Goal: Task Accomplishment & Management: Use online tool/utility

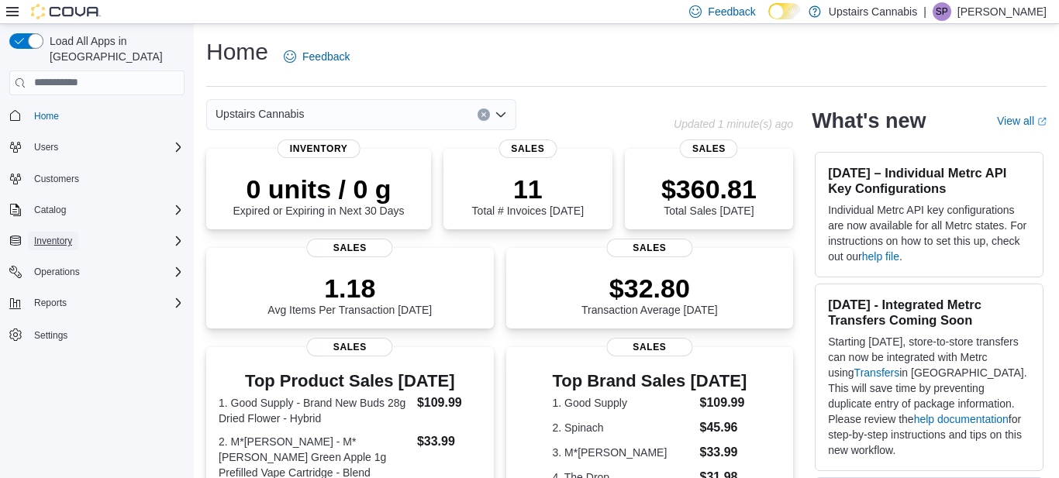
click at [70, 235] on span "Inventory" at bounding box center [53, 241] width 38 height 12
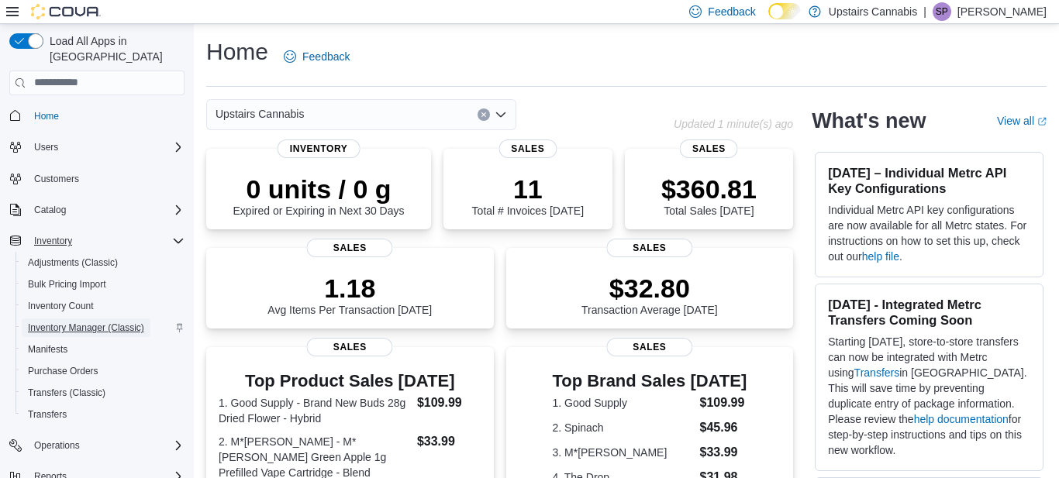
click at [81, 322] on span "Inventory Manager (Classic)" at bounding box center [86, 328] width 116 height 12
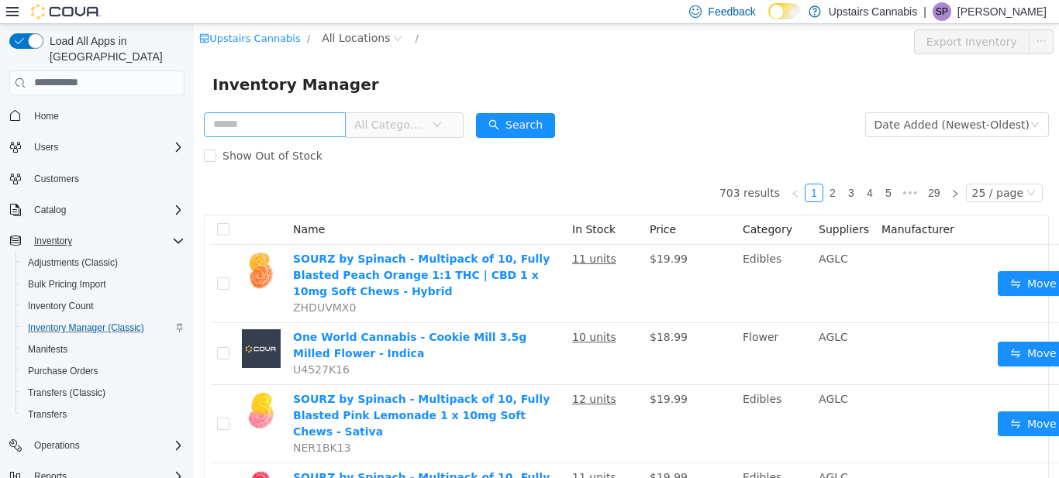
click at [256, 119] on input "text" at bounding box center [275, 124] width 142 height 25
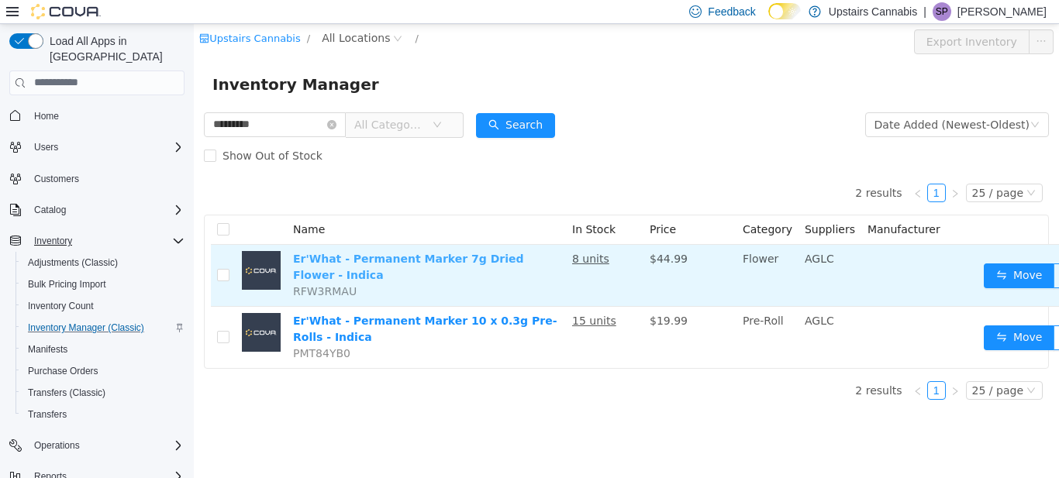
click at [332, 255] on link "Er'What - Permanent Marker 7g Dried Flower - Indica" at bounding box center [408, 266] width 231 height 29
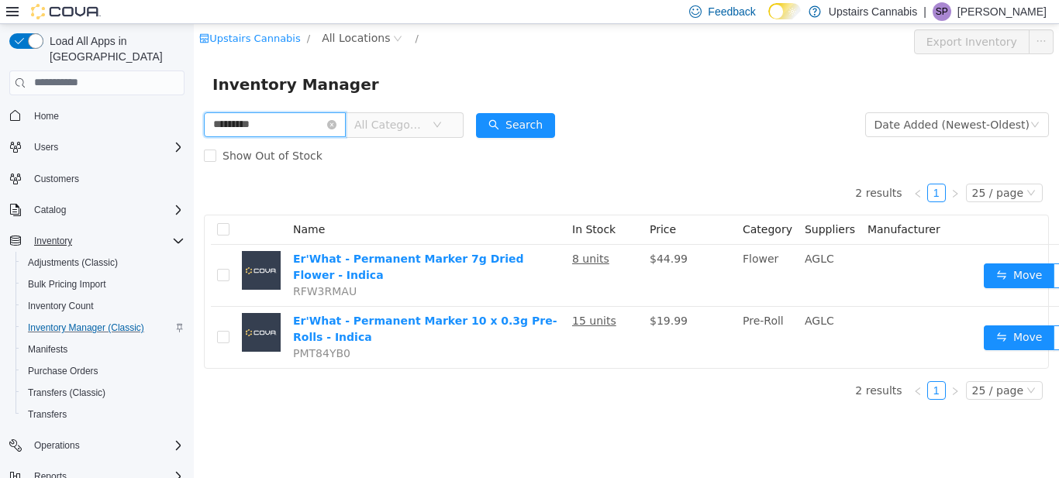
click at [276, 124] on input "*********" at bounding box center [275, 124] width 142 height 25
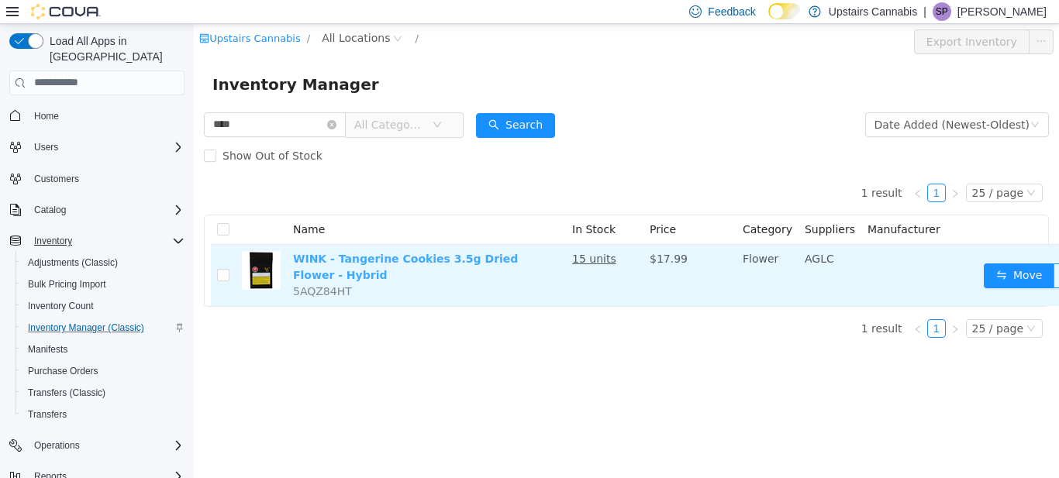
click at [369, 256] on link "WINK - Tangerine Cookies 3.5g Dried Flower - Hybrid" at bounding box center [405, 266] width 225 height 29
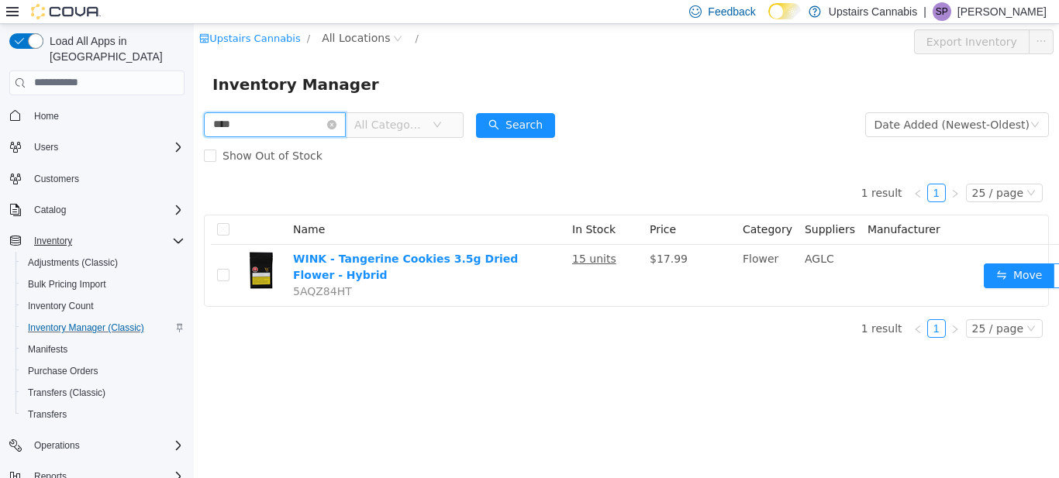
click at [262, 117] on input "****" at bounding box center [275, 124] width 142 height 25
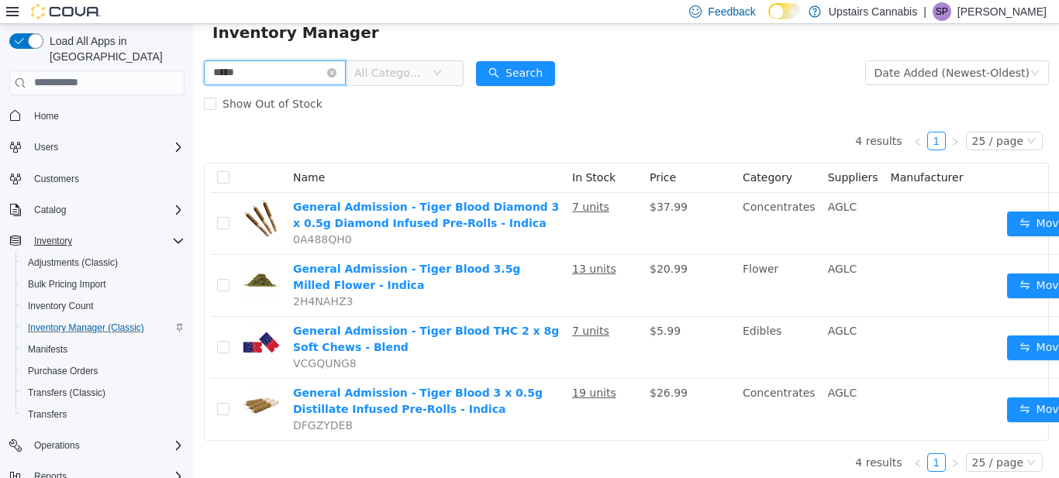
scroll to position [58, 0]
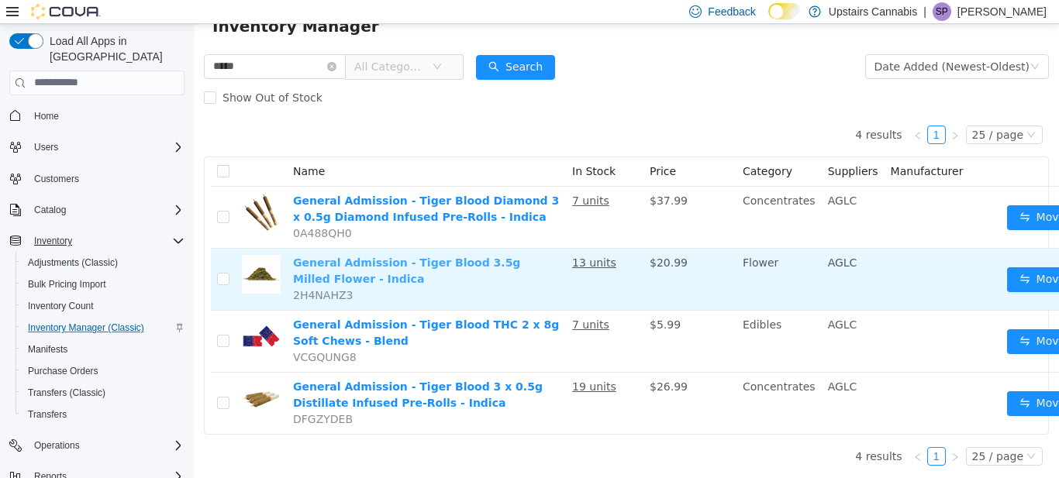
click at [341, 262] on link "General Admission - Tiger Blood 3.5g Milled Flower - Indica" at bounding box center [406, 270] width 227 height 29
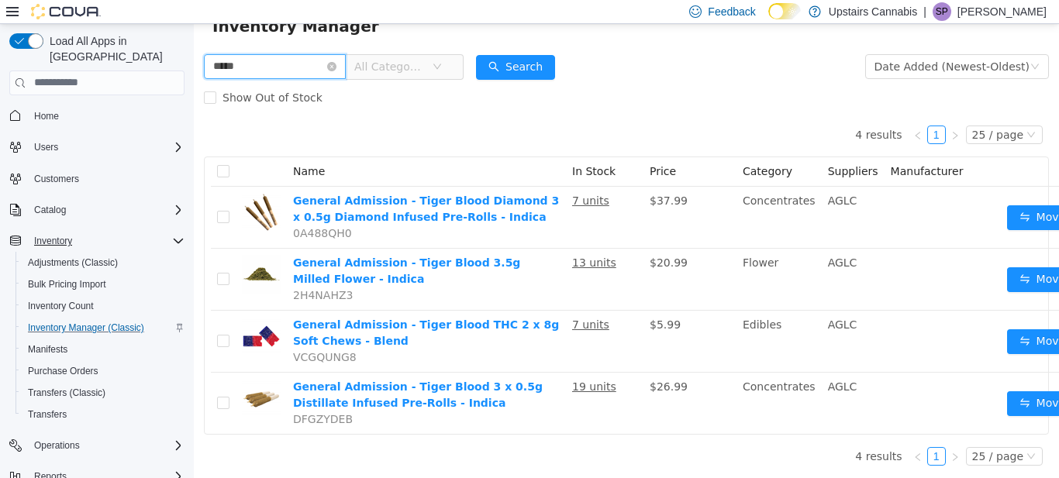
click at [240, 67] on input "*****" at bounding box center [275, 66] width 142 height 25
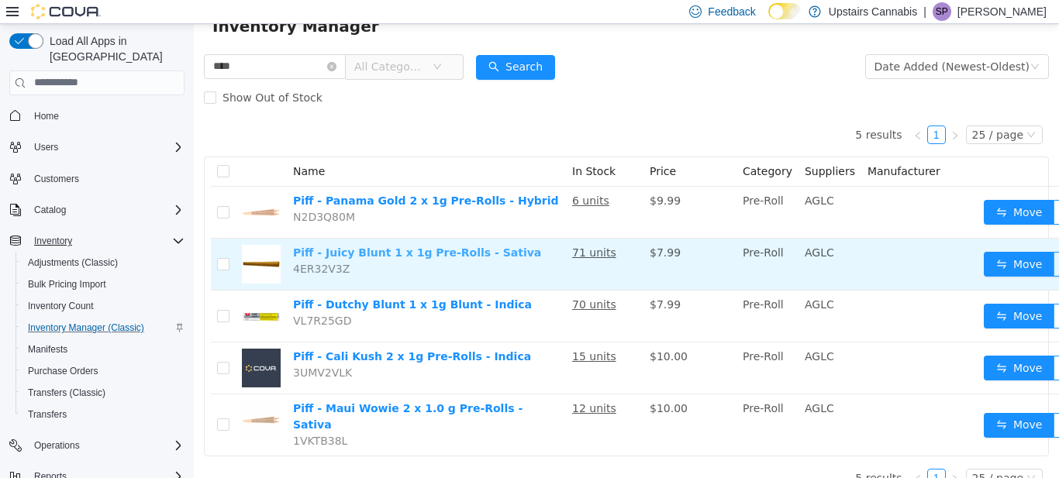
click at [310, 257] on link "Piff - Juicy Blunt 1 x 1g Pre-Rolls - Sativa" at bounding box center [417, 252] width 248 height 12
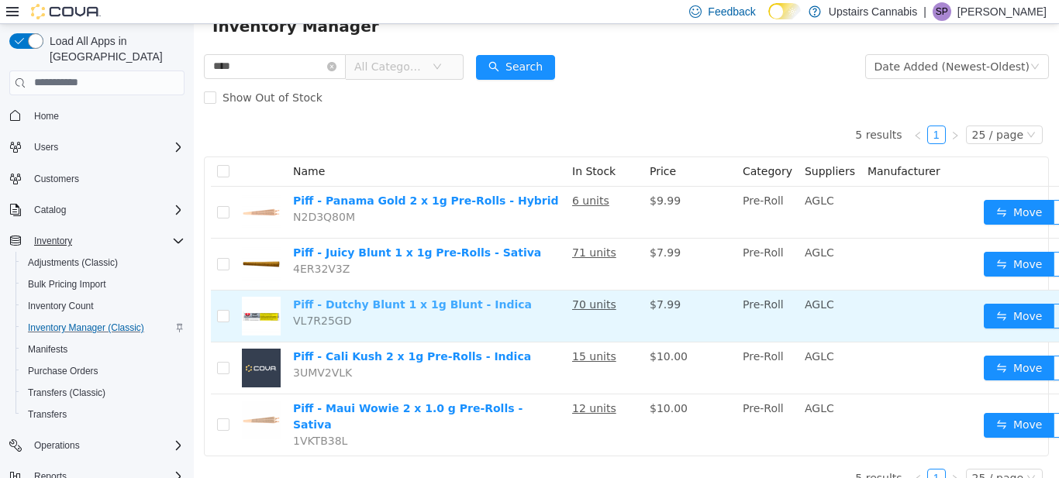
click at [368, 302] on link "Piff - Dutchy Blunt 1 x 1g Blunt - Indica" at bounding box center [412, 304] width 239 height 12
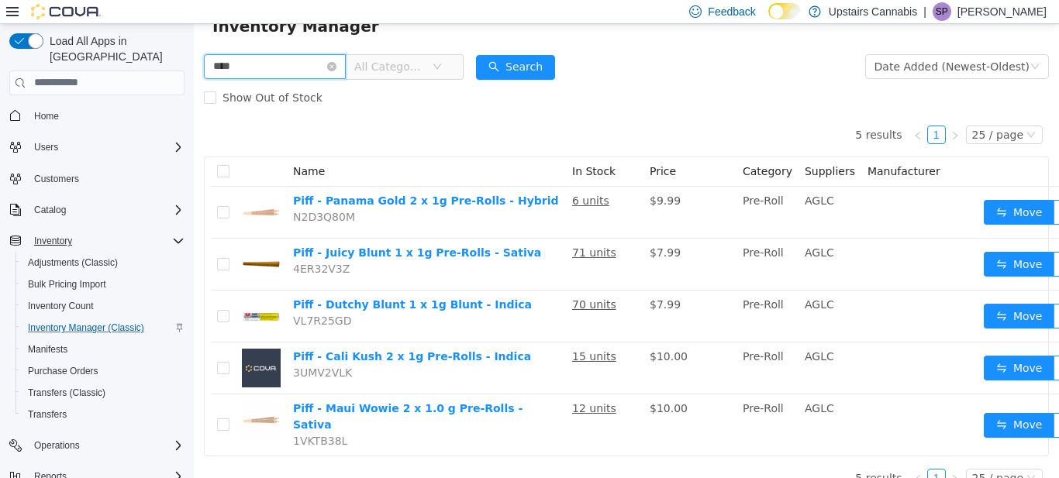
click at [260, 65] on input "****" at bounding box center [275, 66] width 142 height 25
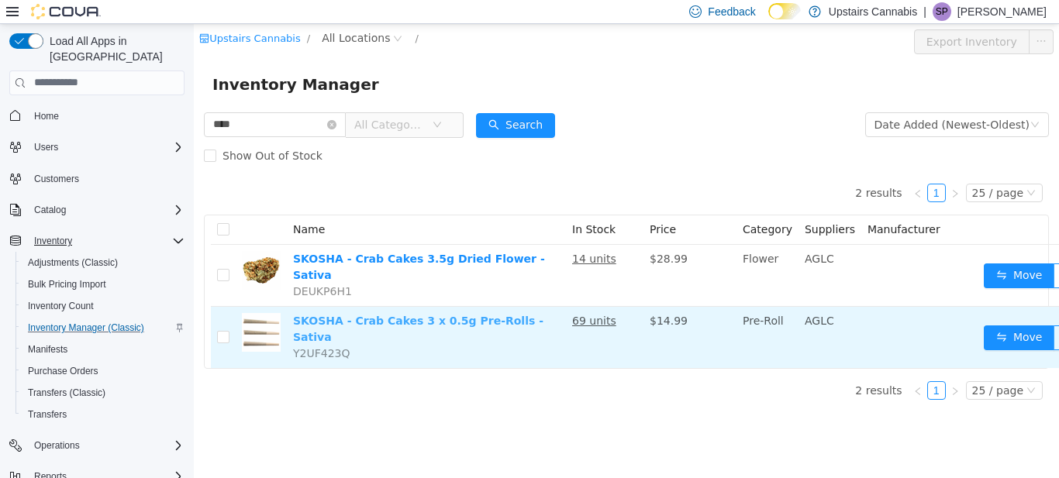
click at [368, 314] on link "SKOSHA - Crab Cakes 3 x 0.5g Pre-Rolls - Sativa" at bounding box center [418, 328] width 250 height 29
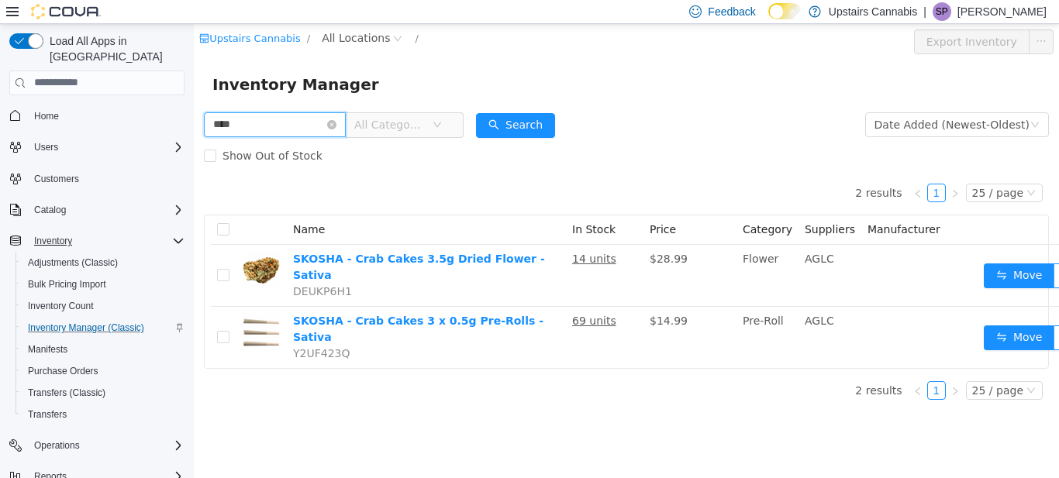
click at [283, 117] on input "****" at bounding box center [275, 124] width 142 height 25
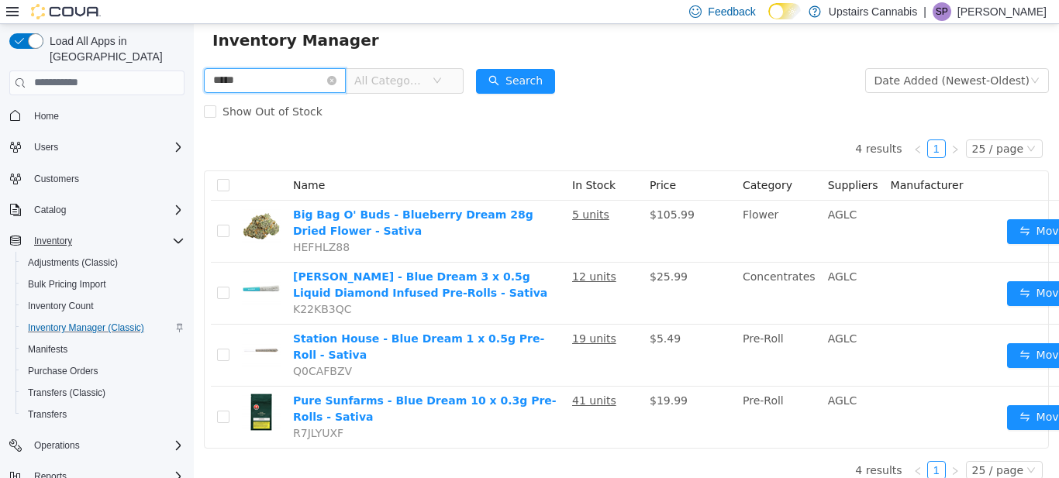
scroll to position [58, 0]
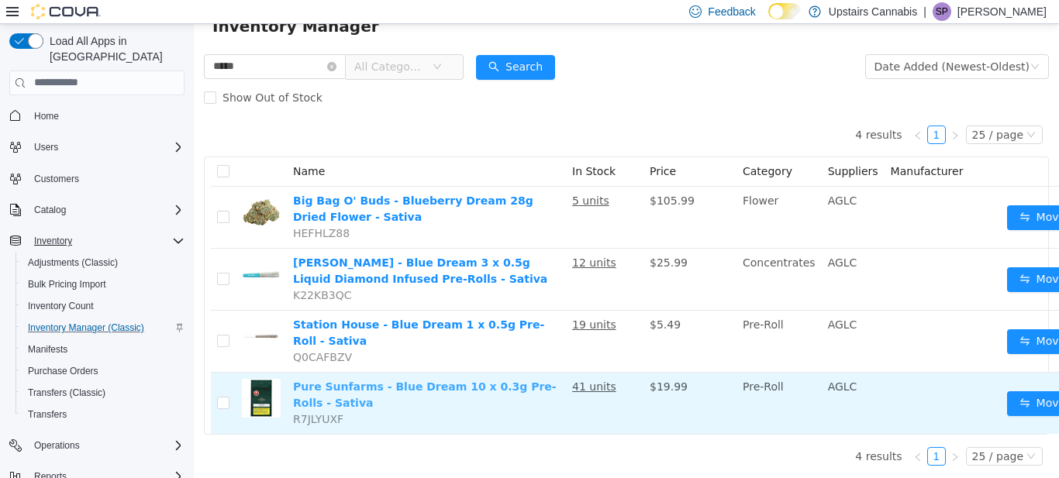
click at [383, 388] on link "Pure Sunfarms - Blue Dream 10 x 0.3g Pre-Rolls - Sativa" at bounding box center [425, 394] width 264 height 29
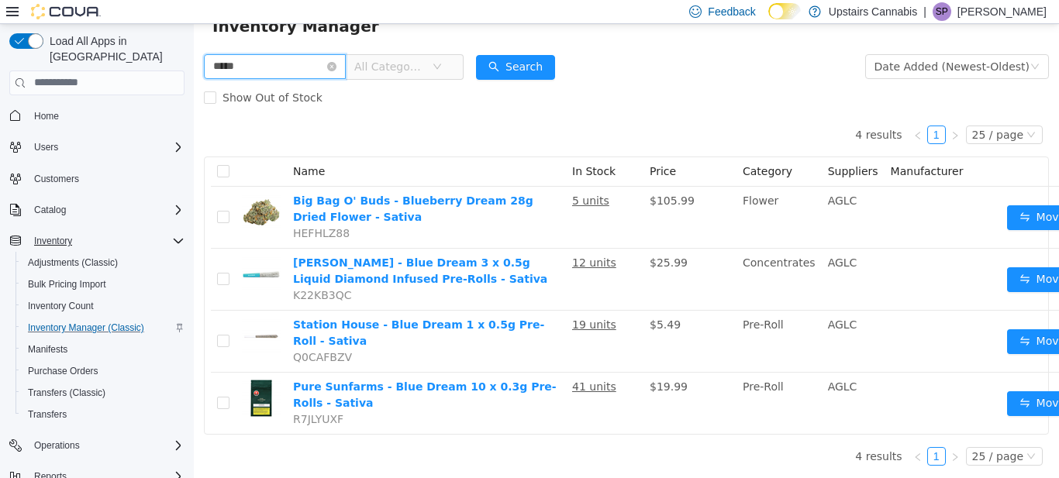
click at [264, 67] on input "*****" at bounding box center [275, 66] width 142 height 25
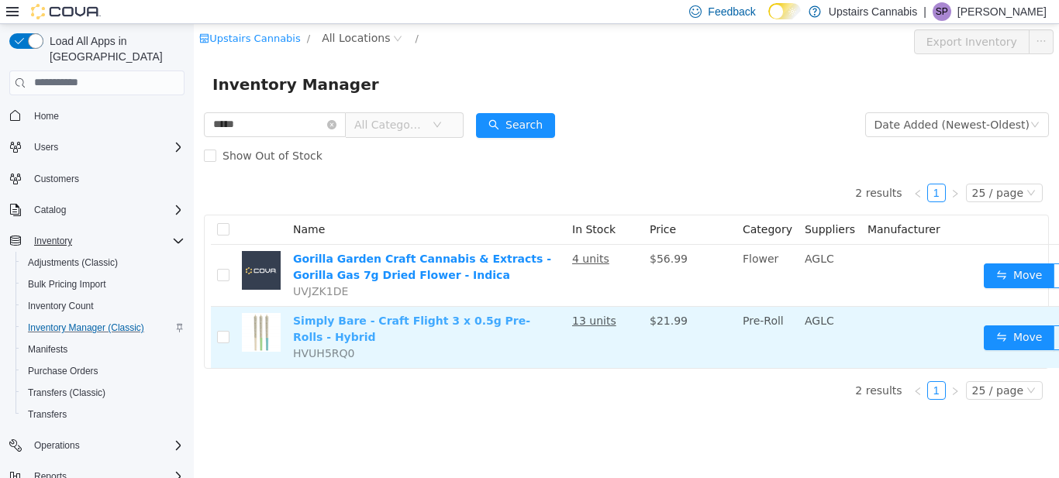
click at [365, 326] on link "Simply Bare - Craft Flight 3 x 0.5g Pre-Rolls - Hybrid" at bounding box center [411, 328] width 237 height 29
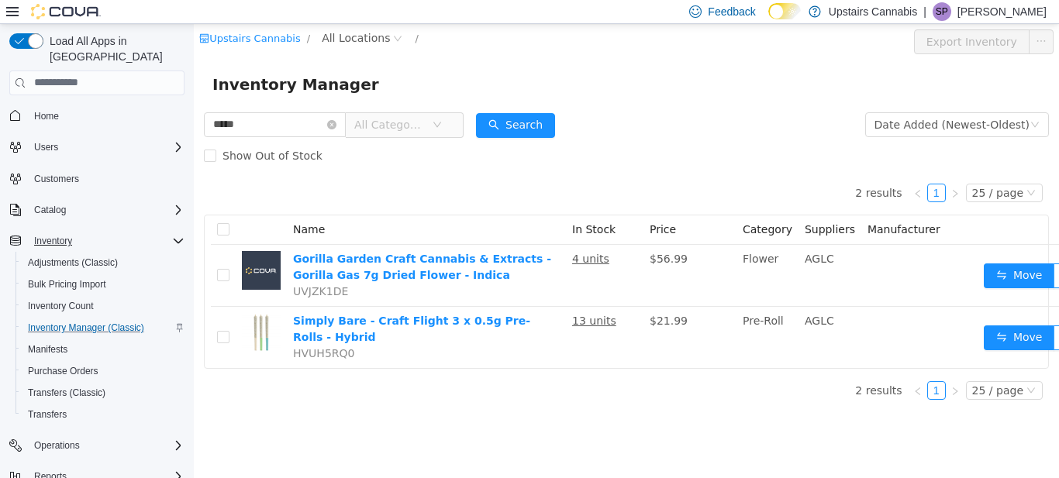
click at [259, 136] on span "***** All Categories" at bounding box center [334, 125] width 260 height 26
click at [264, 131] on input "*****" at bounding box center [275, 124] width 142 height 25
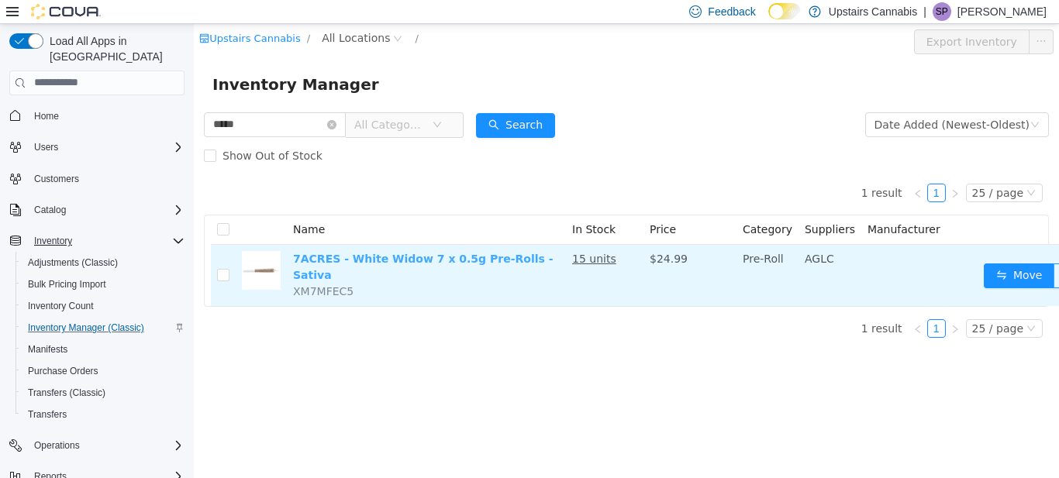
click at [396, 258] on link "7ACRES - White Widow 7 x 0.5g Pre-Rolls - Sativa" at bounding box center [423, 266] width 261 height 29
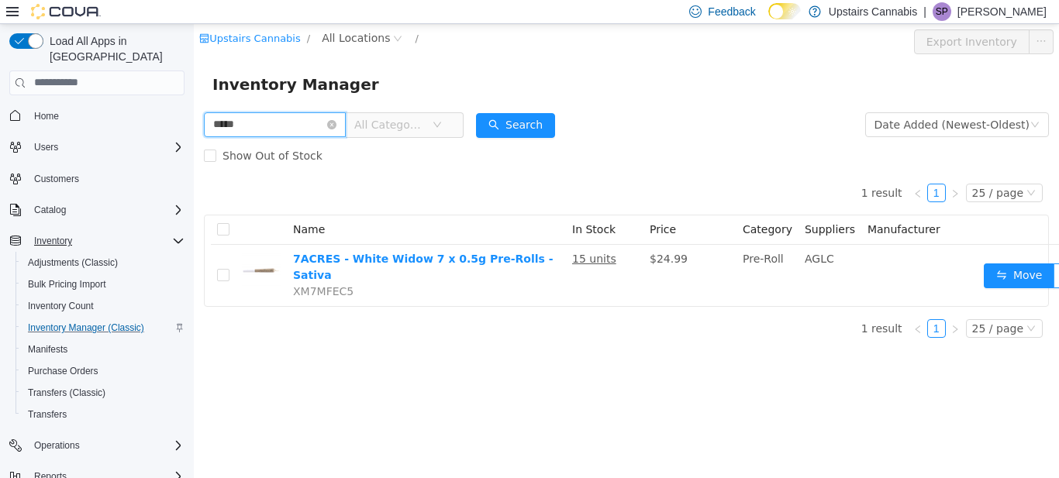
click at [278, 118] on input "*****" at bounding box center [275, 124] width 142 height 25
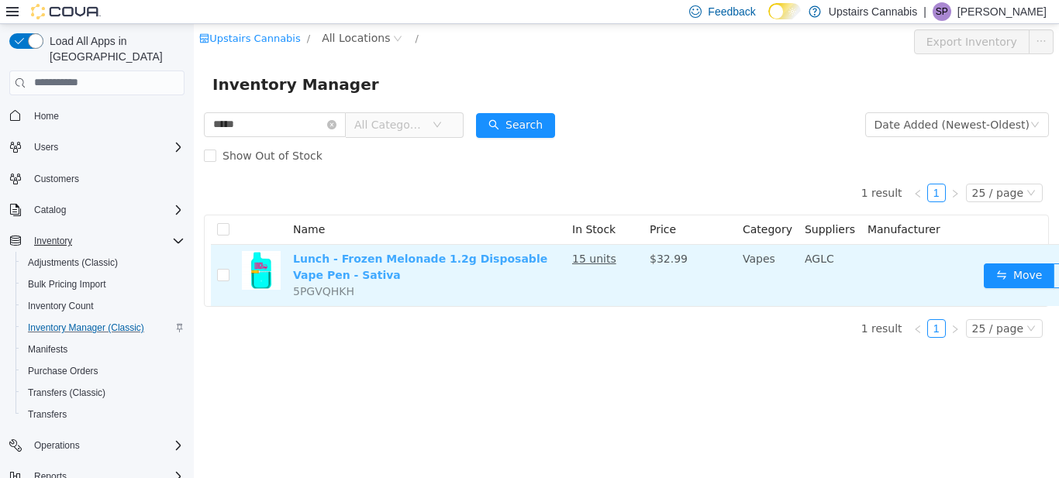
click at [430, 261] on link "Lunch - Frozen Melonade 1.2g Disposable Vape Pen - Sativa" at bounding box center [420, 266] width 254 height 29
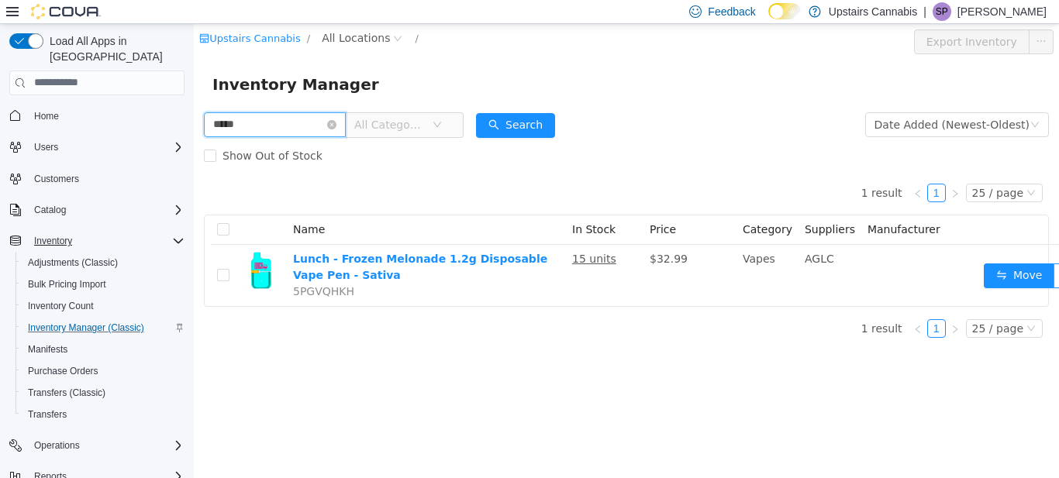
click at [252, 123] on input "*****" at bounding box center [275, 124] width 142 height 25
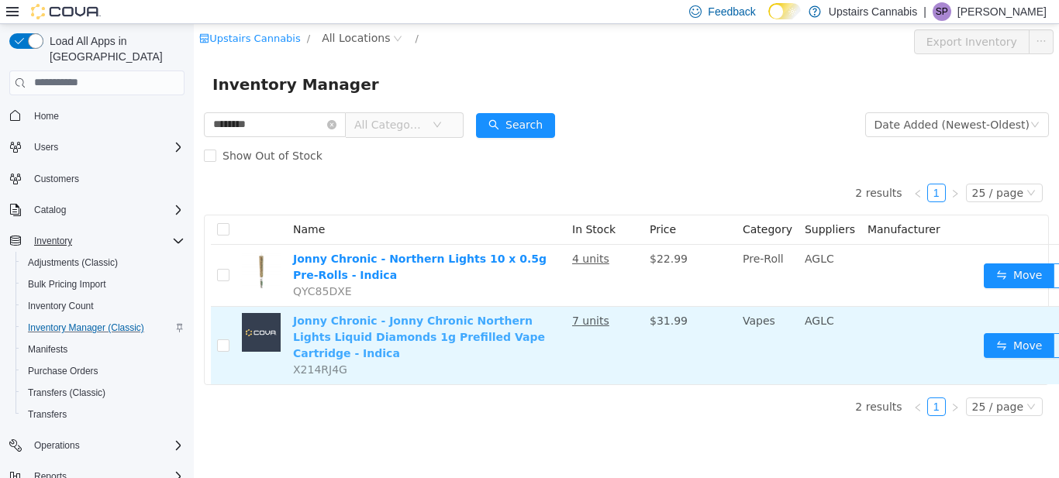
click at [325, 316] on link "Jonny Chronic - Jonny Chronic Northern Lights Liquid Diamonds 1g Prefilled Vape…" at bounding box center [419, 336] width 252 height 45
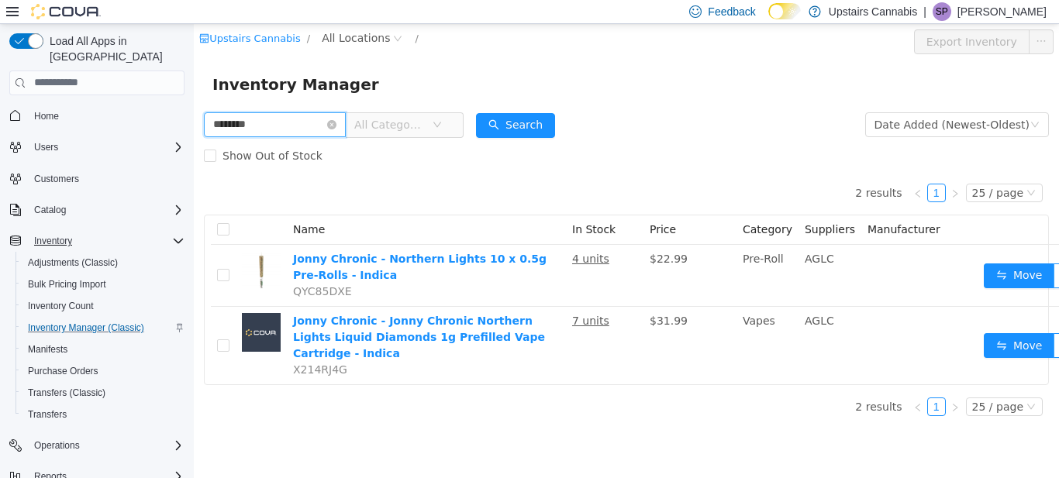
click at [272, 126] on input "********" at bounding box center [275, 124] width 142 height 25
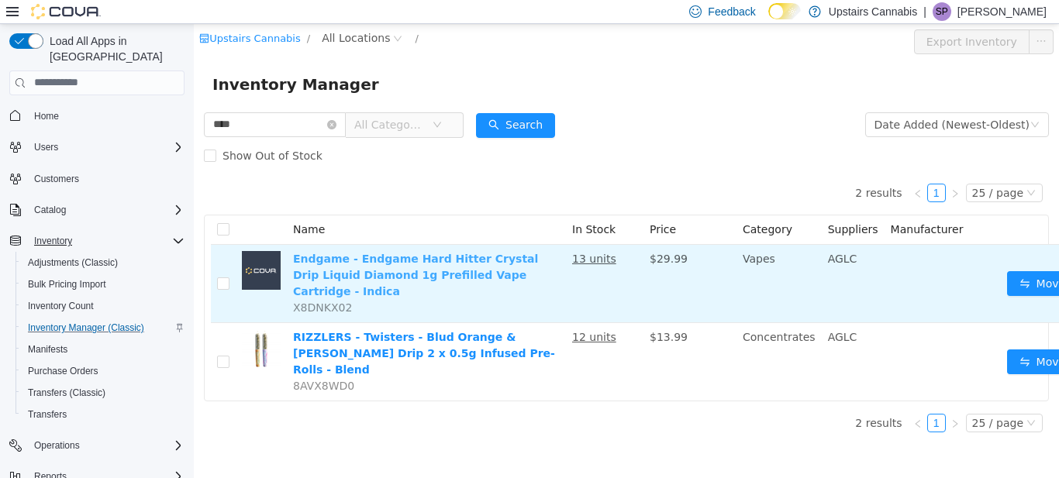
click at [381, 259] on link "Endgame - Endgame Hard Hitter Crystal Drip Liquid Diamond 1g Prefilled Vape Car…" at bounding box center [415, 274] width 245 height 45
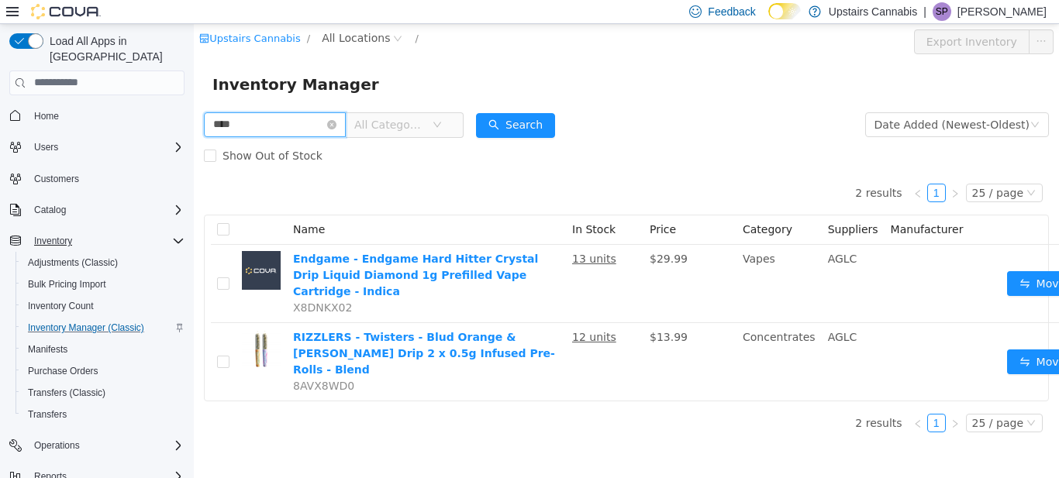
click at [316, 121] on input "****" at bounding box center [275, 124] width 142 height 25
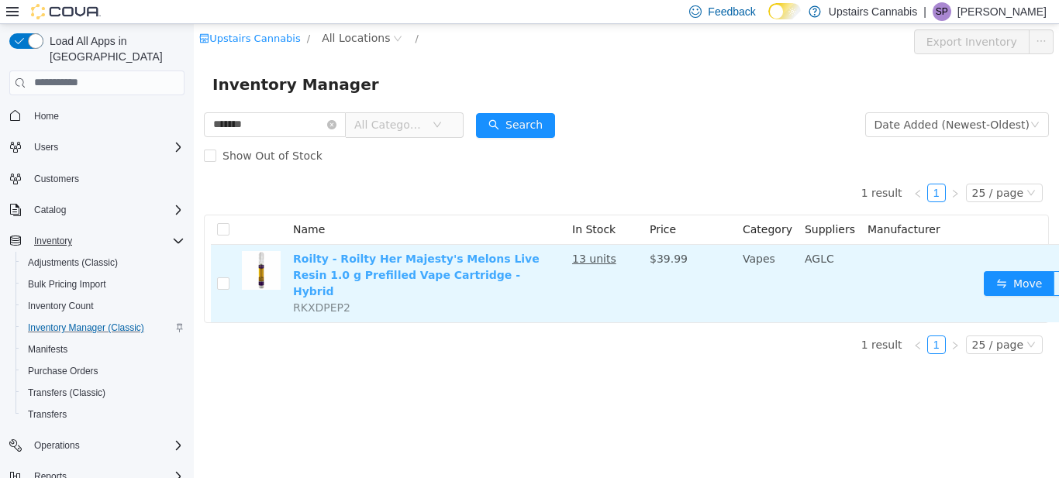
click at [414, 257] on link "Roilty - Roilty Her Majesty's Melons Live Resin 1.0 g Prefilled Vape Cartridge …" at bounding box center [416, 274] width 247 height 45
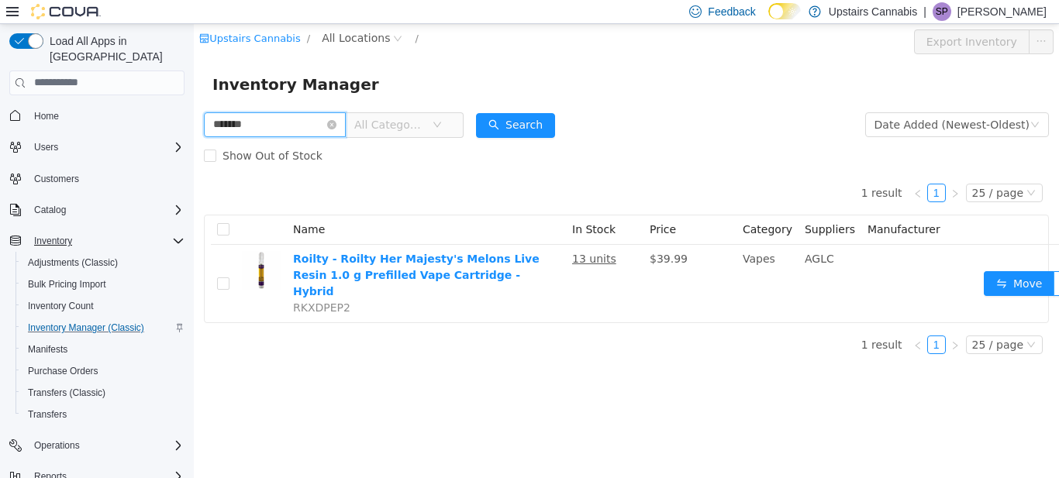
click at [288, 117] on input "*******" at bounding box center [275, 124] width 142 height 25
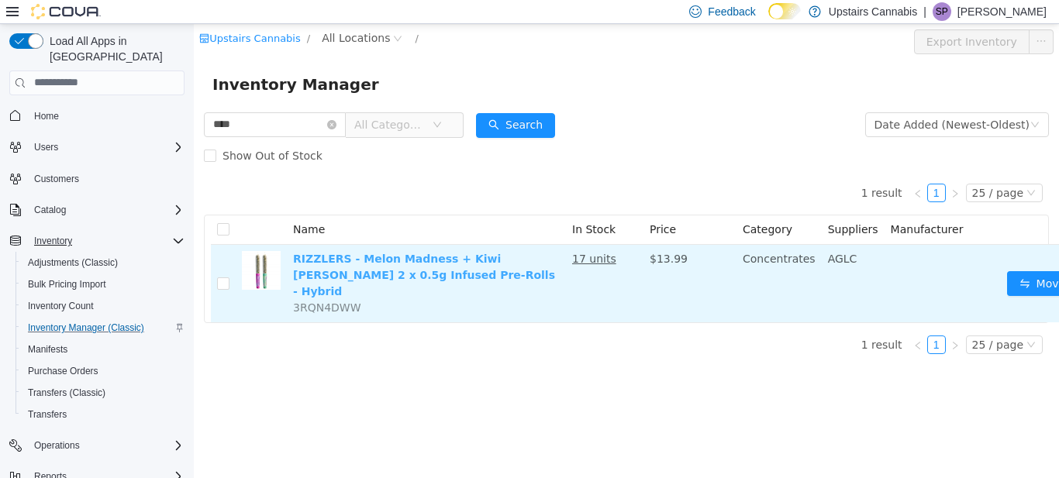
click at [377, 263] on link "RIZZLERS - Melon Madness + Kiwi Berry 2 x 0.5g Infused Pre-Rolls - Hybrid" at bounding box center [424, 274] width 262 height 45
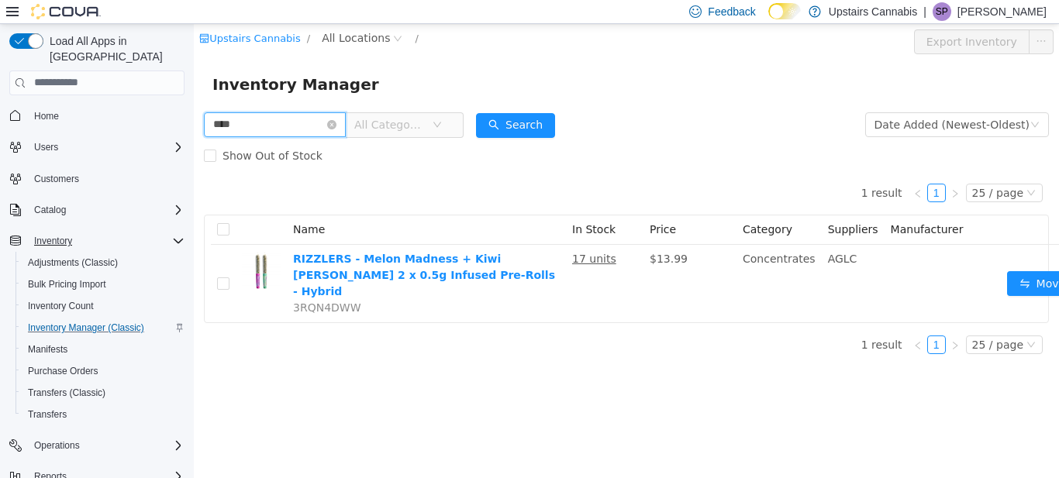
click at [292, 126] on input "****" at bounding box center [275, 124] width 142 height 25
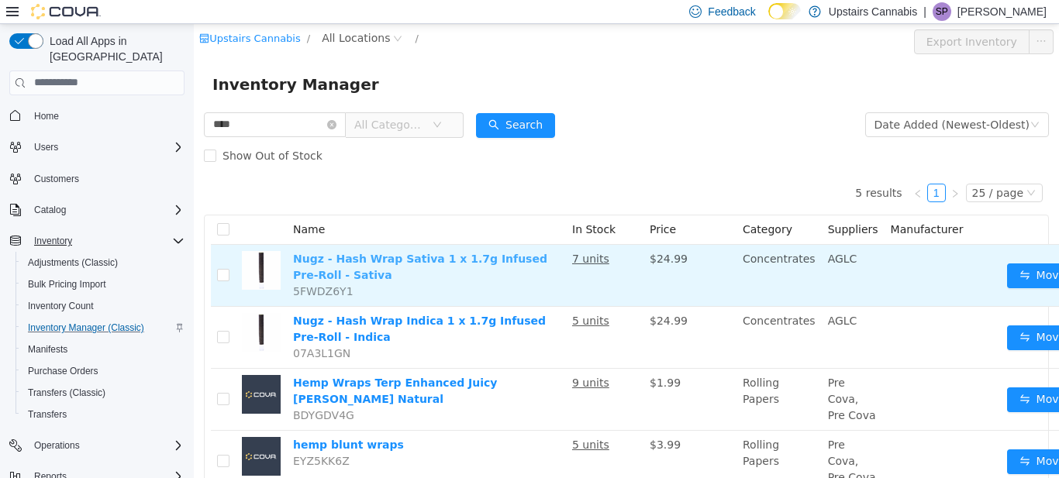
click at [380, 259] on link "Nugz - Hash Wrap Sativa 1 x 1.7g Infused Pre-Roll - Sativa" at bounding box center [420, 266] width 254 height 29
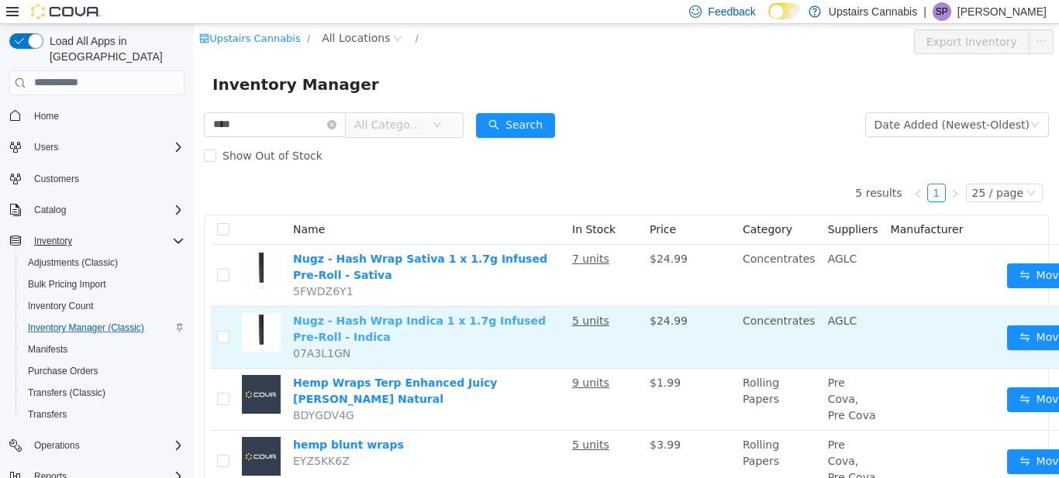
click at [415, 319] on link "Nugz - Hash Wrap Indica 1 x 1.7g Infused Pre-Roll - Indica" at bounding box center [419, 328] width 253 height 29
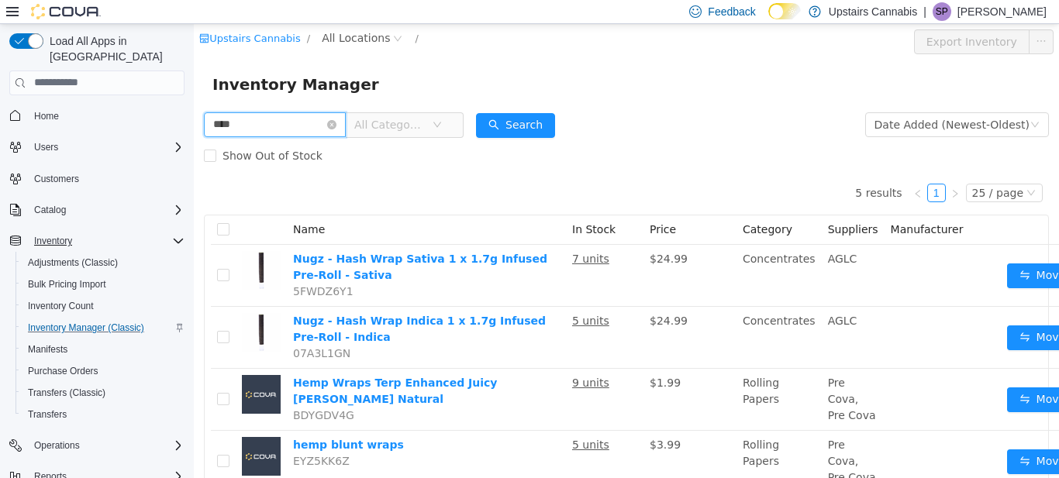
click at [285, 123] on input "****" at bounding box center [275, 124] width 142 height 25
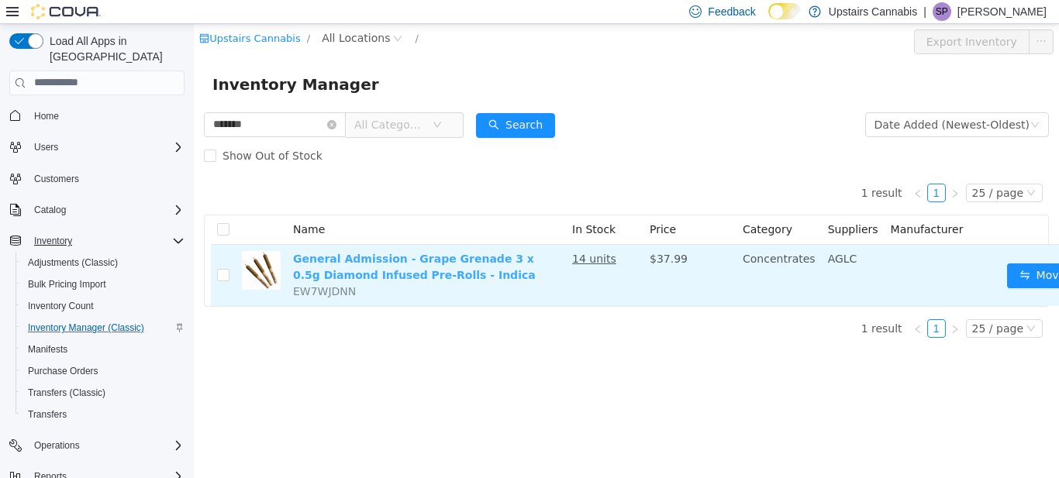
click at [344, 259] on link "General Admission - Grape Grenade 3 x 0.5g Diamond Infused Pre-Rolls - Indica" at bounding box center [414, 266] width 243 height 29
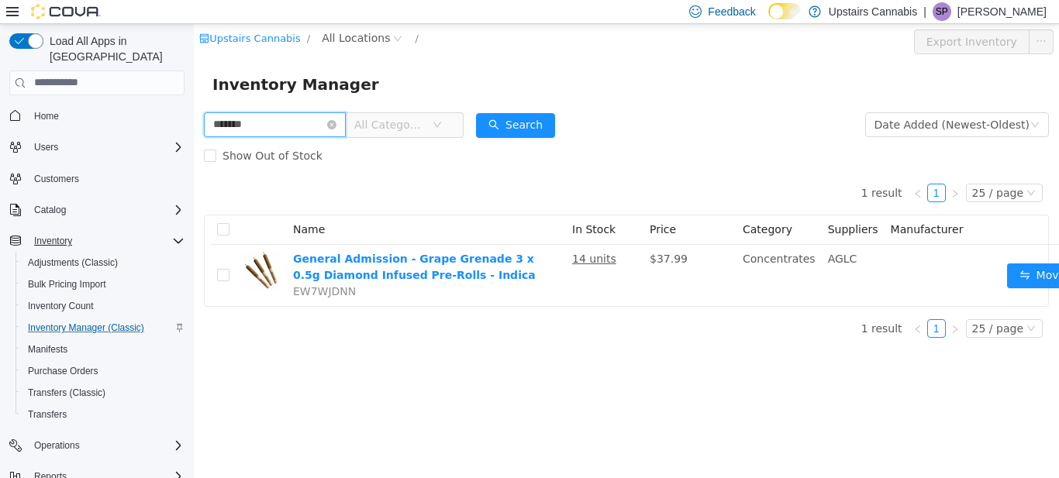
click at [273, 119] on input "*******" at bounding box center [275, 124] width 142 height 25
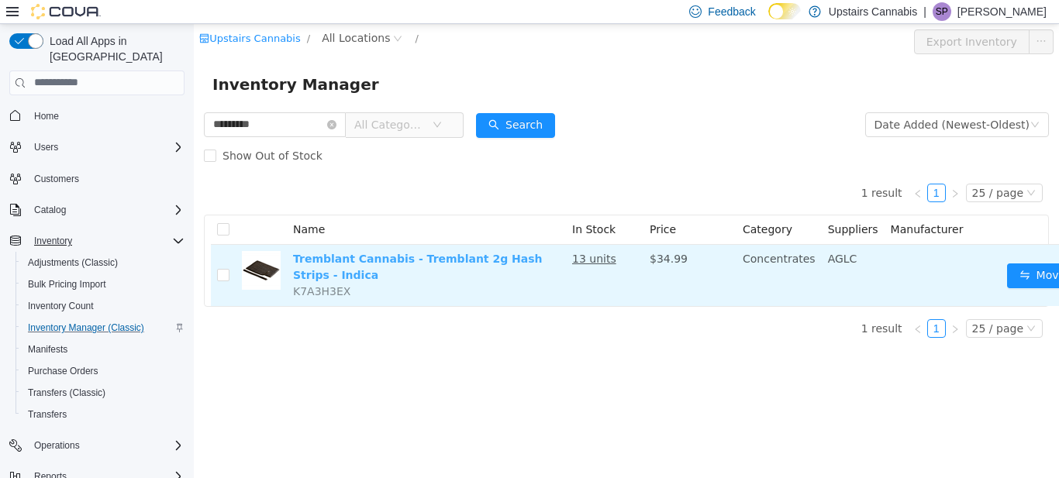
click at [334, 255] on link "Tremblant Cannabis - Tremblant 2g Hash Strips - Indica" at bounding box center [418, 266] width 250 height 29
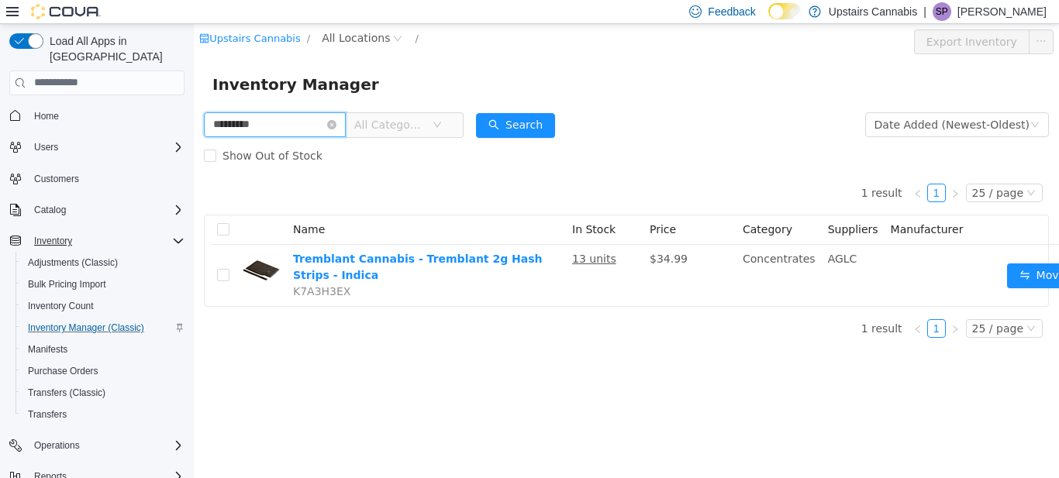
click at [281, 118] on input "*********" at bounding box center [275, 124] width 142 height 25
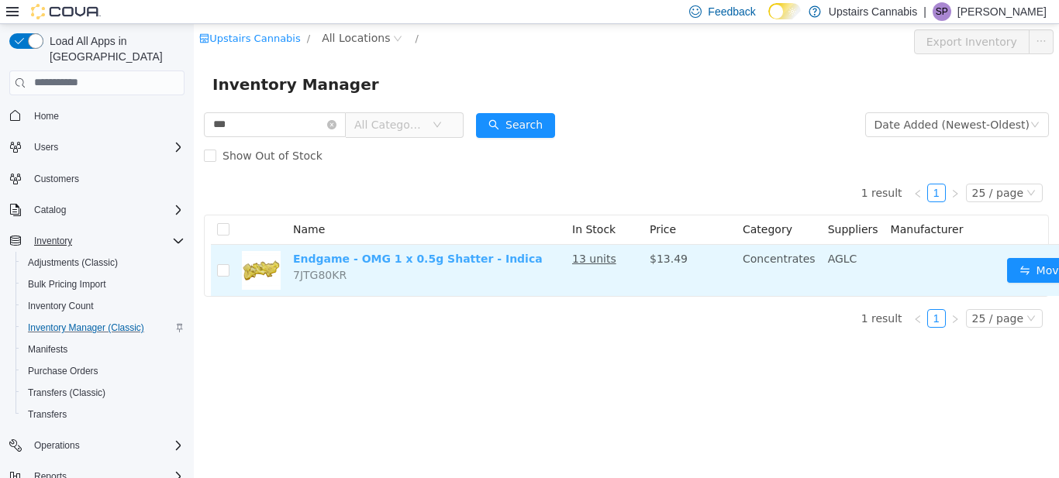
click at [378, 257] on link "Endgame - OMG 1 x 0.5g Shatter - Indica" at bounding box center [418, 258] width 250 height 12
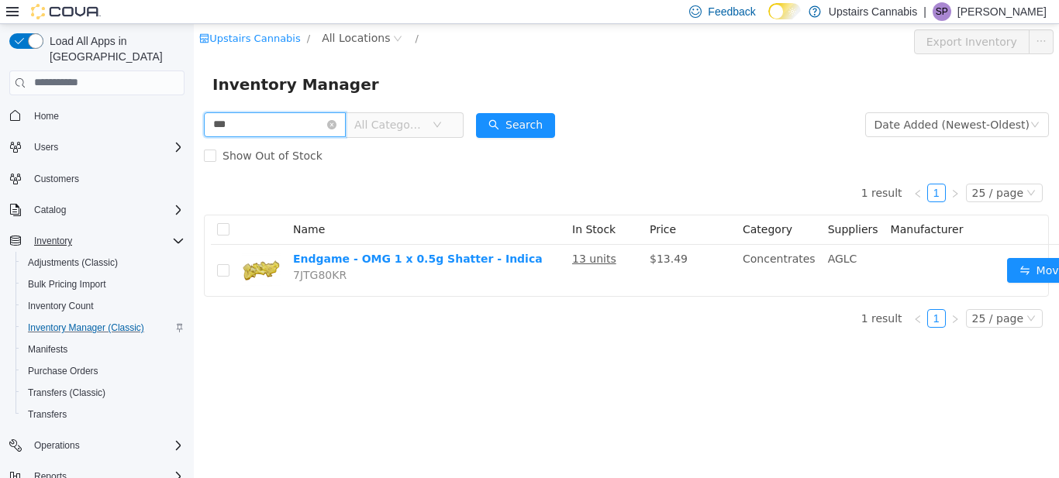
click at [270, 118] on input "***" at bounding box center [275, 124] width 142 height 25
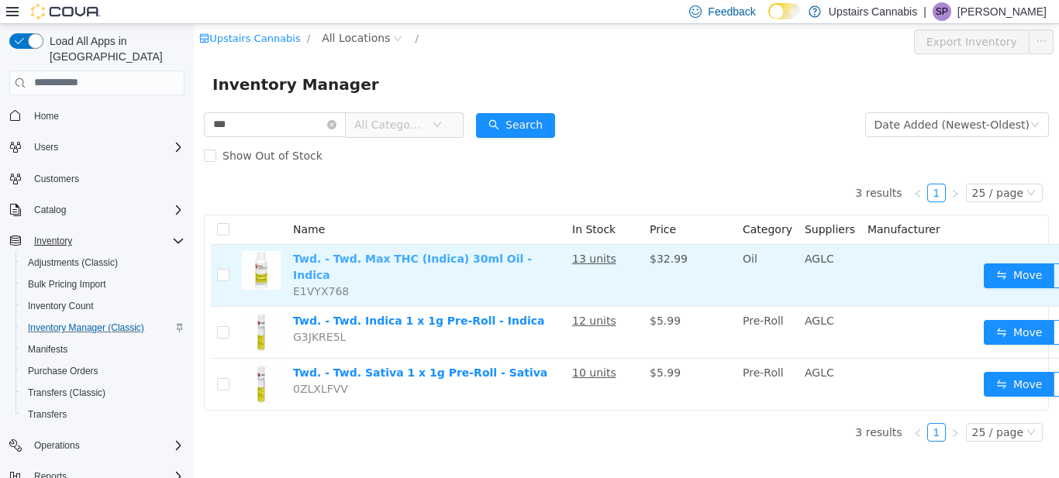
click at [384, 261] on link "Twd. - Twd. Max THC (Indica) 30ml Oil - Indica" at bounding box center [412, 266] width 239 height 29
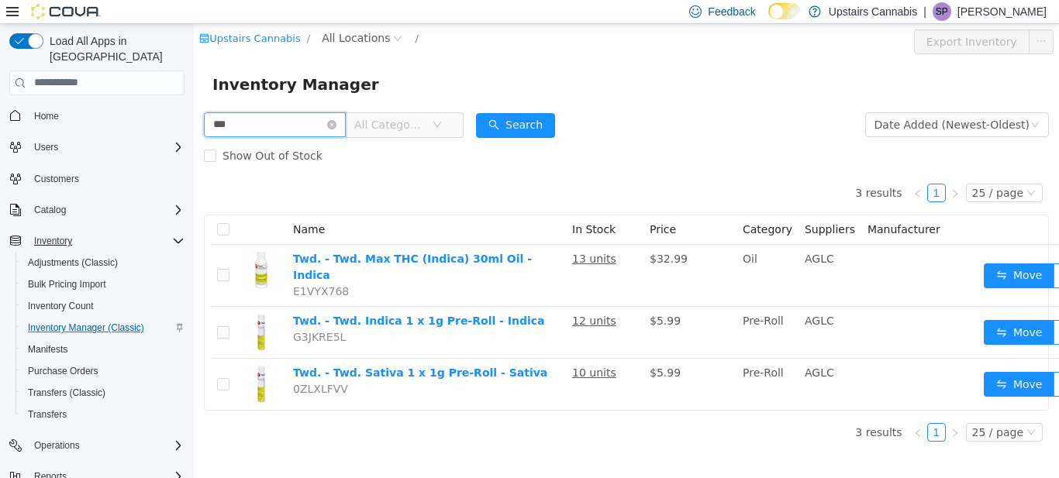
click at [278, 128] on input "***" at bounding box center [275, 124] width 142 height 25
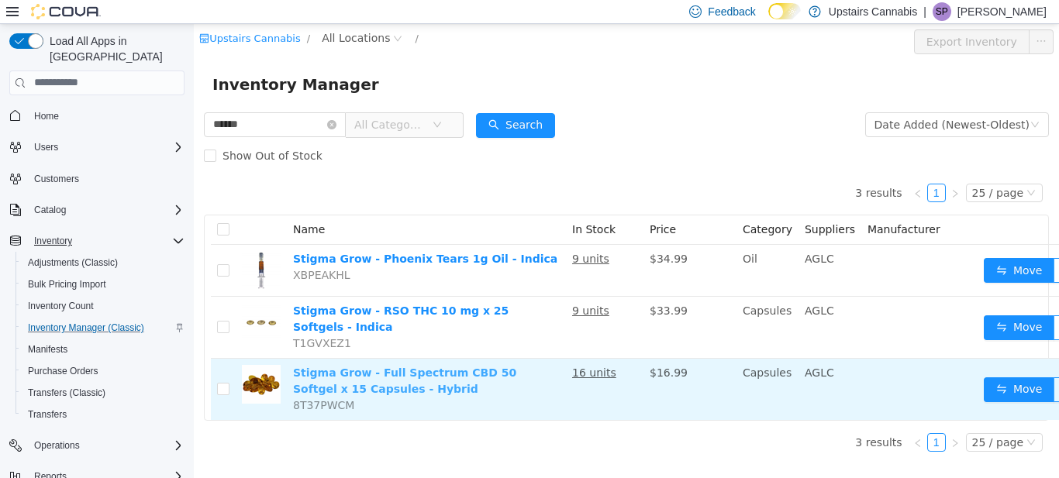
click at [371, 371] on link "Stigma Grow - Full Spectrum CBD 50 Softgel x 15 Capsules - Hybrid" at bounding box center [404, 380] width 223 height 29
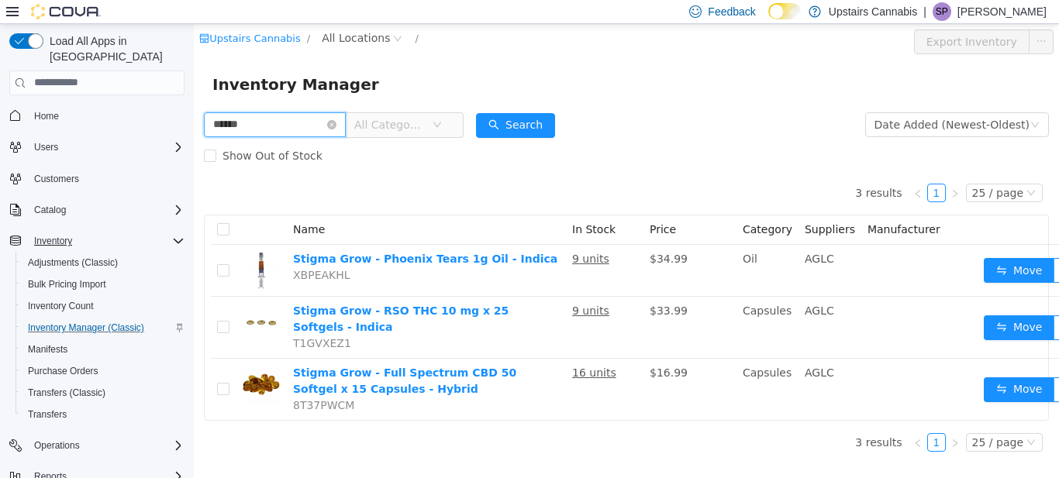
click at [274, 124] on input "******" at bounding box center [275, 124] width 142 height 25
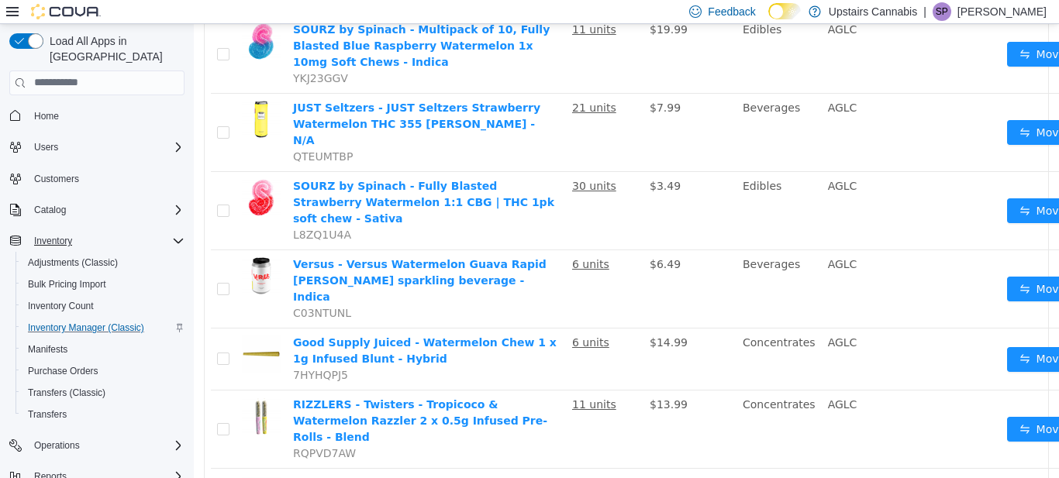
scroll to position [261, 0]
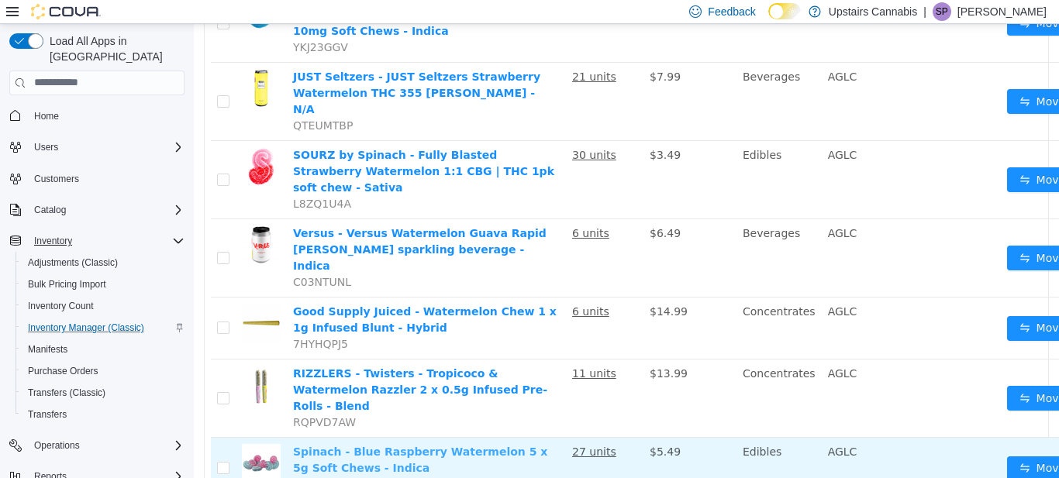
click at [368, 445] on link "Spinach - Blue Raspberry Watermelon 5 x 5g Soft Chews - Indica" at bounding box center [420, 459] width 254 height 29
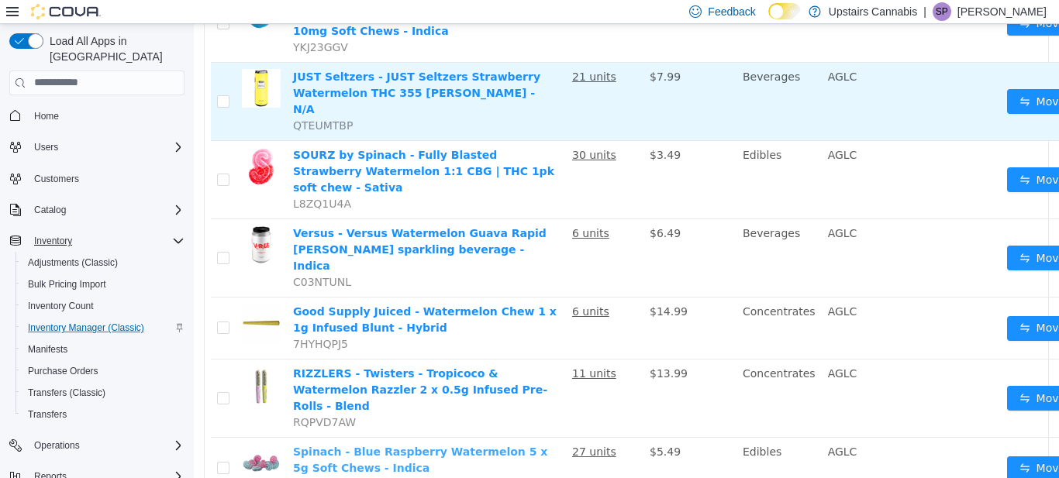
scroll to position [0, 0]
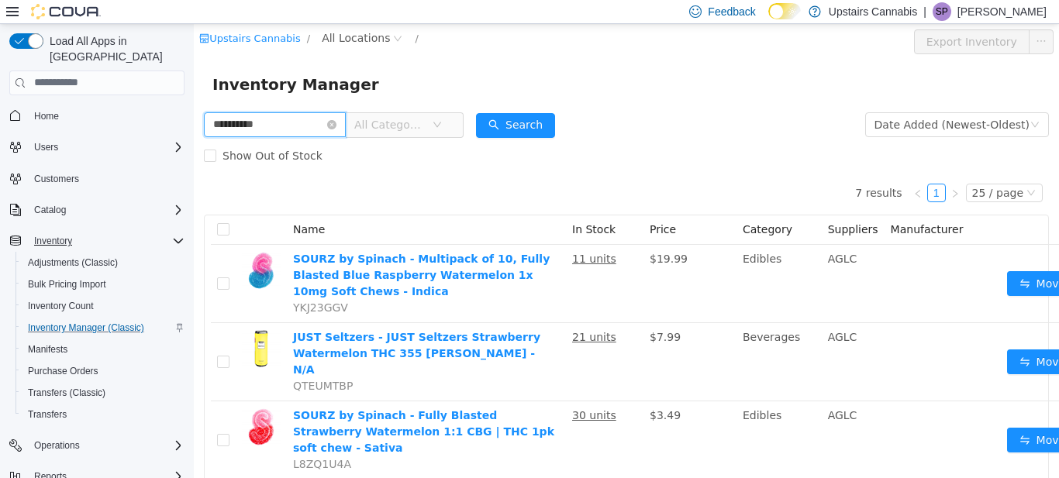
click at [278, 123] on input "**********" at bounding box center [275, 124] width 142 height 25
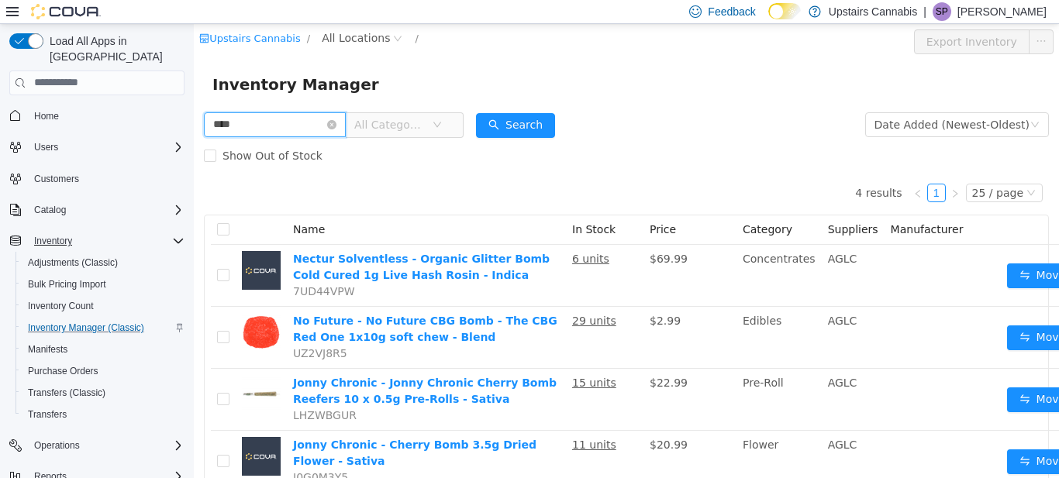
scroll to position [58, 0]
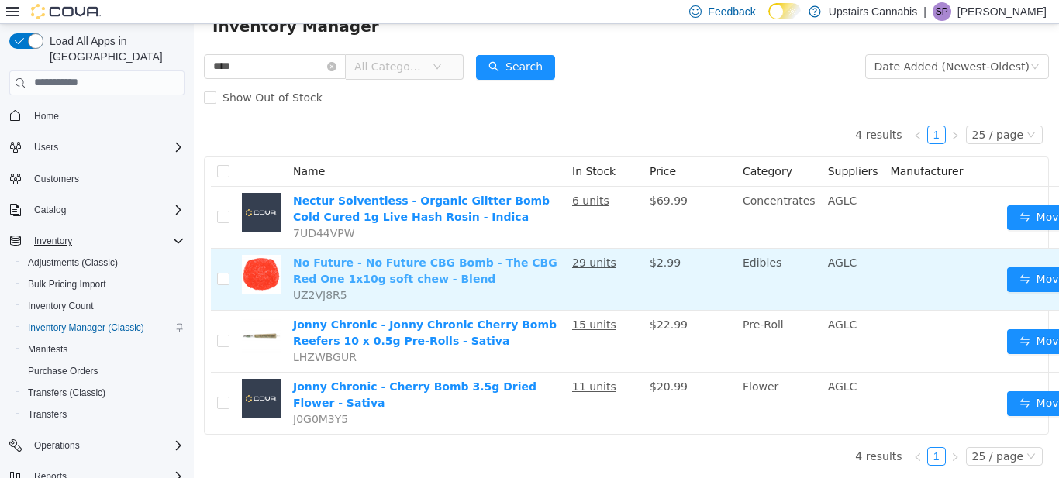
click at [381, 261] on link "No Future - No Future CBG Bomb - The CBG Red One 1x10g soft chew - Blend" at bounding box center [425, 270] width 264 height 29
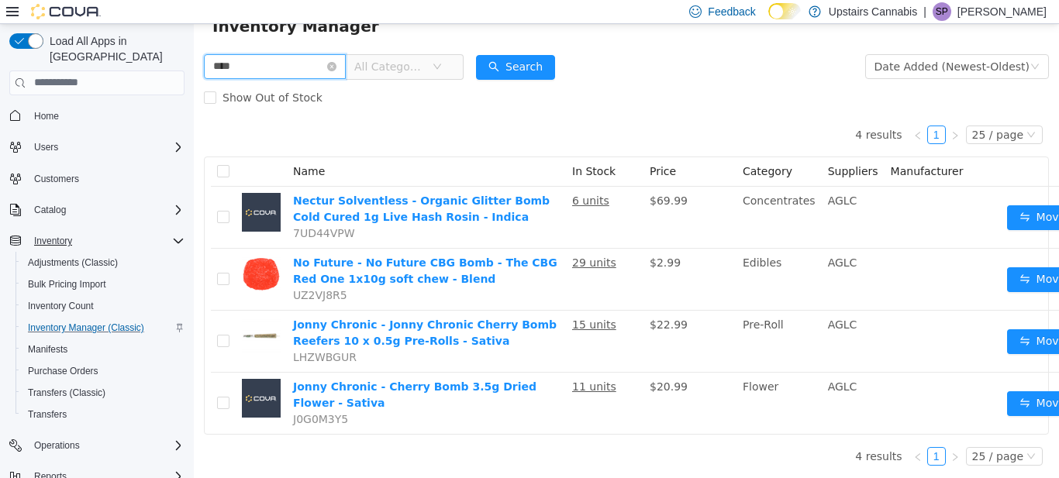
click at [258, 66] on input "****" at bounding box center [275, 66] width 142 height 25
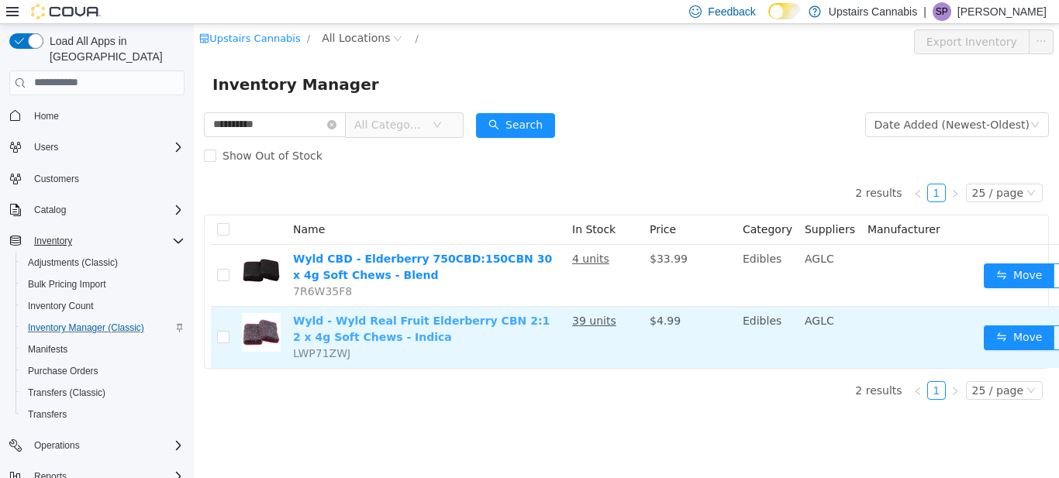
click at [344, 321] on link "Wyld - Wyld Real Fruit Elderberry CBN 2:1 2 x 4g Soft Chews - Indica" at bounding box center [421, 328] width 257 height 29
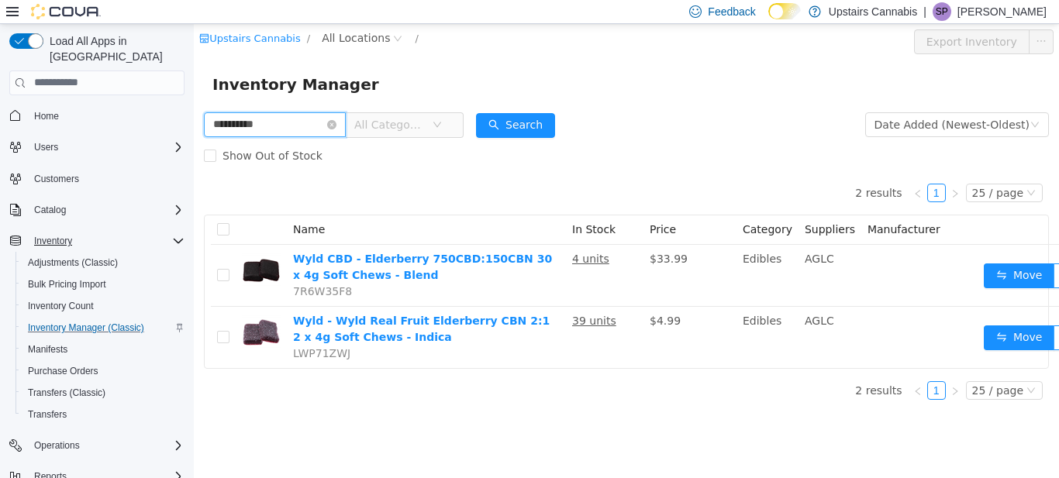
click at [279, 116] on input "**********" at bounding box center [275, 124] width 142 height 25
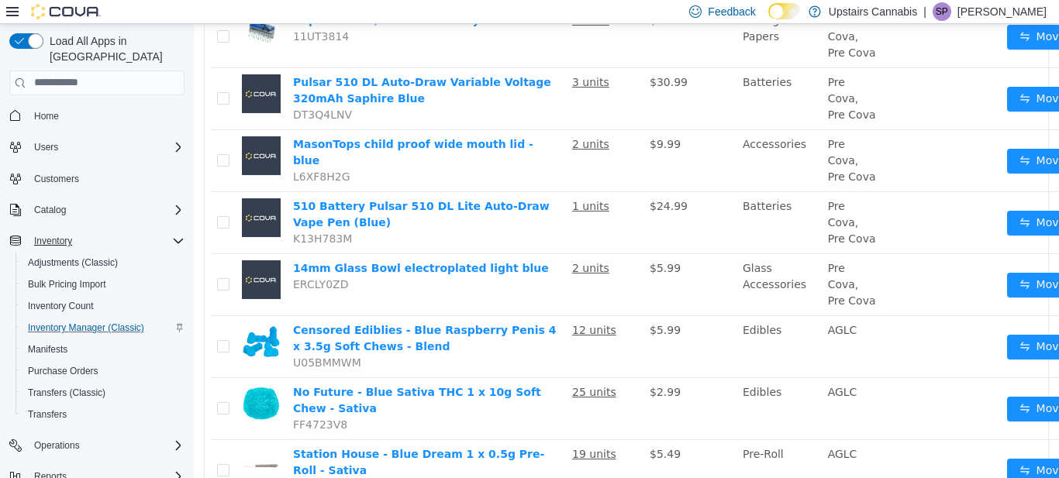
scroll to position [918, 0]
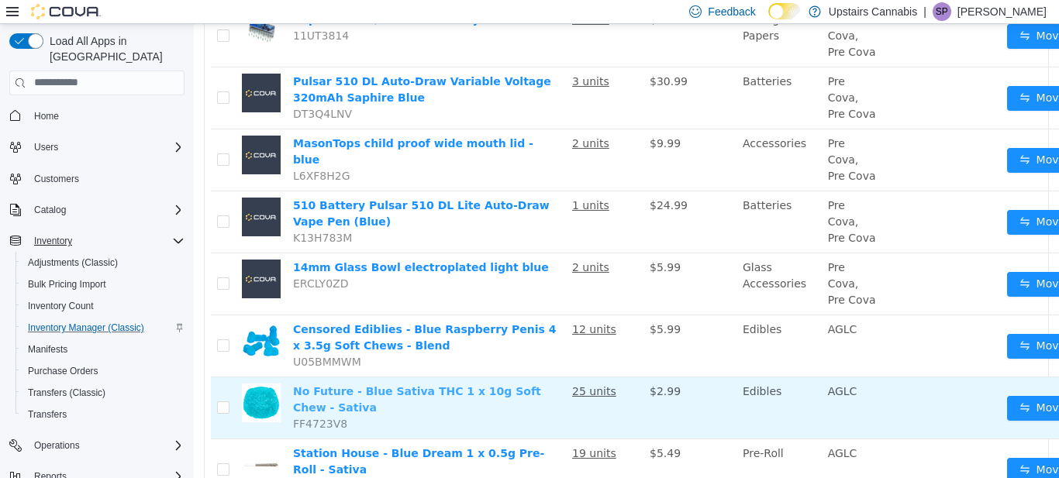
click at [347, 385] on link "No Future - Blue Sativa THC 1 x 10g Soft Chew - Sativa" at bounding box center [417, 399] width 248 height 29
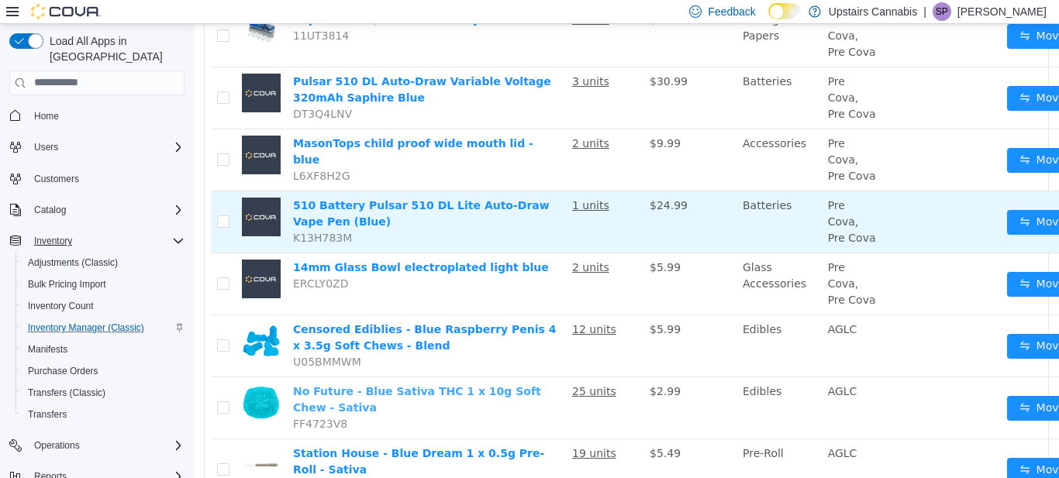
scroll to position [0, 0]
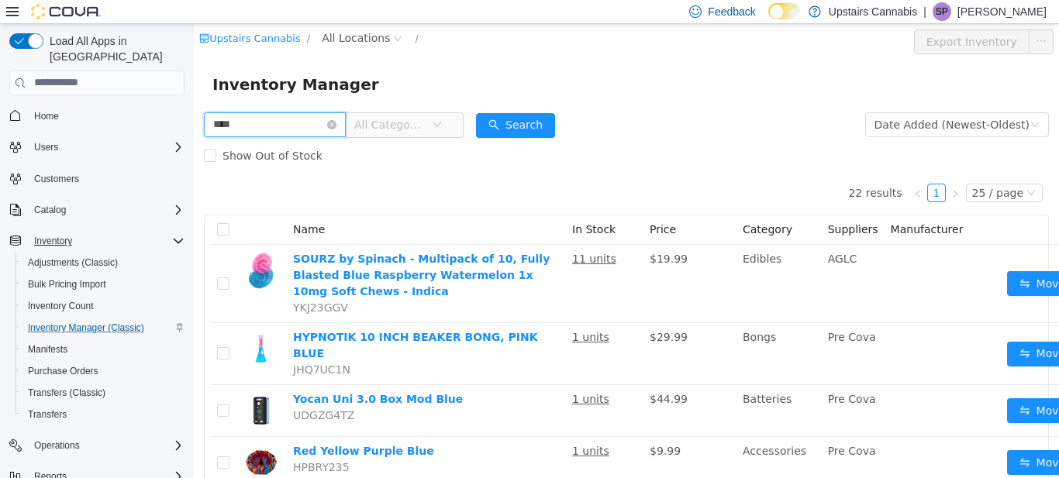
click at [321, 125] on input "****" at bounding box center [275, 124] width 142 height 25
type input "******"
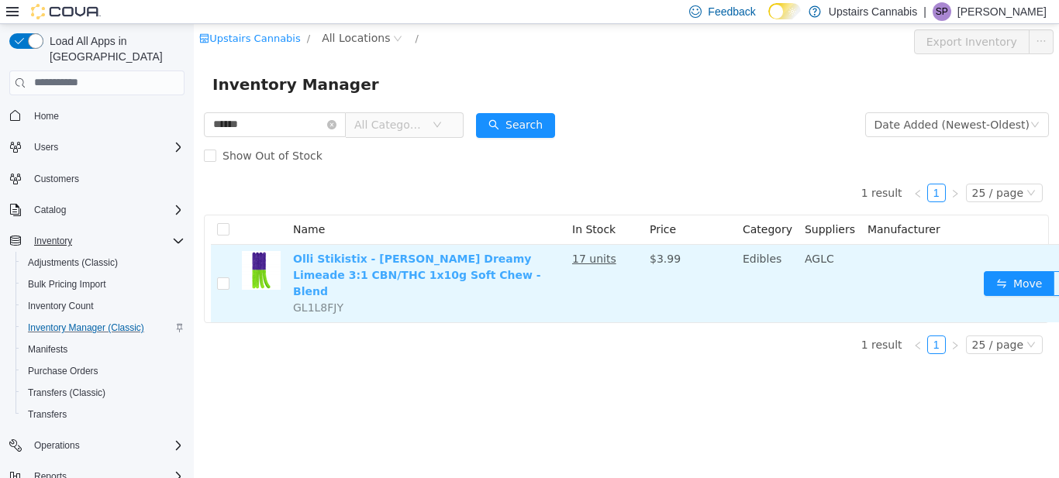
click at [397, 257] on link "Olli Stikistix - Berry Dreamy Limeade 3:1 CBN/THC 1x10g Soft Chew - Blend" at bounding box center [417, 274] width 248 height 45
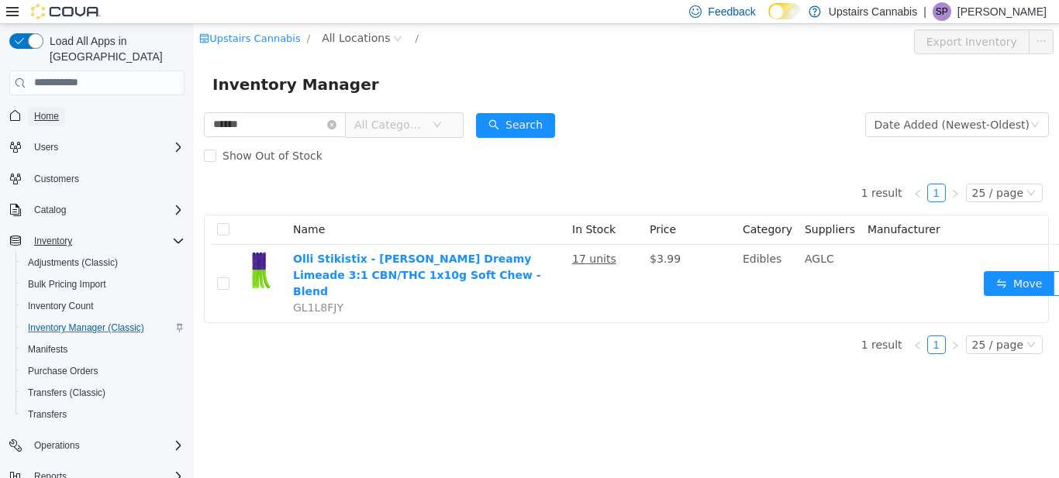
click at [48, 110] on span "Home" at bounding box center [46, 116] width 25 height 12
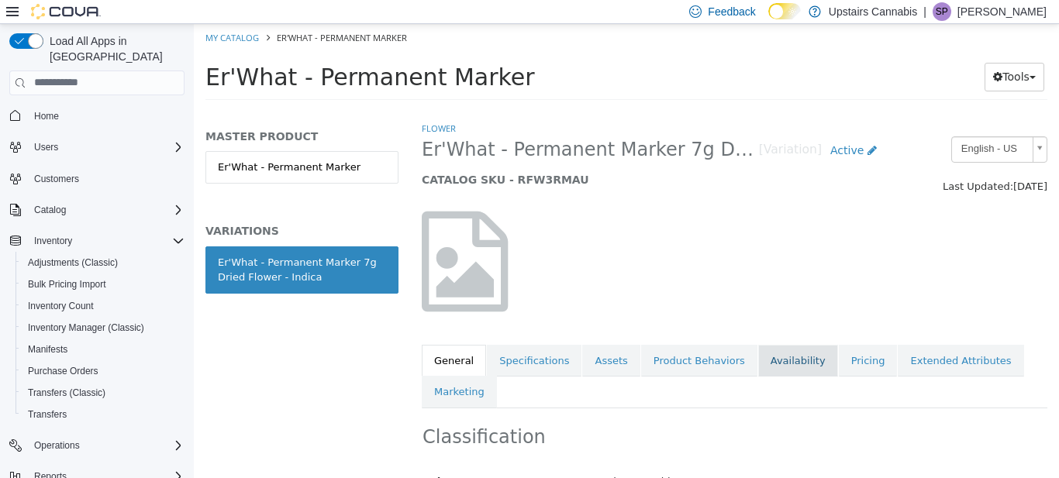
click at [777, 352] on link "Availability" at bounding box center [798, 360] width 80 height 33
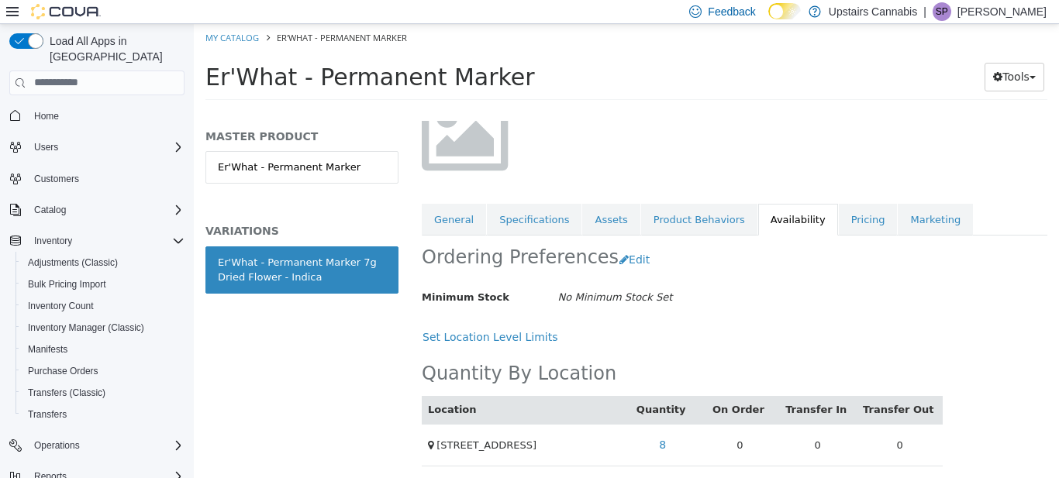
scroll to position [144, 0]
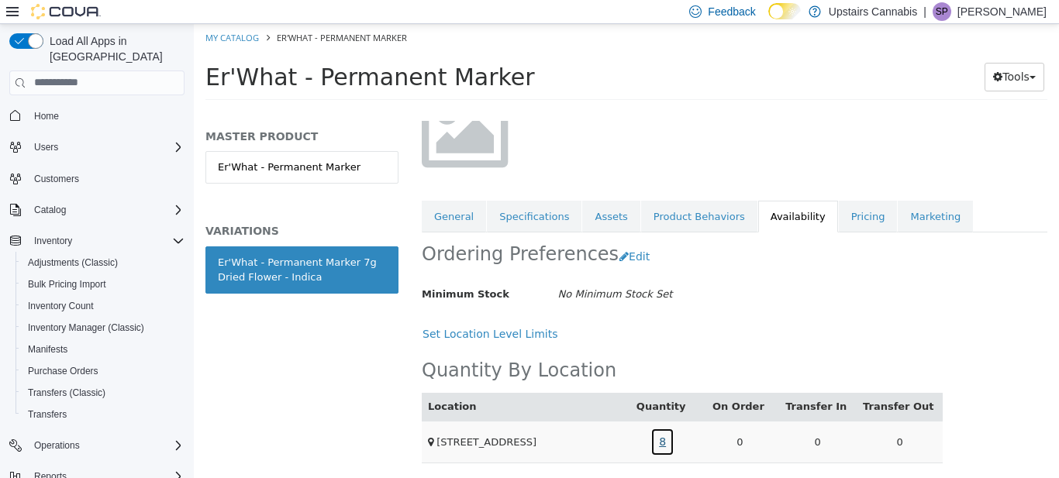
click at [673, 438] on link "8" at bounding box center [663, 441] width 24 height 29
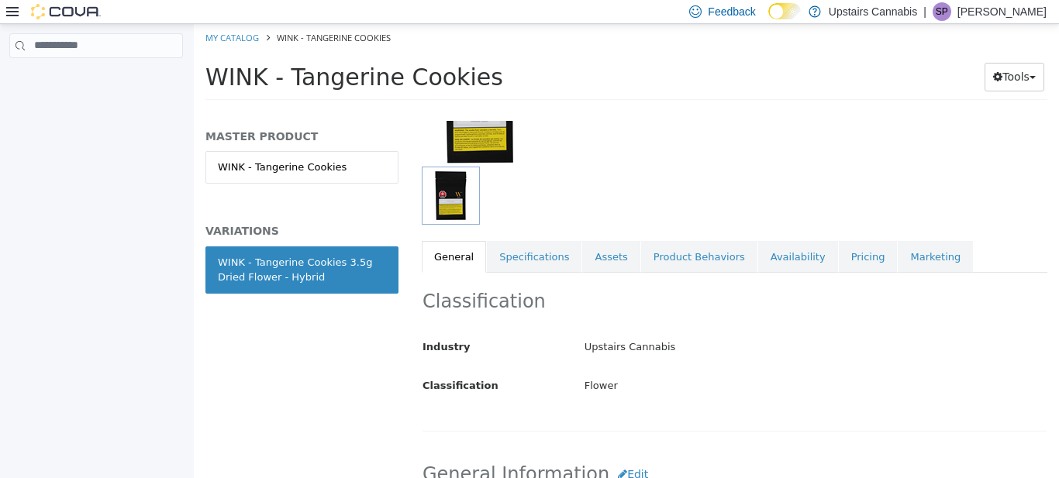
scroll to position [177, 0]
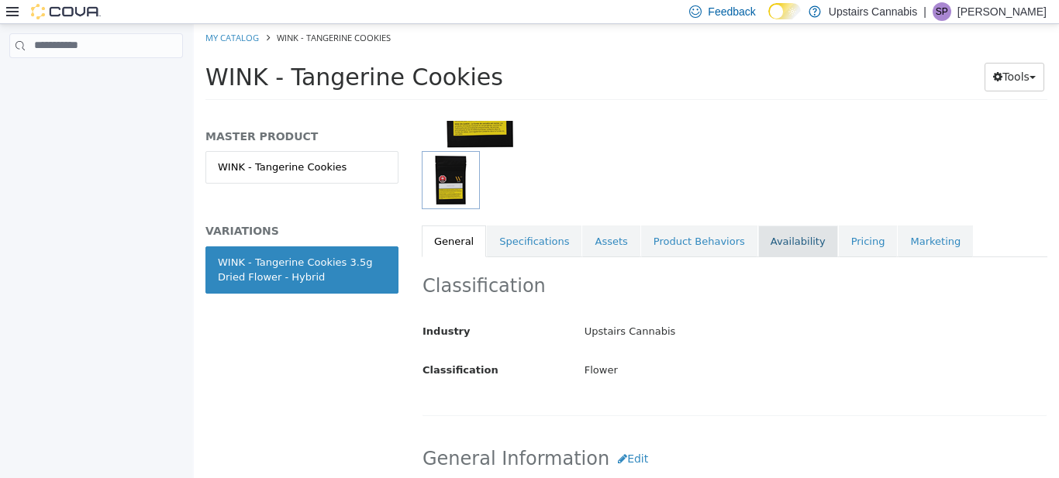
click at [765, 243] on link "Availability" at bounding box center [798, 241] width 80 height 33
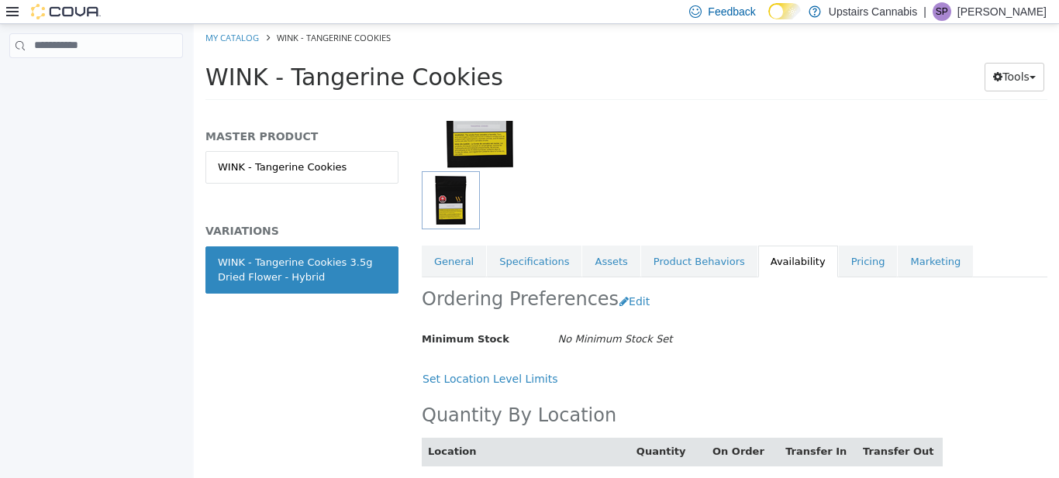
scroll to position [202, 0]
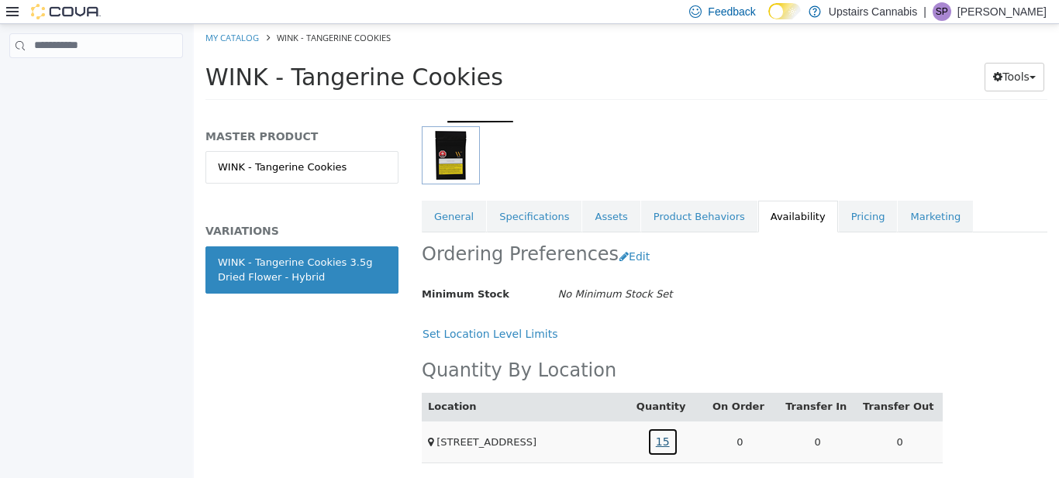
click at [671, 444] on link "15" at bounding box center [662, 441] width 31 height 29
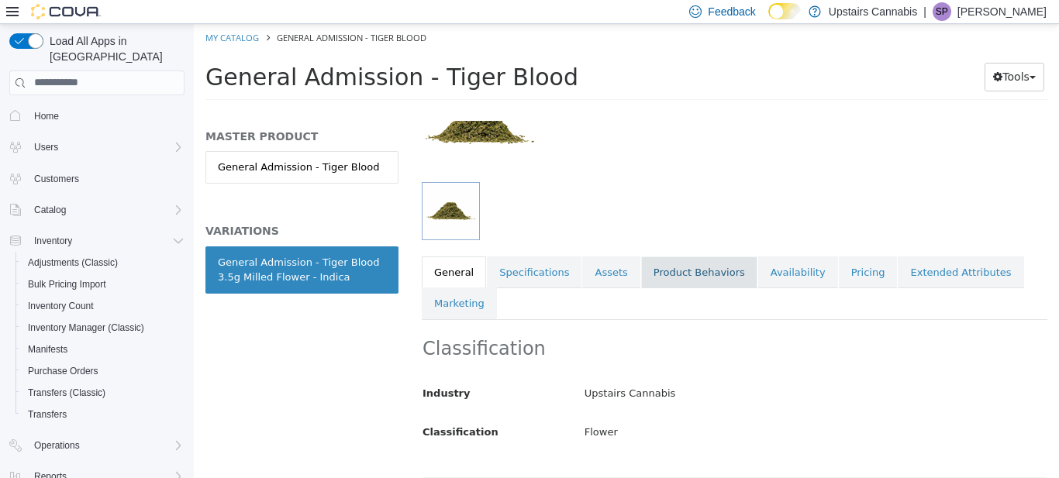
scroll to position [154, 0]
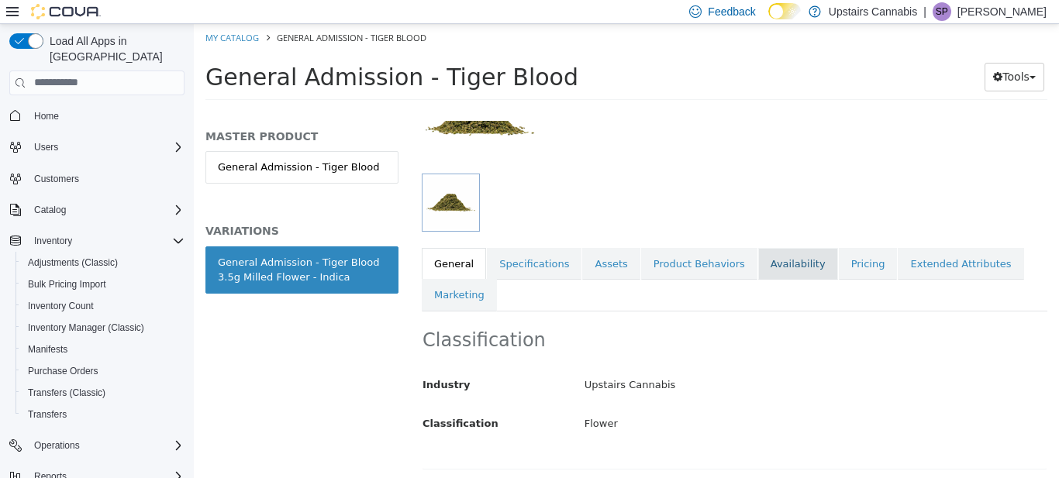
click at [772, 257] on link "Availability" at bounding box center [798, 263] width 80 height 33
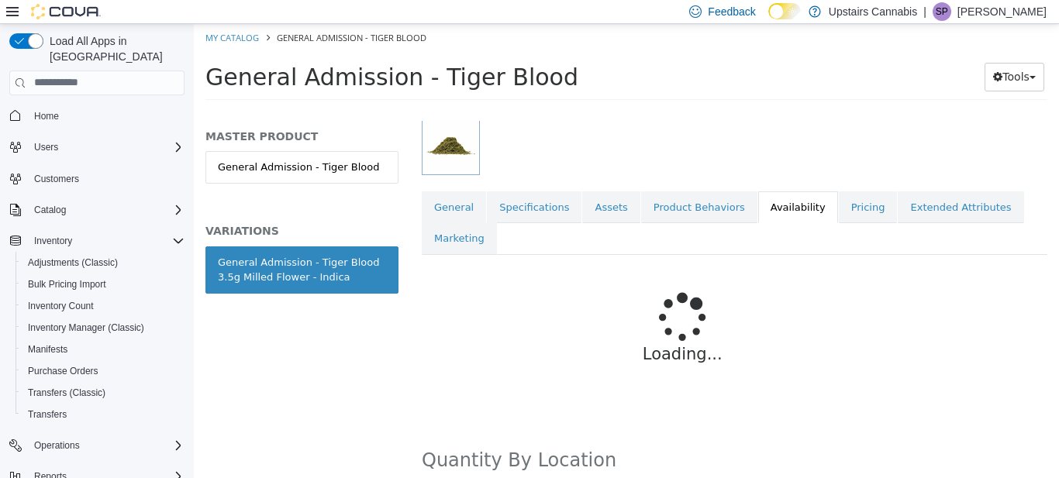
scroll to position [214, 0]
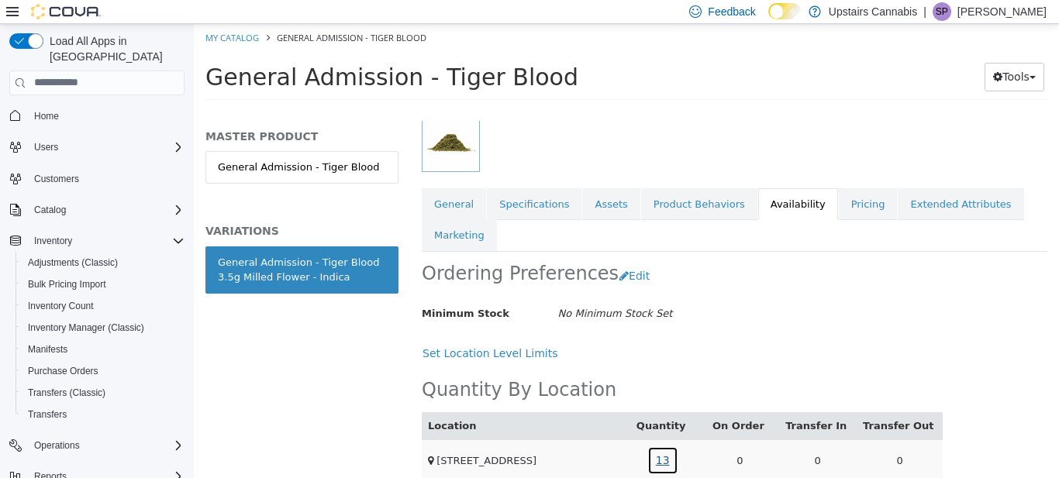
click at [665, 452] on link "13" at bounding box center [662, 460] width 31 height 29
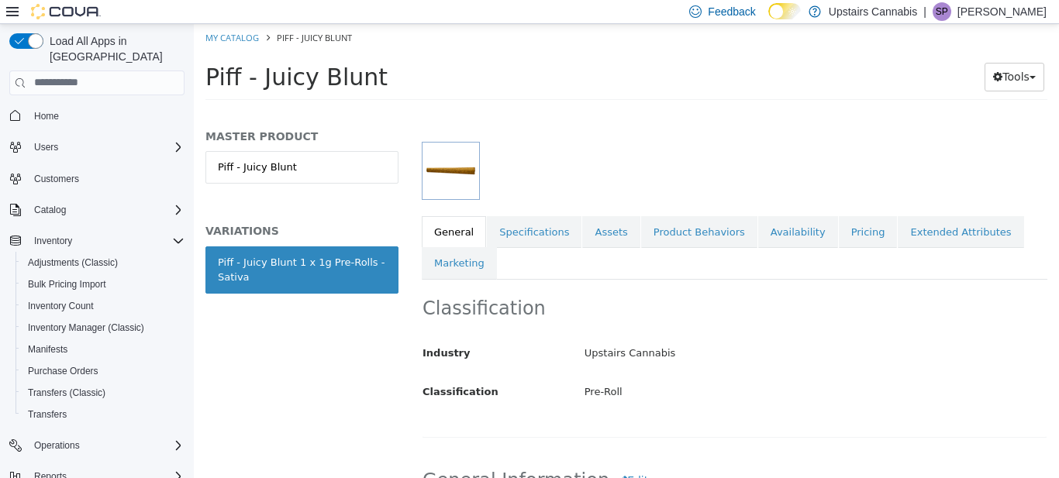
scroll to position [196, 0]
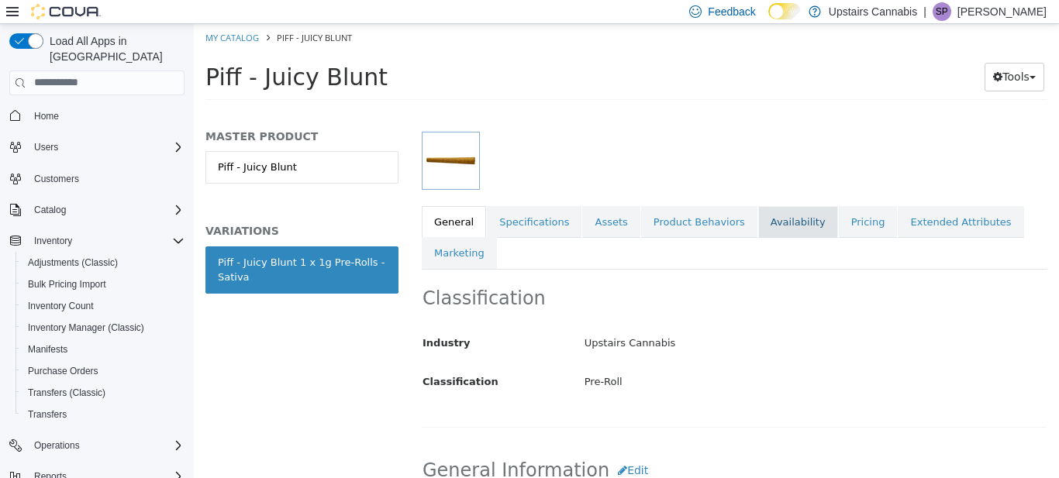
click at [782, 220] on link "Availability" at bounding box center [798, 221] width 80 height 33
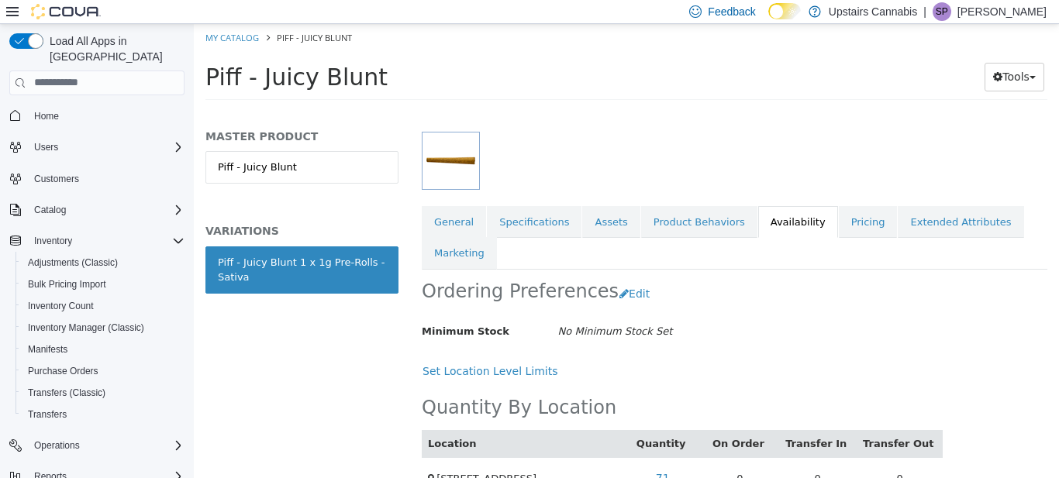
scroll to position [233, 0]
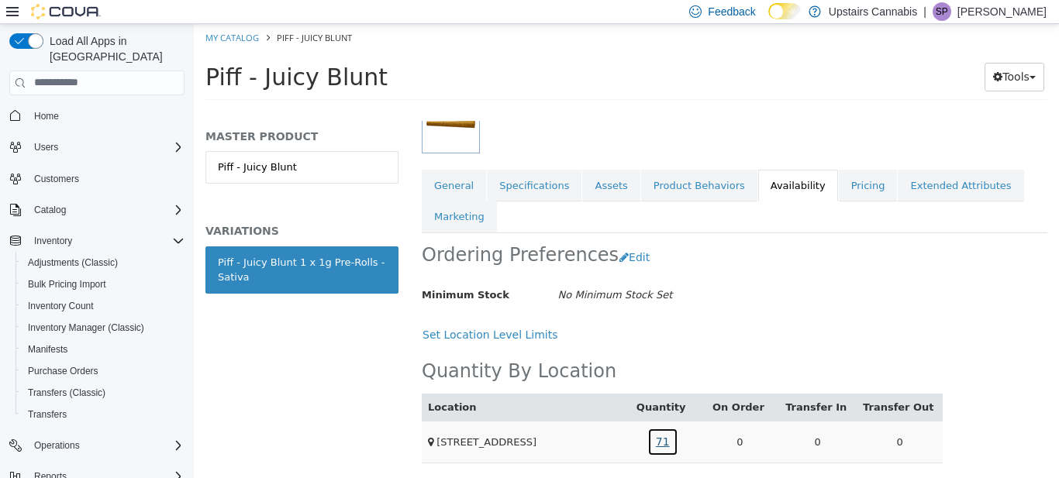
click at [671, 437] on link "71" at bounding box center [662, 441] width 31 height 29
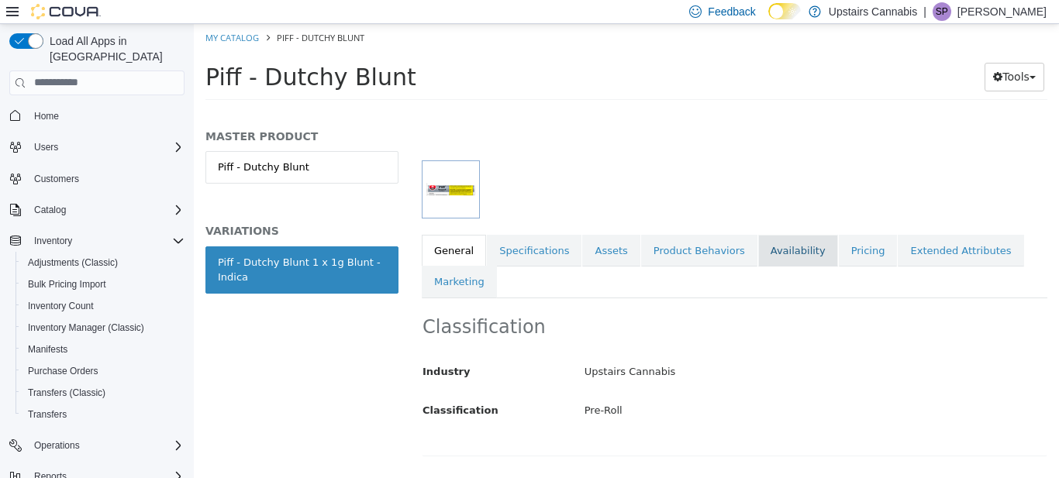
scroll to position [168, 0]
click at [785, 247] on link "Availability" at bounding box center [798, 249] width 80 height 33
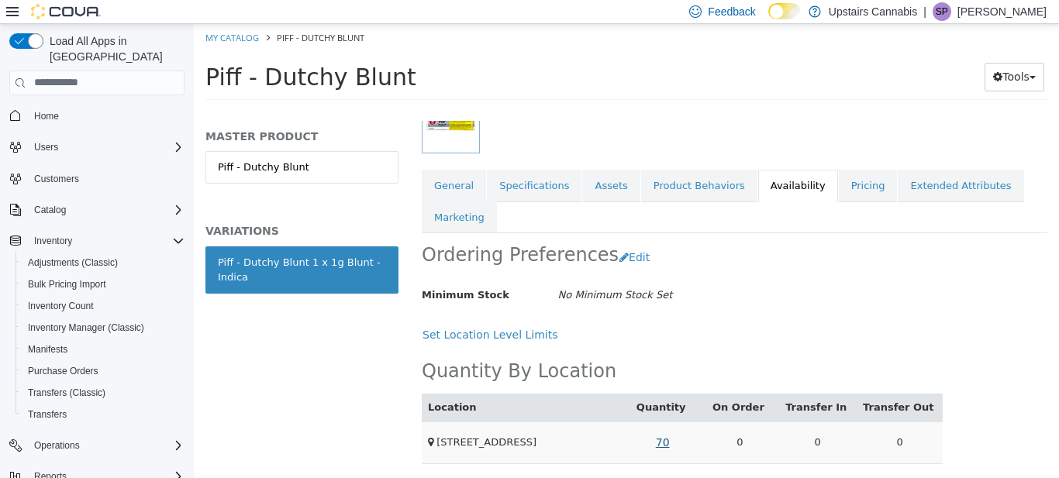
scroll to position [233, 0]
click at [672, 438] on link "70" at bounding box center [662, 441] width 31 height 29
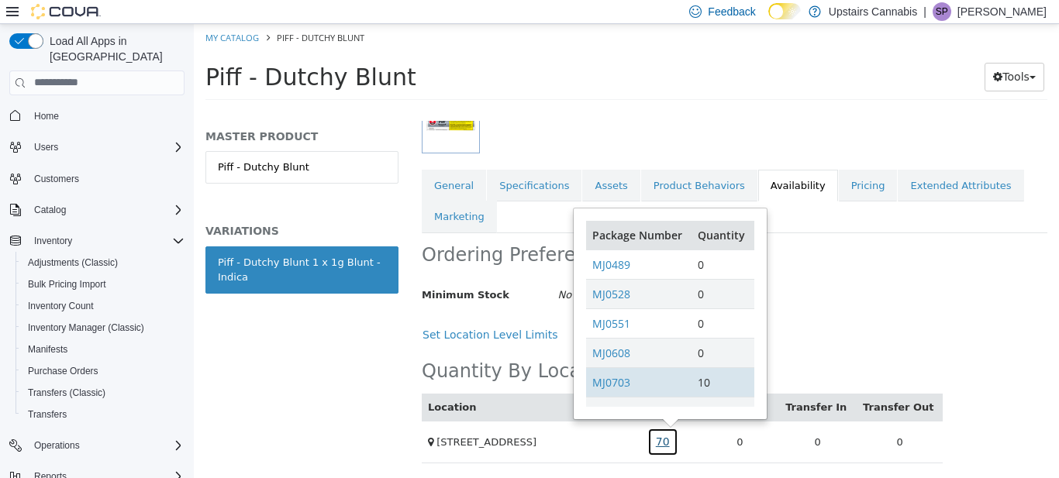
scroll to position [36, 0]
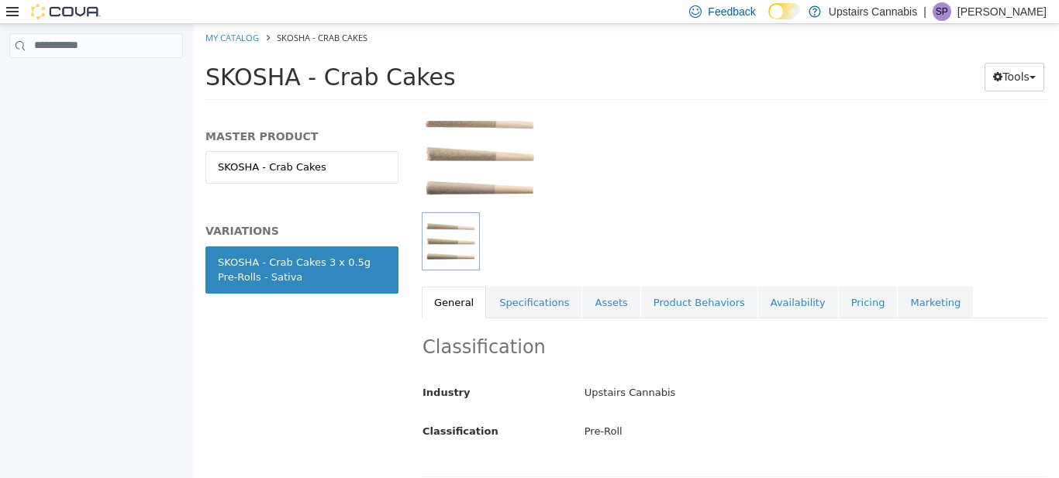
scroll to position [129, 0]
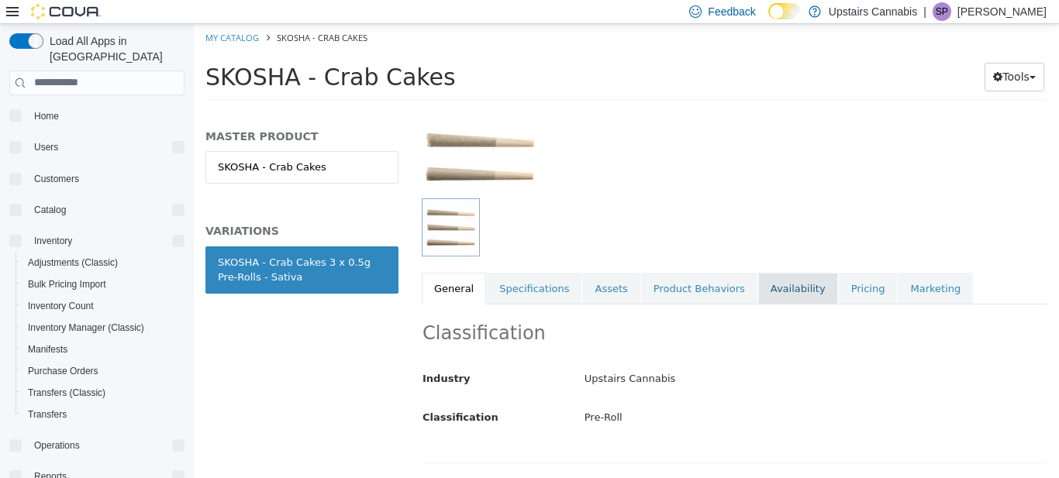
click at [760, 288] on link "Availability" at bounding box center [798, 288] width 80 height 33
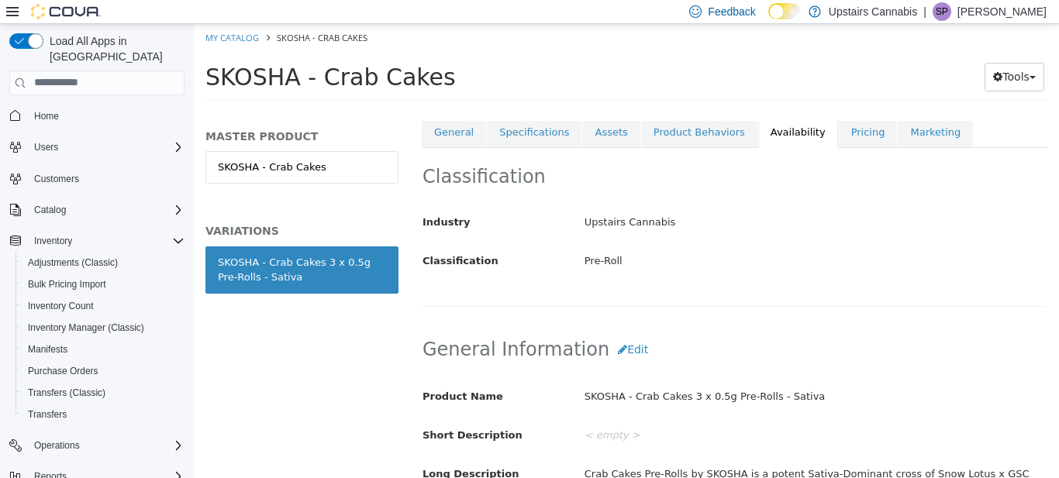
scroll to position [289, 0]
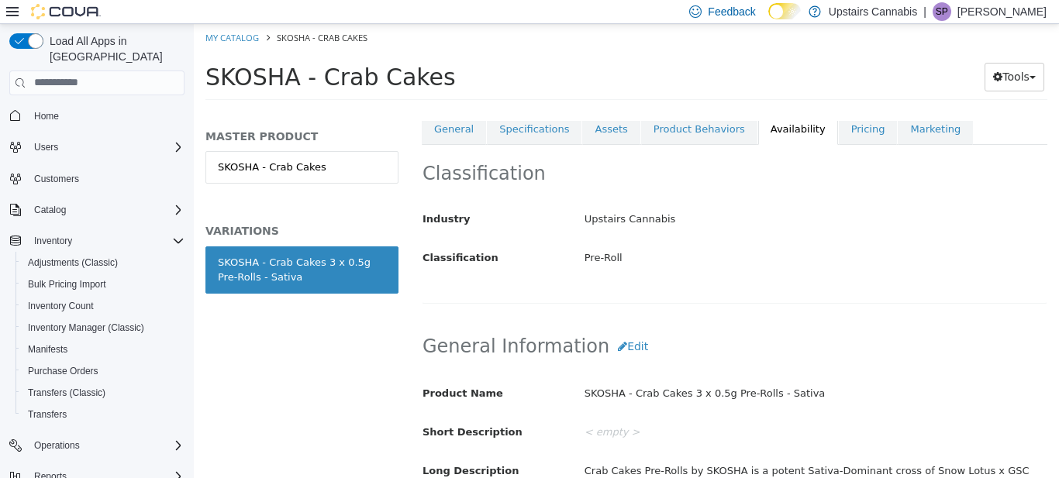
click at [760, 288] on div "Classification Industry Upstairs Cannabis Classification Pre-Roll Cancel Save C…" at bounding box center [735, 223] width 626 height 159
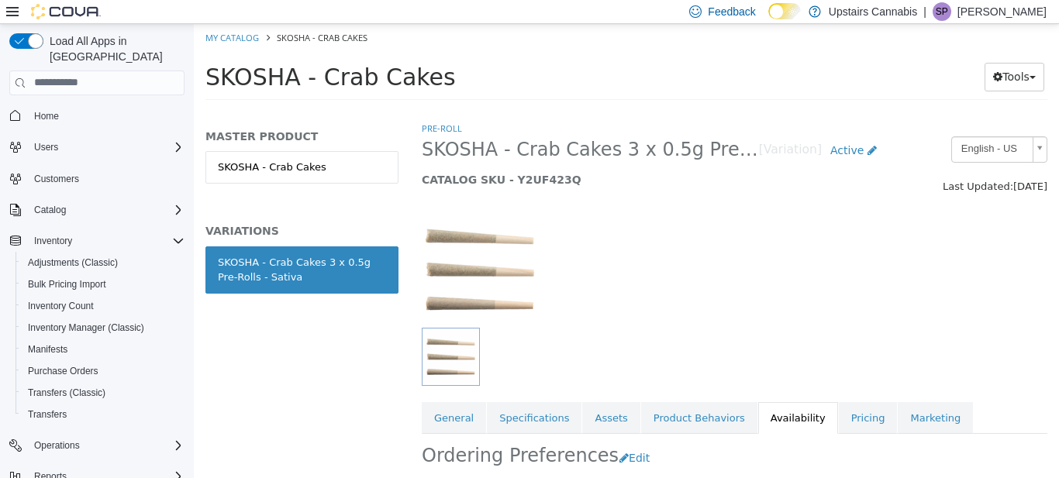
scroll to position [202, 0]
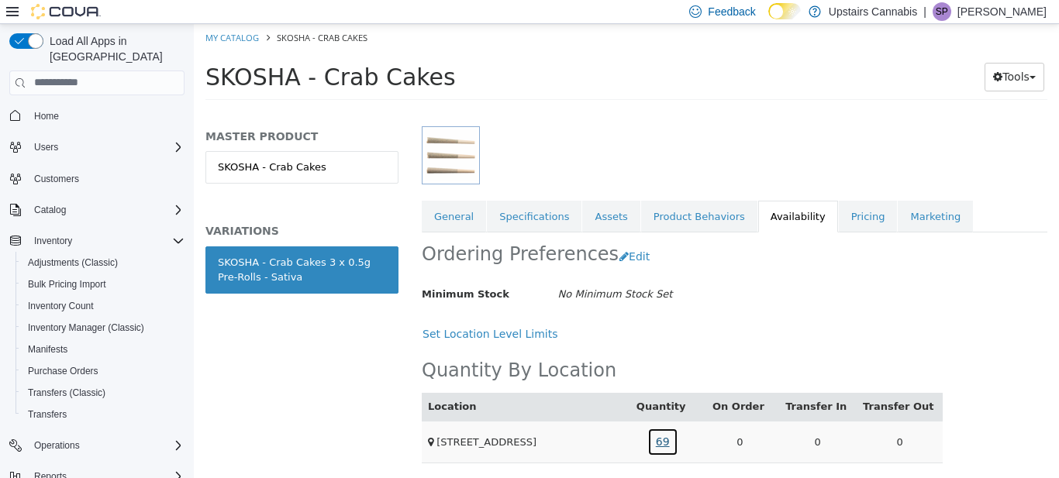
click at [661, 441] on link "69" at bounding box center [662, 441] width 31 height 29
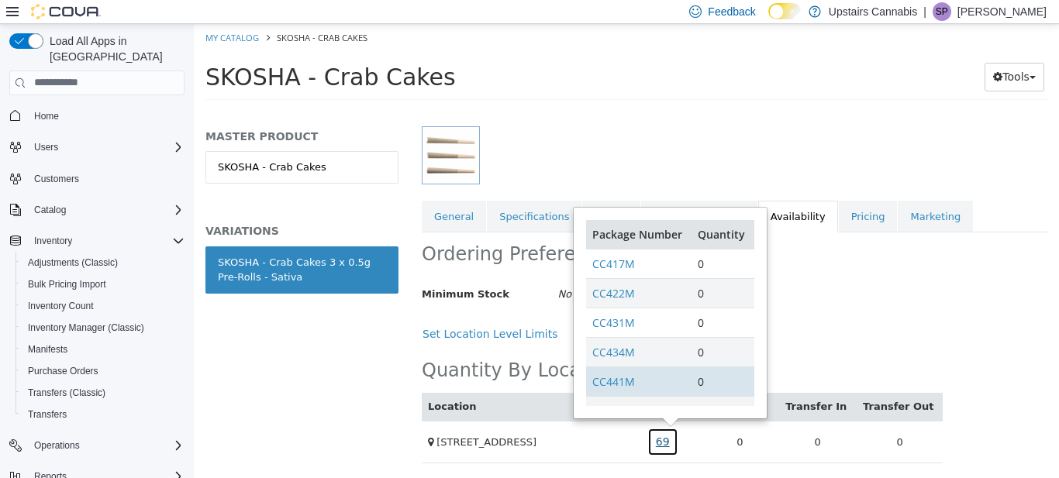
scroll to position [66, 0]
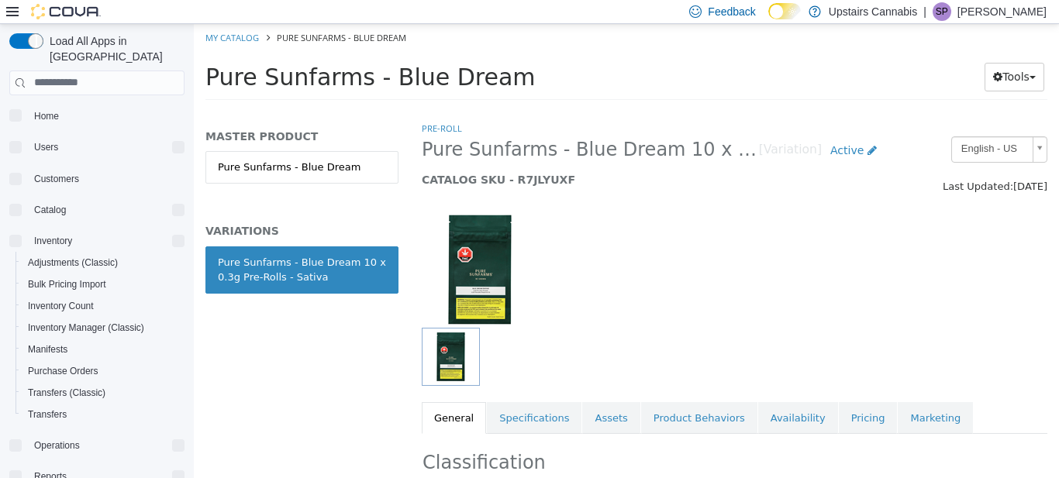
scroll to position [121, 0]
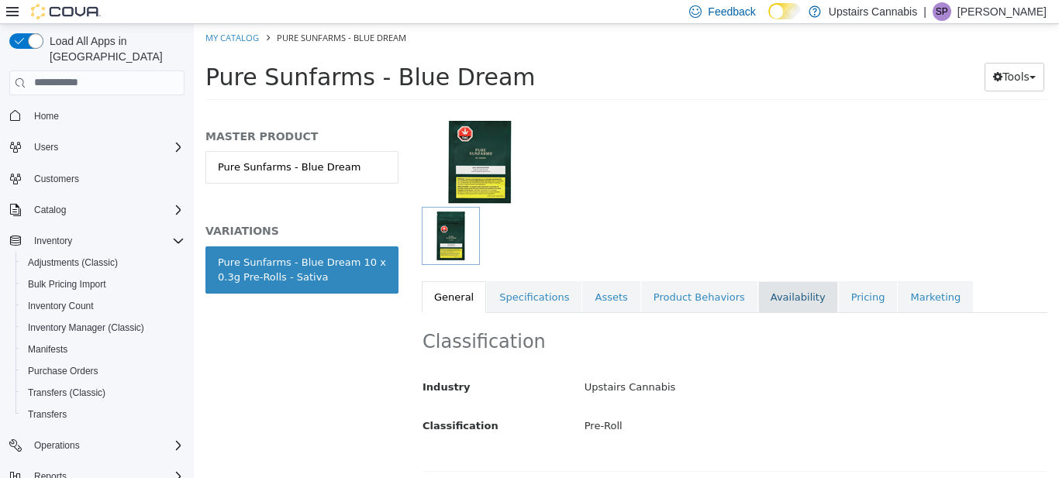
click at [774, 296] on link "Availability" at bounding box center [798, 297] width 80 height 33
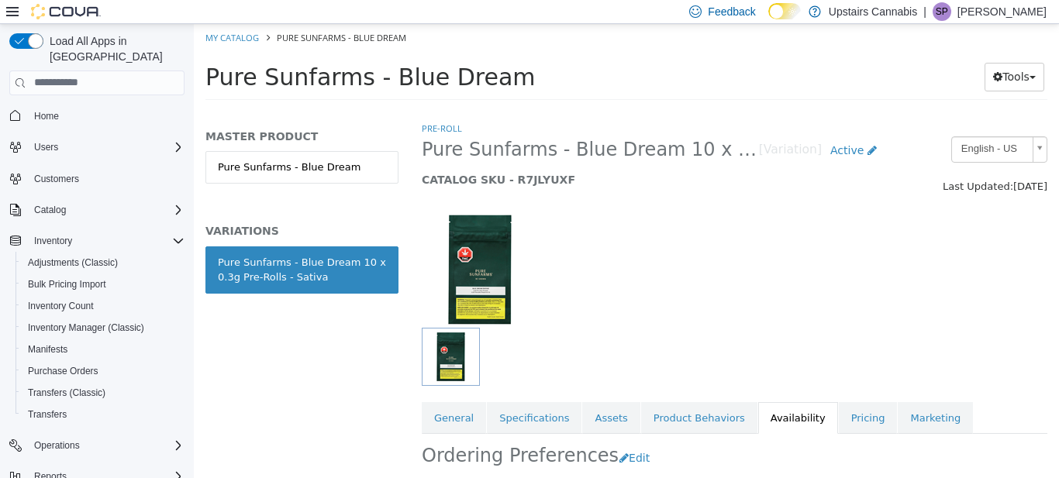
scroll to position [202, 0]
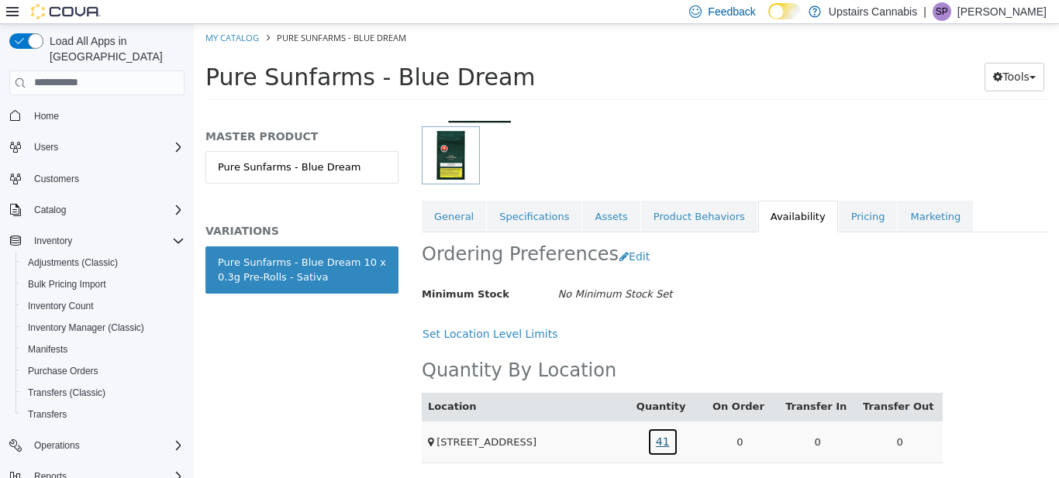
click at [672, 437] on link "41" at bounding box center [662, 441] width 31 height 29
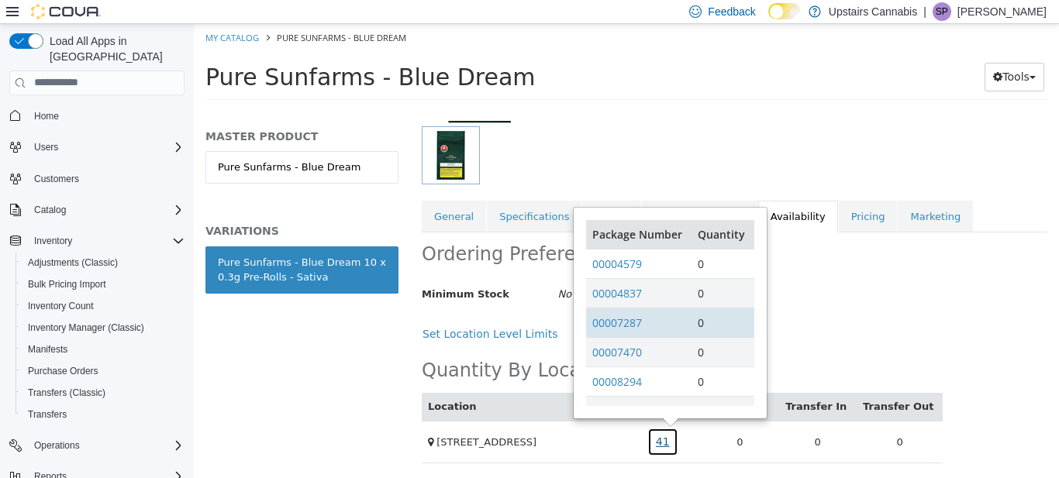
scroll to position [66, 0]
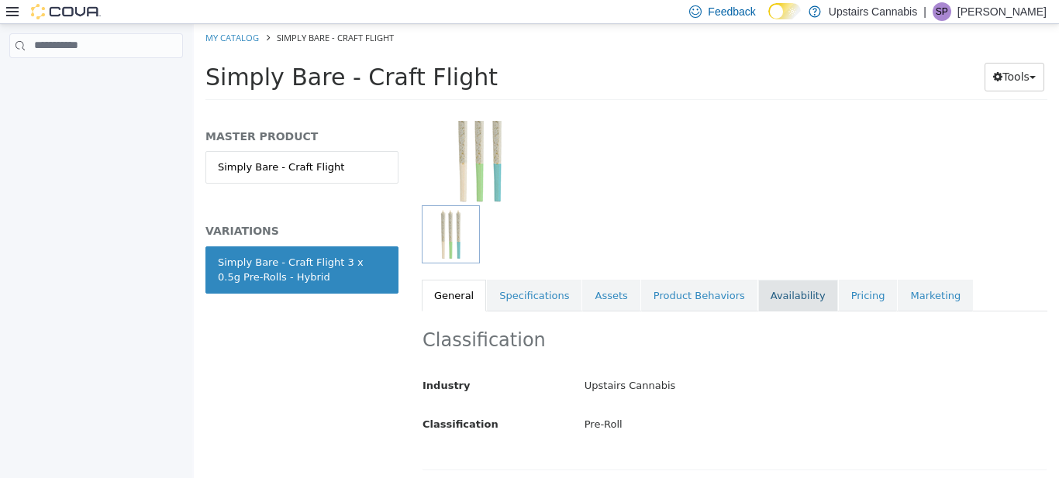
scroll to position [125, 0]
click at [761, 288] on link "Availability" at bounding box center [798, 293] width 80 height 33
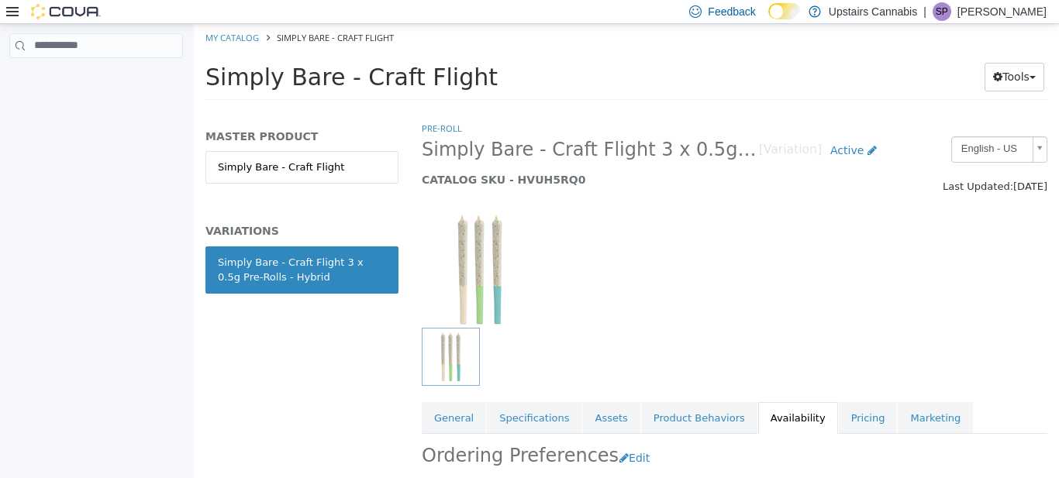
scroll to position [202, 0]
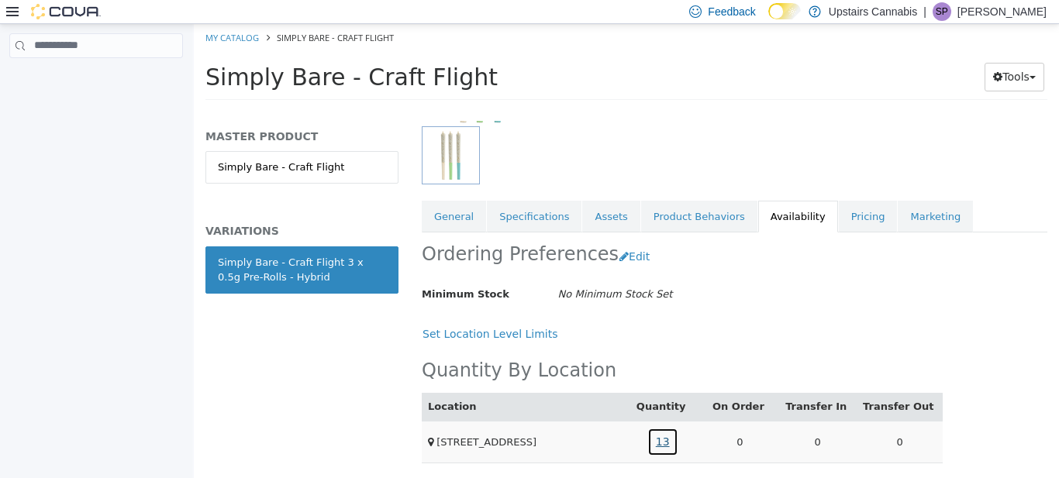
click at [671, 437] on link "13" at bounding box center [662, 441] width 31 height 29
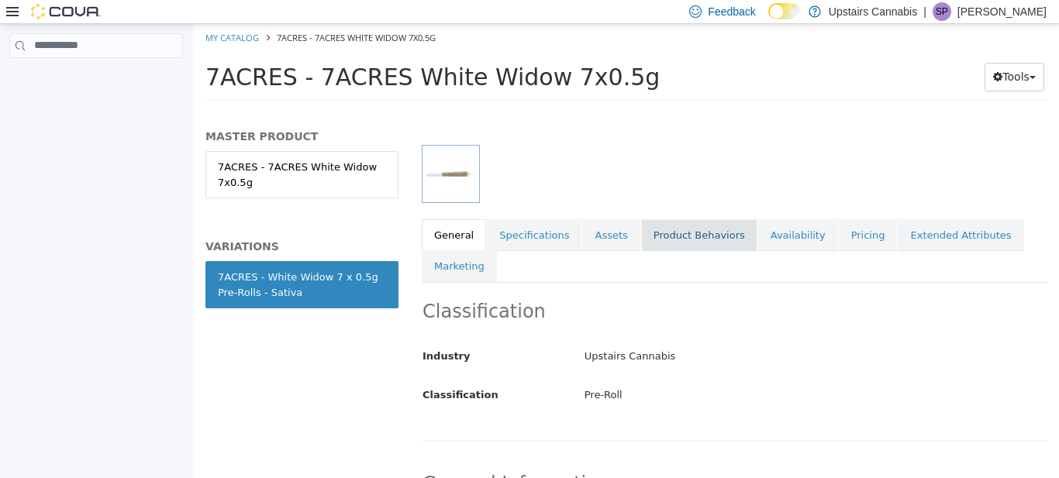
scroll to position [185, 0]
click at [765, 232] on link "Availability" at bounding box center [798, 233] width 80 height 33
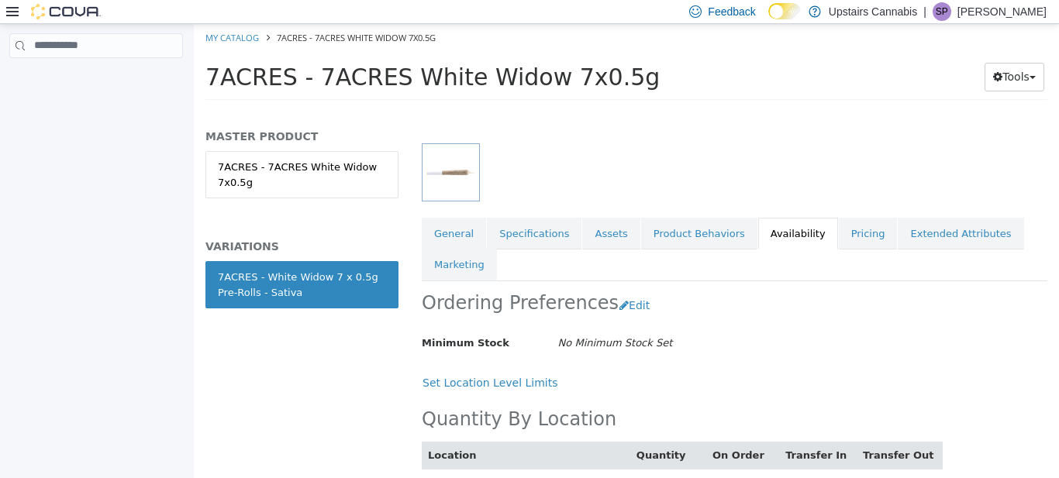
scroll to position [233, 0]
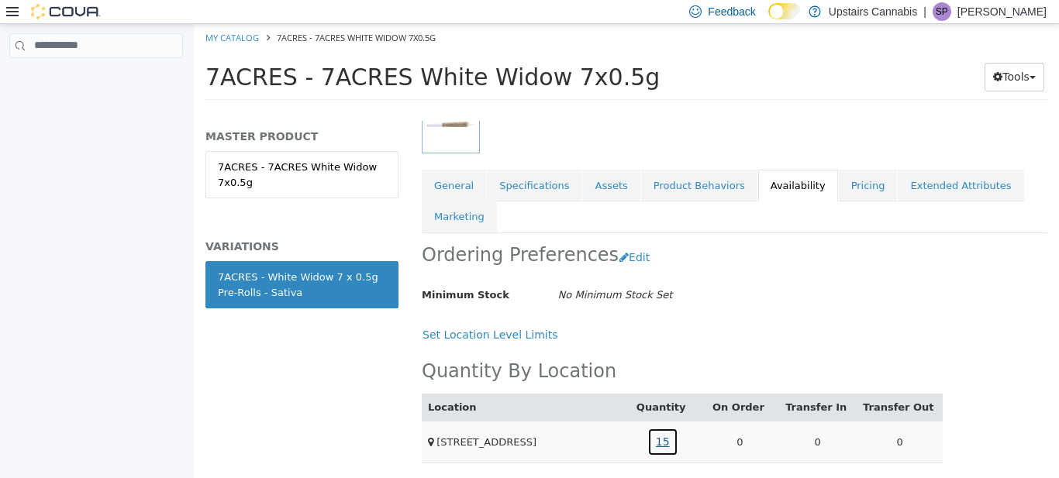
click at [671, 441] on link "15" at bounding box center [662, 441] width 31 height 29
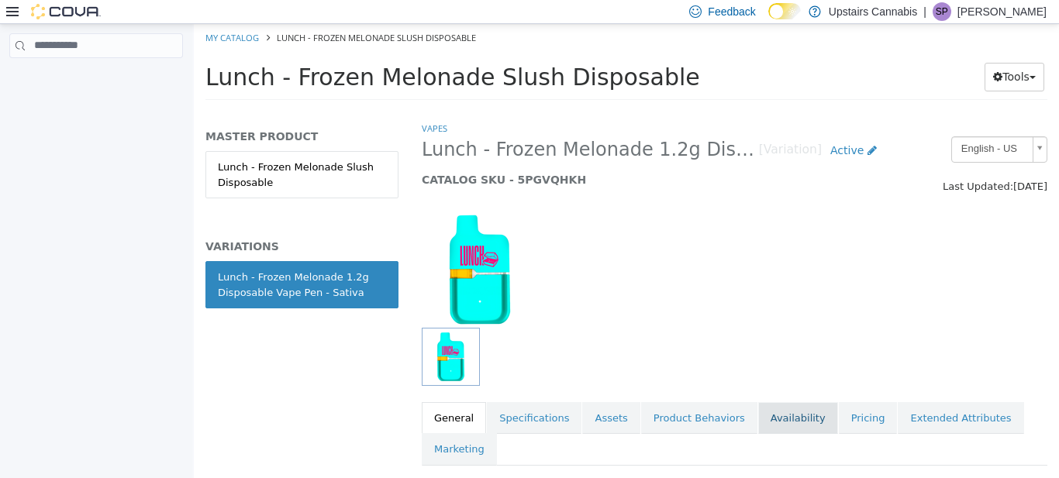
click at [768, 416] on link "Availability" at bounding box center [798, 418] width 80 height 33
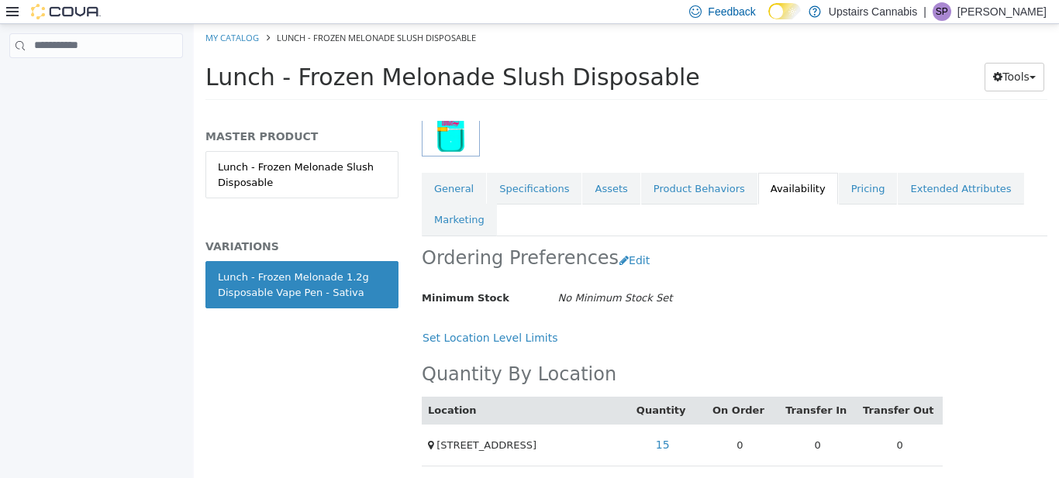
scroll to position [233, 0]
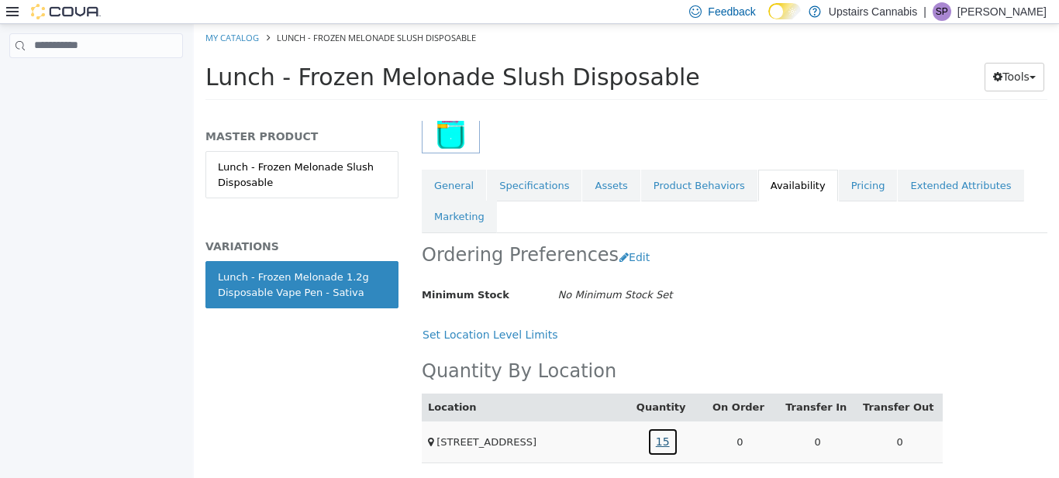
click at [663, 440] on link "15" at bounding box center [662, 441] width 31 height 29
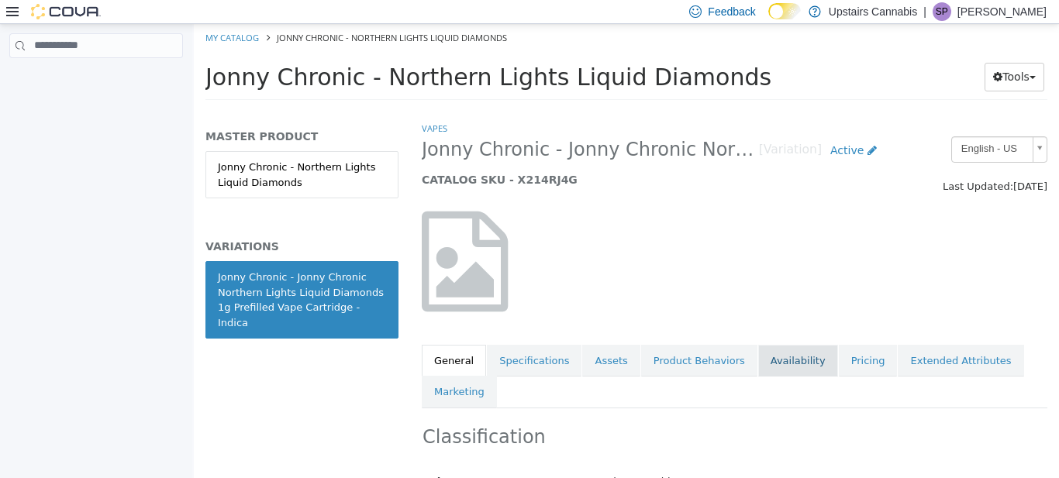
click at [765, 364] on link "Availability" at bounding box center [798, 360] width 80 height 33
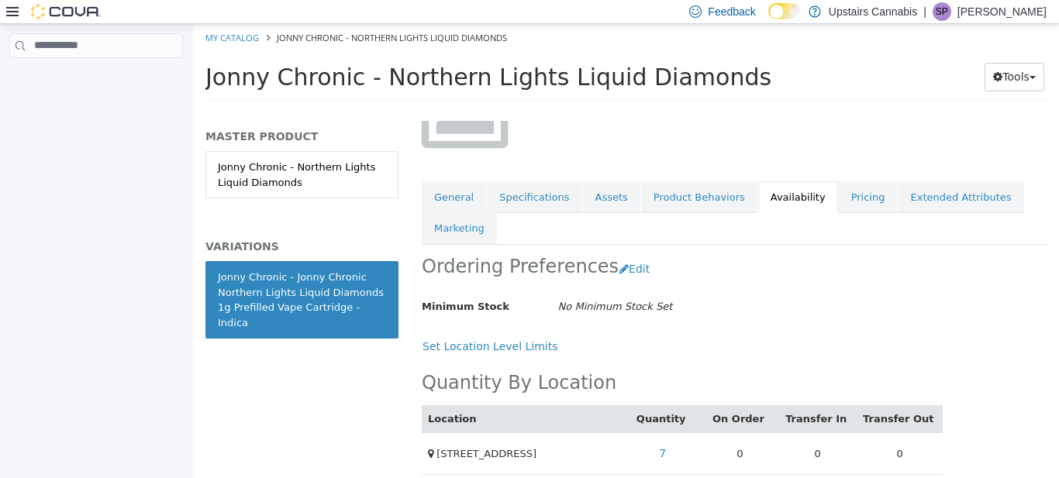
scroll to position [175, 0]
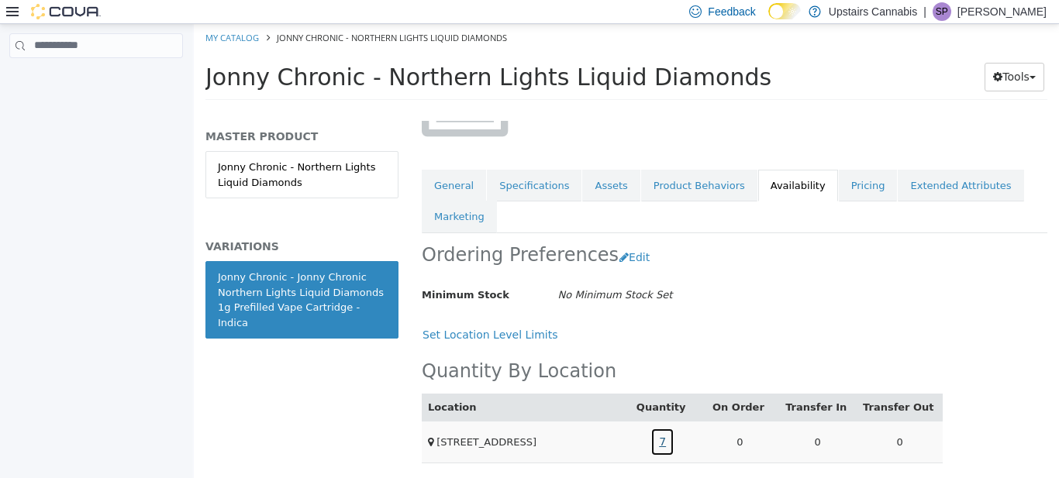
click at [668, 437] on link "7" at bounding box center [663, 441] width 24 height 29
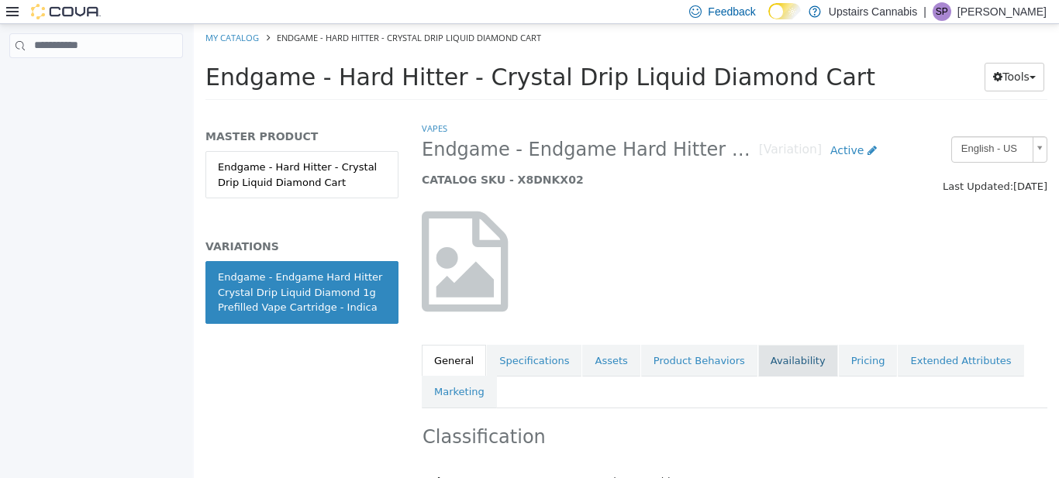
click at [776, 361] on link "Availability" at bounding box center [798, 360] width 80 height 33
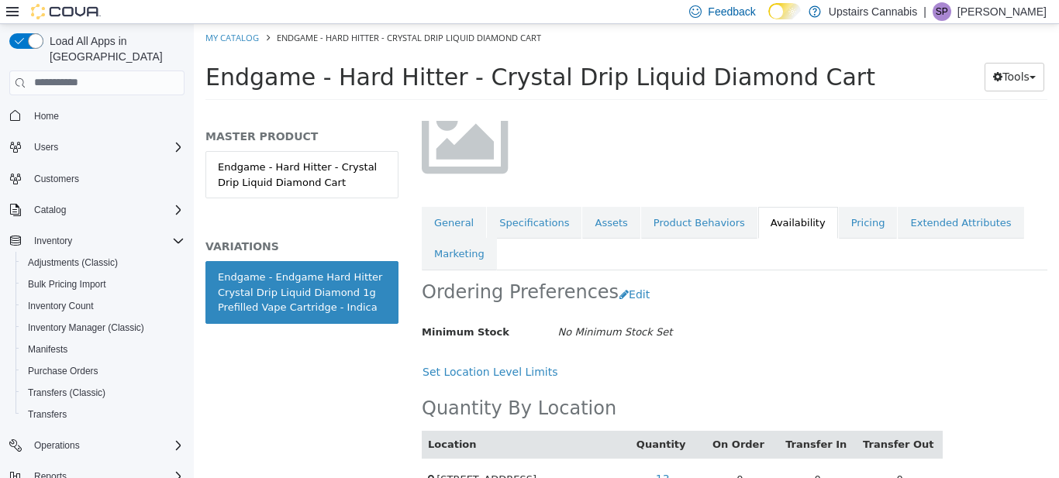
scroll to position [175, 0]
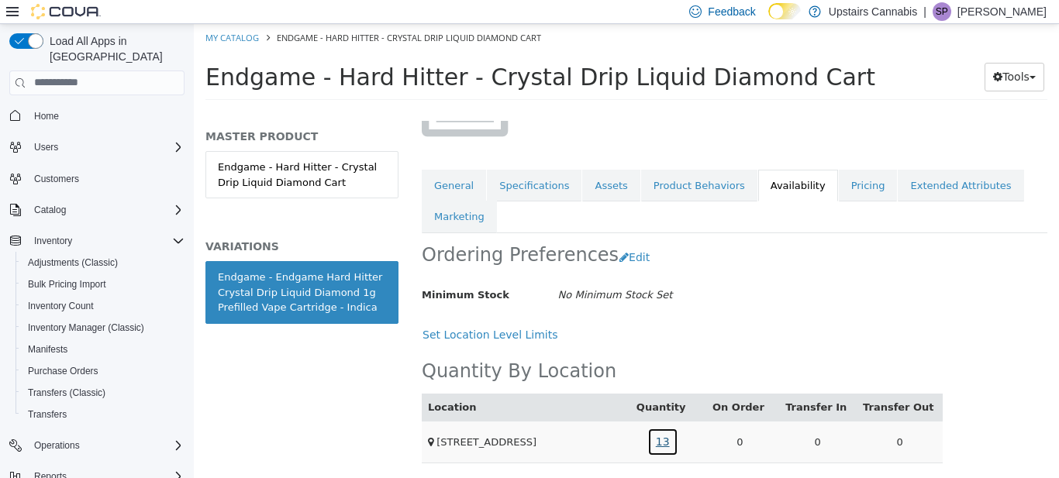
click at [668, 442] on link "13" at bounding box center [662, 441] width 31 height 29
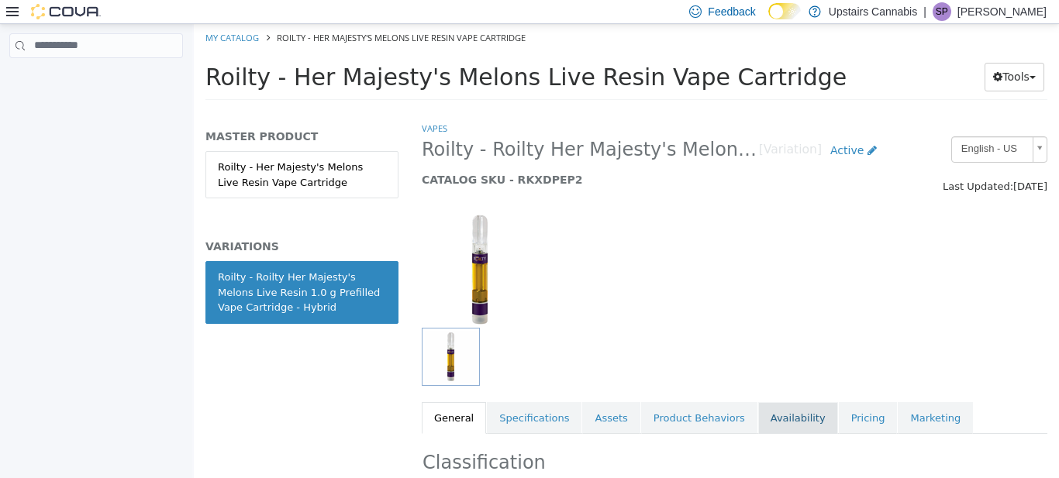
click at [775, 419] on link "Availability" at bounding box center [798, 418] width 80 height 33
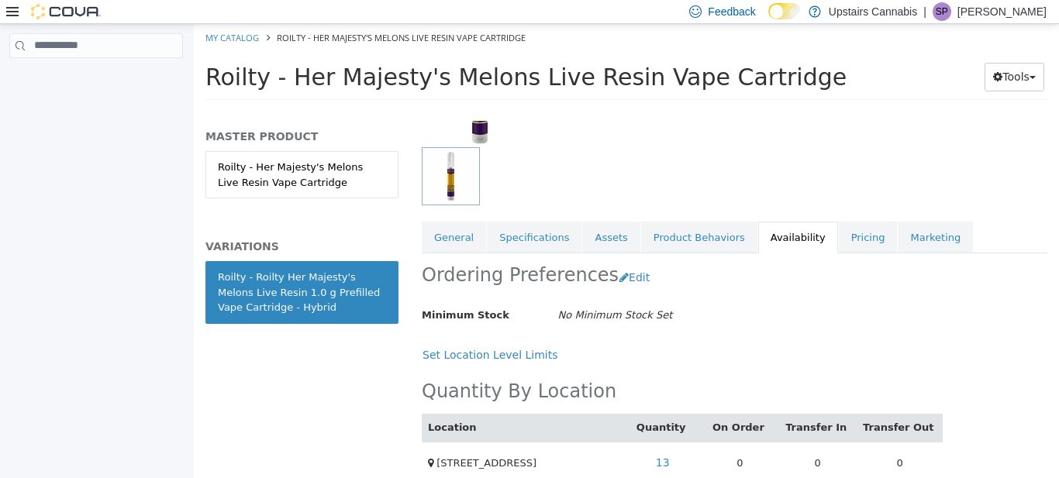
scroll to position [202, 0]
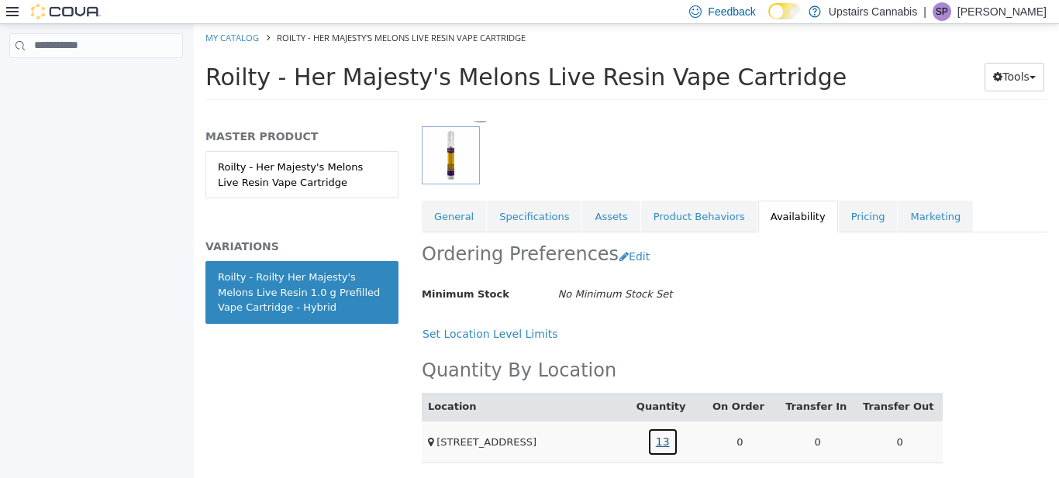
click at [668, 442] on link "13" at bounding box center [662, 441] width 31 height 29
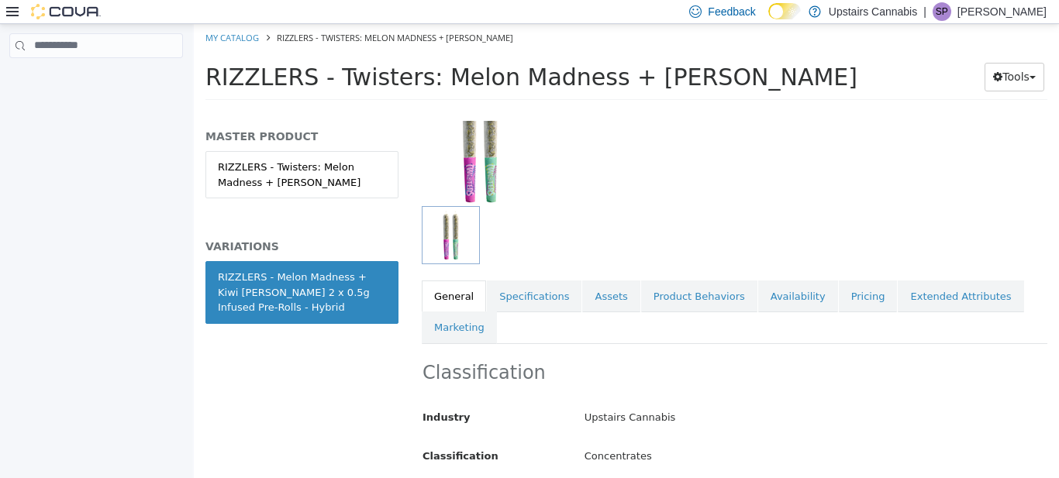
scroll to position [133, 0]
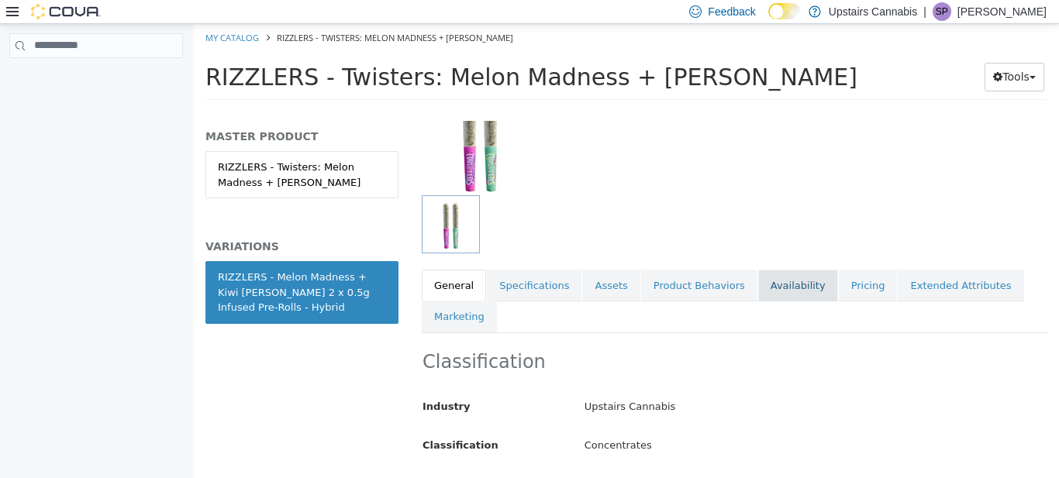
click at [805, 282] on link "Availability" at bounding box center [798, 285] width 80 height 33
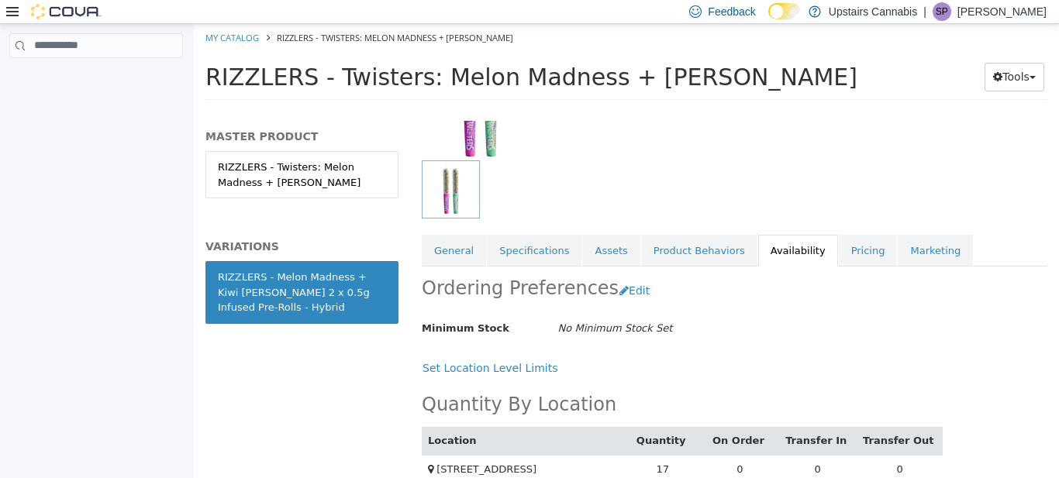
scroll to position [188, 0]
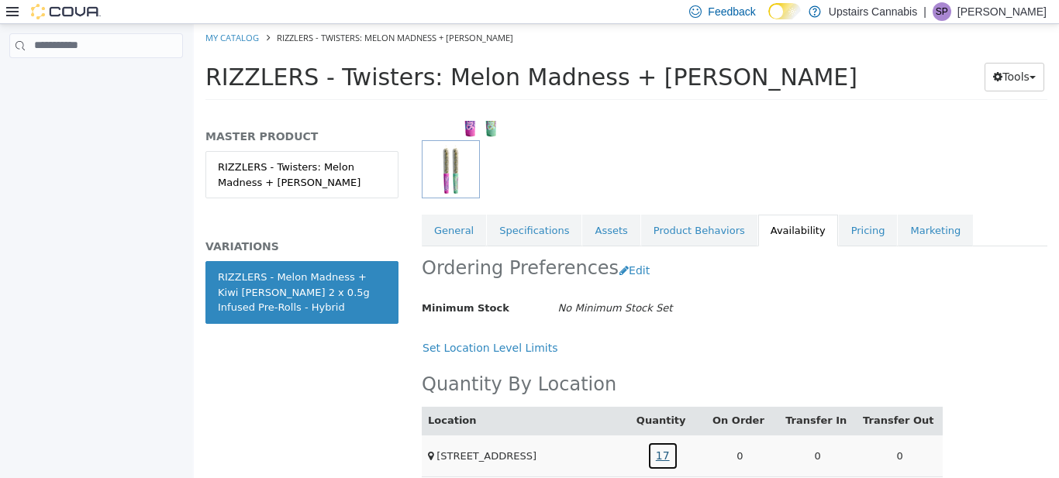
click at [672, 455] on link "17" at bounding box center [662, 455] width 31 height 29
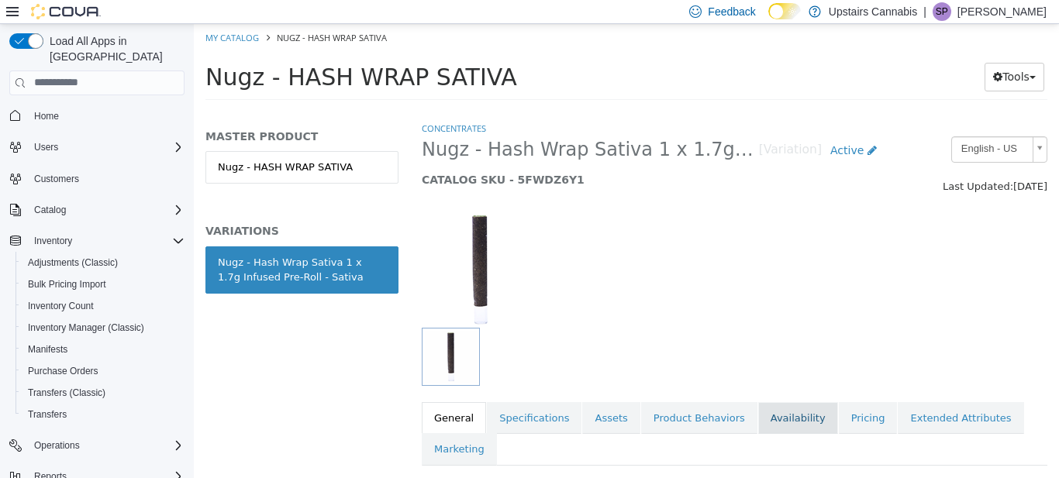
click at [765, 409] on link "Availability" at bounding box center [798, 418] width 80 height 33
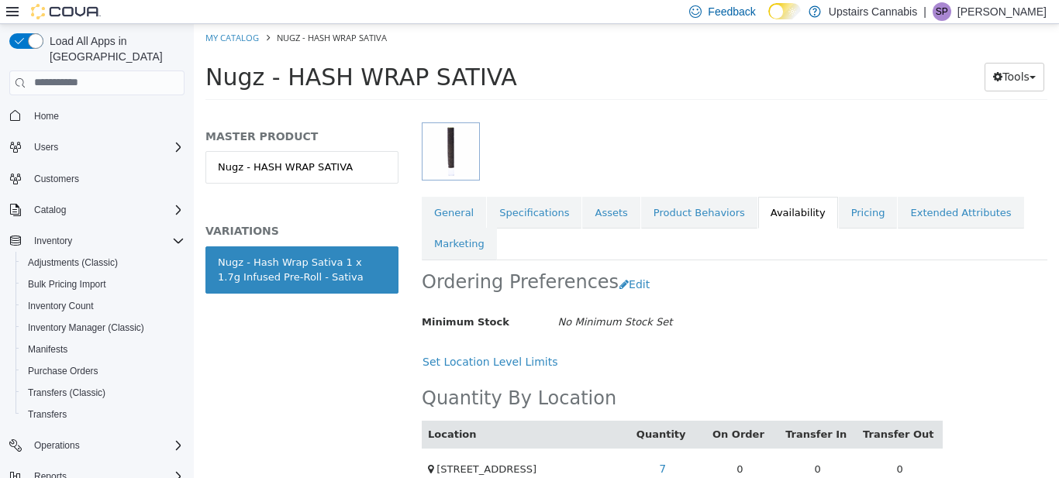
scroll to position [233, 0]
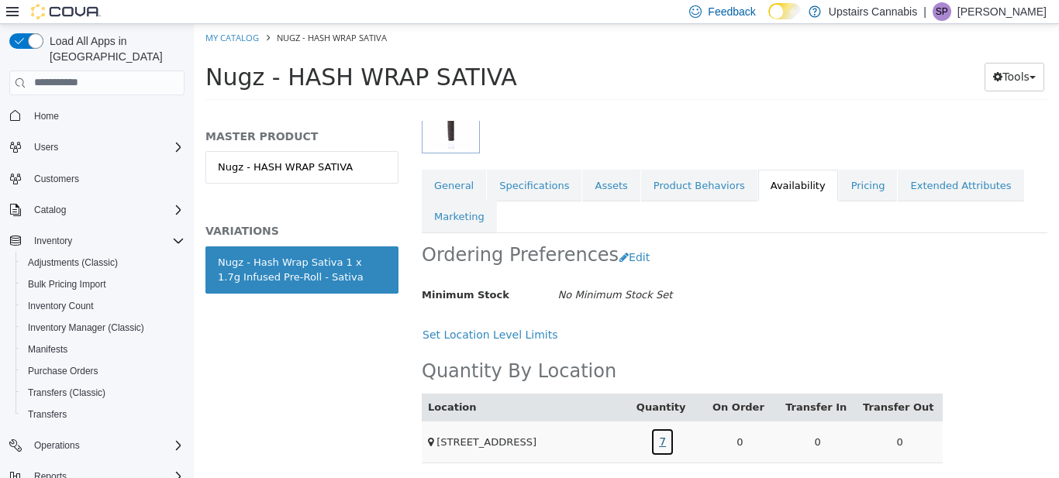
click at [668, 439] on link "7" at bounding box center [663, 441] width 24 height 29
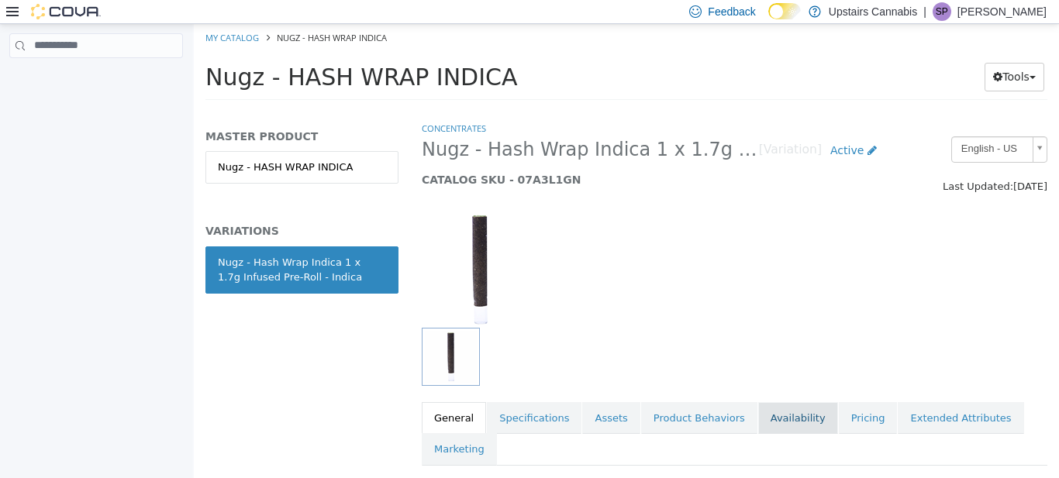
click at [772, 416] on link "Availability" at bounding box center [798, 418] width 80 height 33
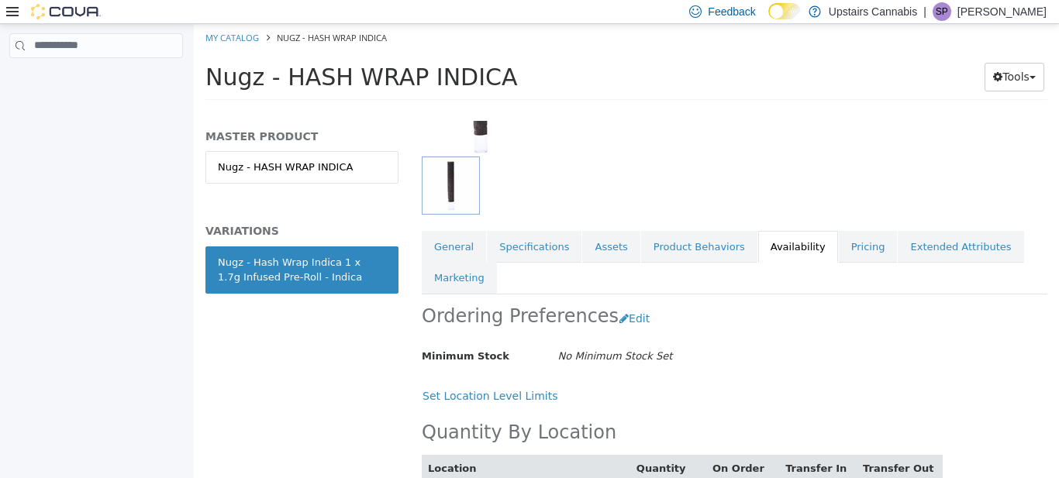
scroll to position [175, 0]
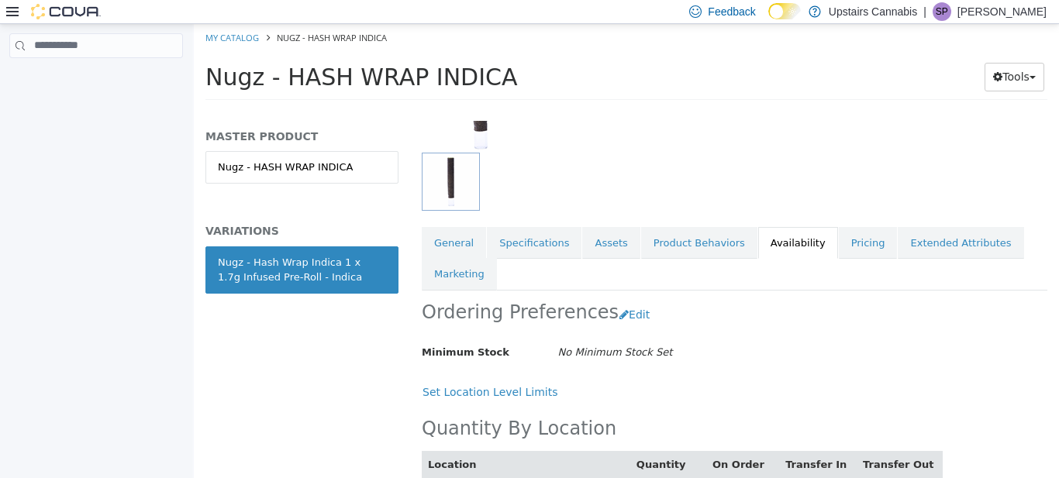
click at [767, 248] on link "Availability" at bounding box center [798, 242] width 80 height 33
click at [769, 241] on link "Availability" at bounding box center [798, 242] width 80 height 33
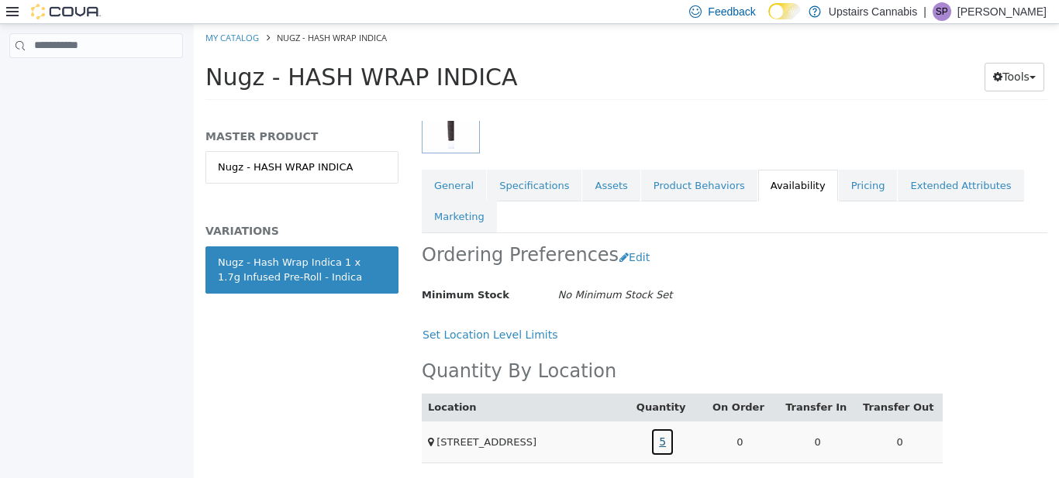
click at [672, 441] on link "5" at bounding box center [663, 441] width 24 height 29
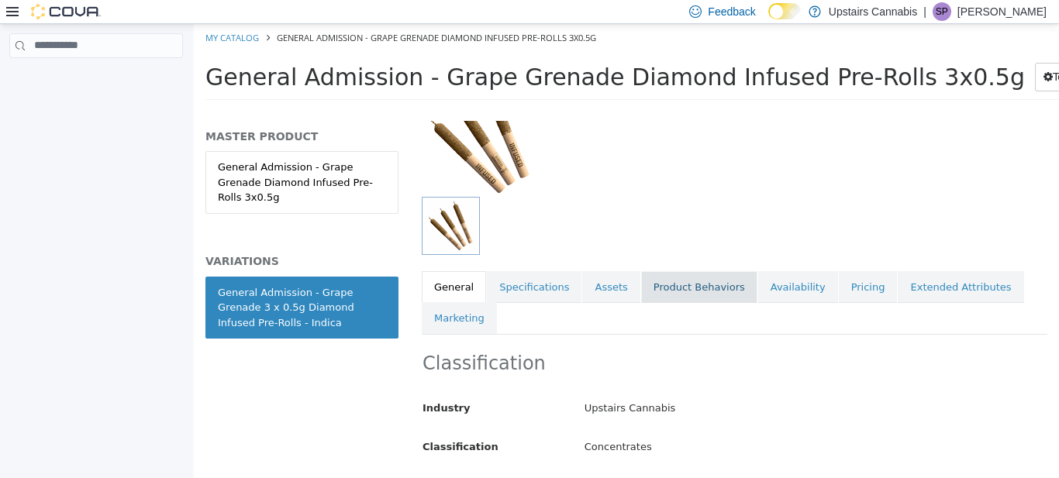
scroll to position [137, 0]
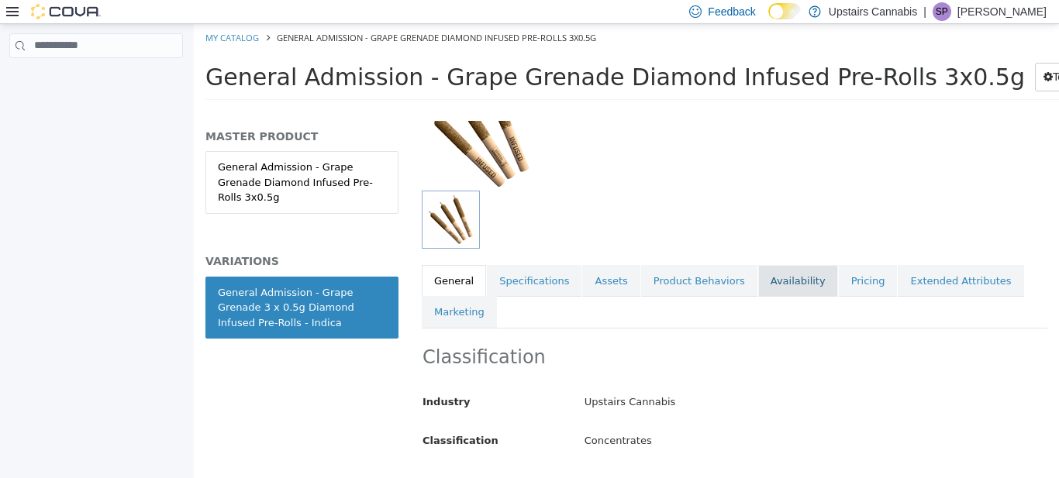
click at [779, 280] on link "Availability" at bounding box center [798, 280] width 80 height 33
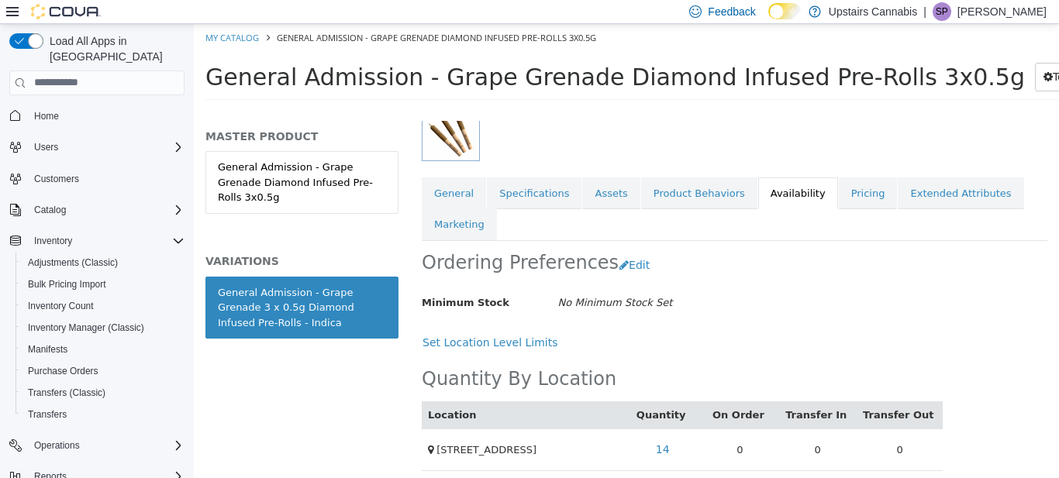
scroll to position [233, 0]
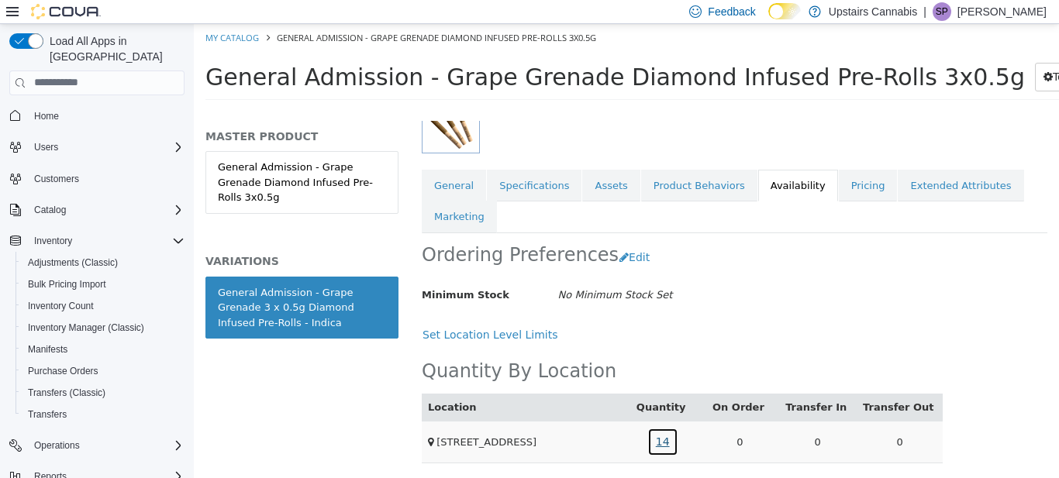
click at [669, 443] on link "14" at bounding box center [662, 441] width 31 height 29
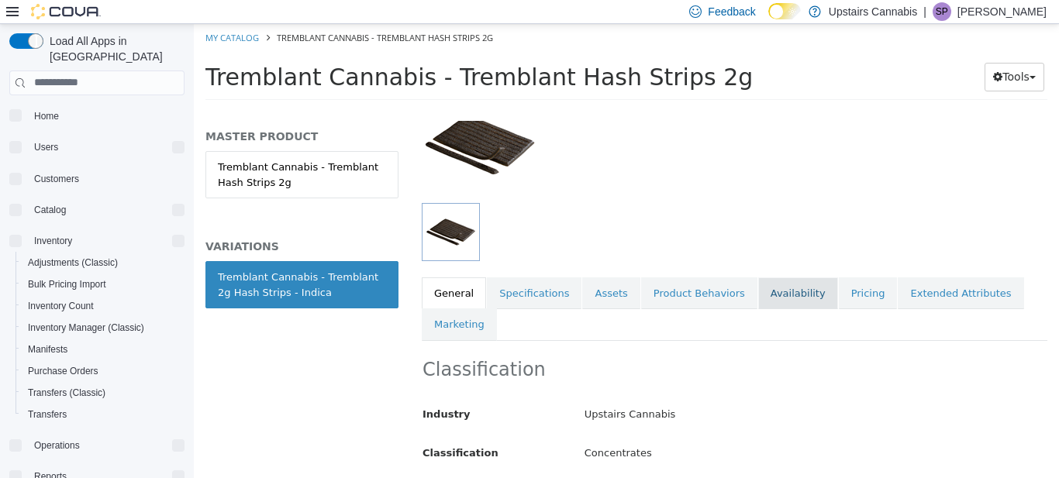
scroll to position [127, 0]
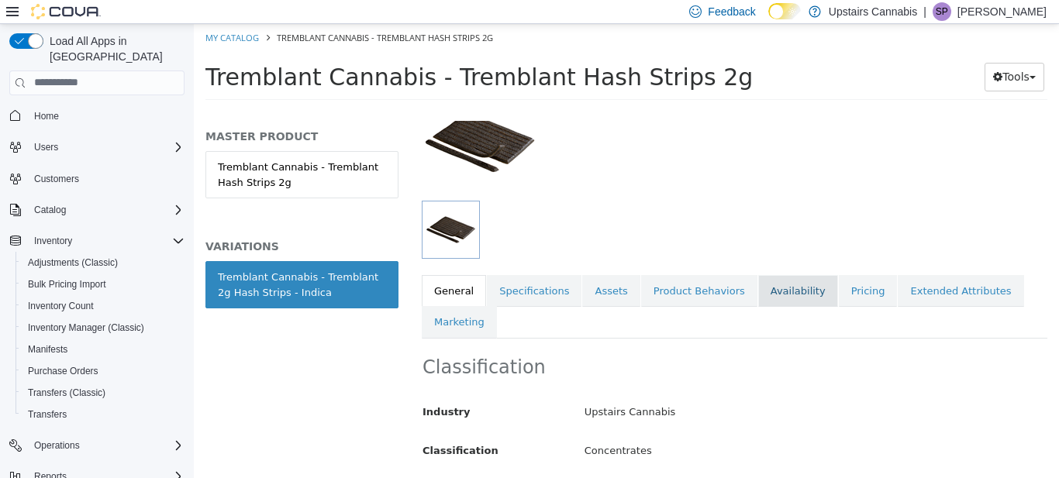
click at [767, 293] on link "Availability" at bounding box center [798, 291] width 80 height 33
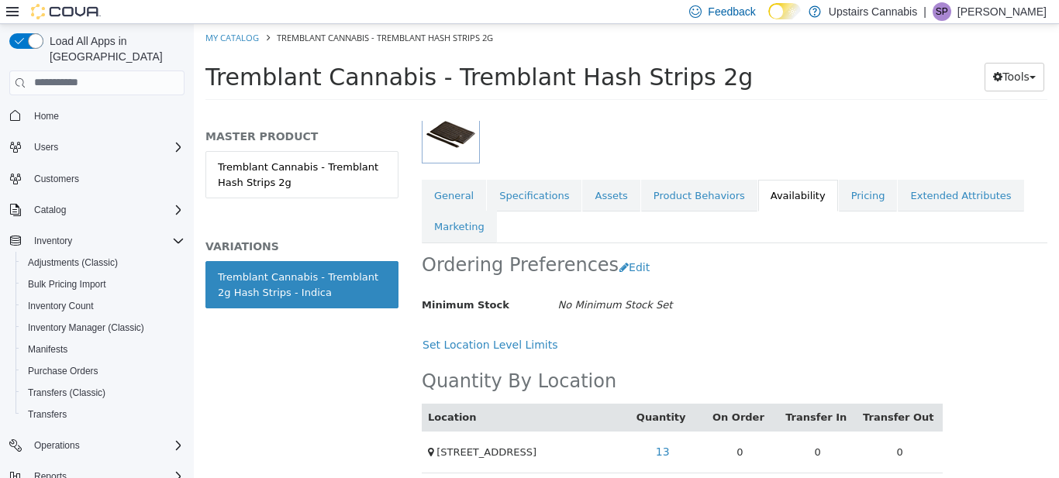
scroll to position [233, 0]
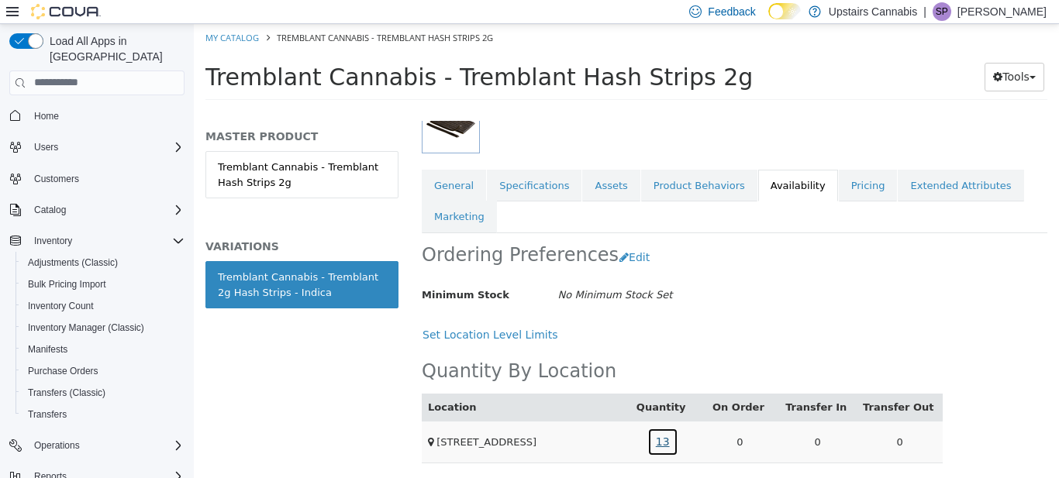
click at [667, 444] on link "13" at bounding box center [662, 441] width 31 height 29
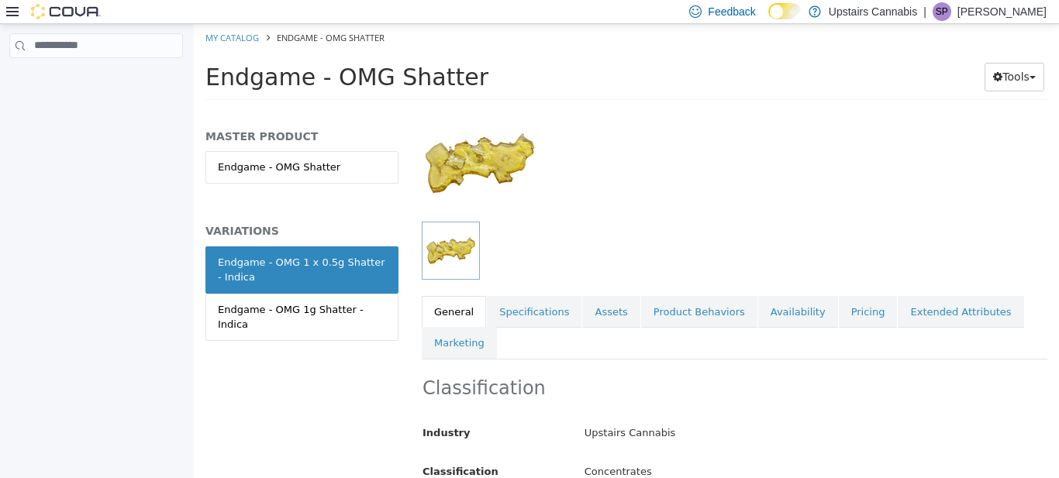
scroll to position [150, 0]
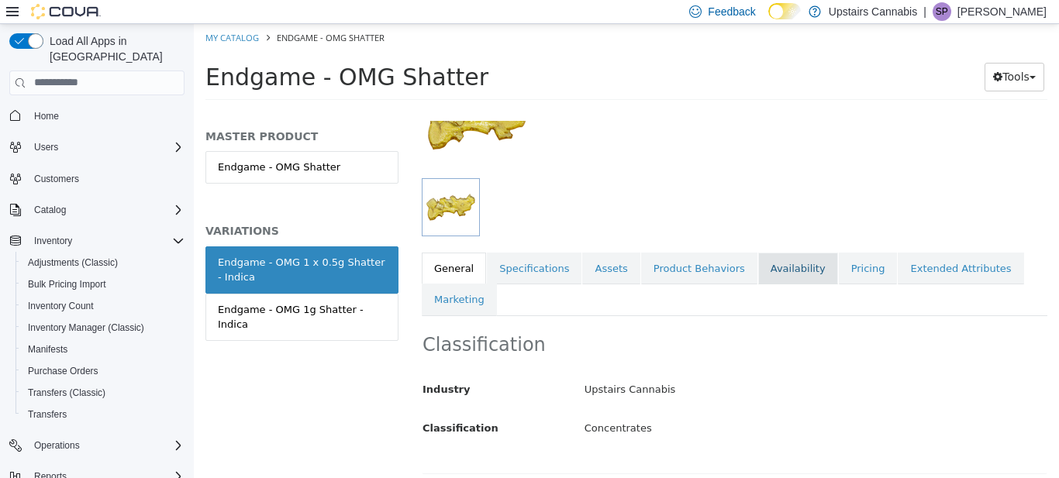
click at [763, 278] on link "Availability" at bounding box center [798, 268] width 80 height 33
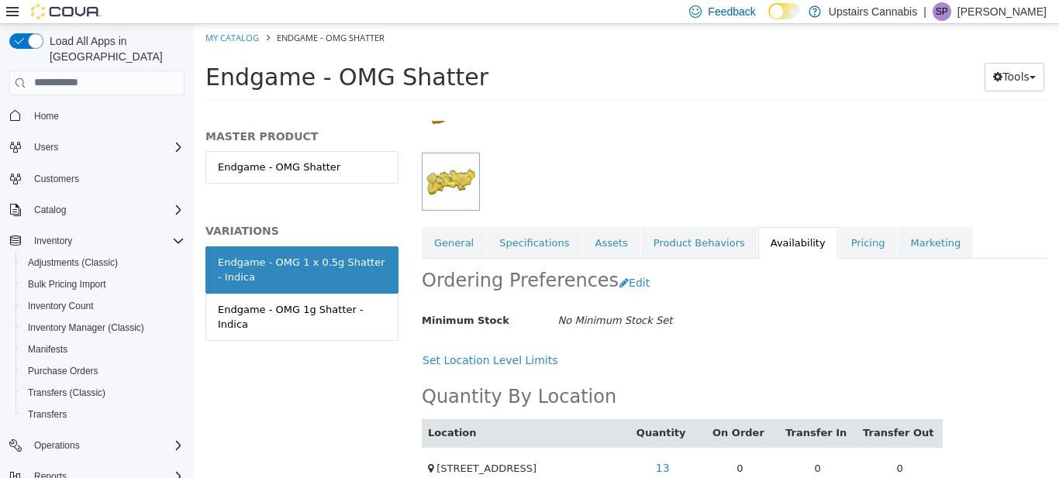
scroll to position [202, 0]
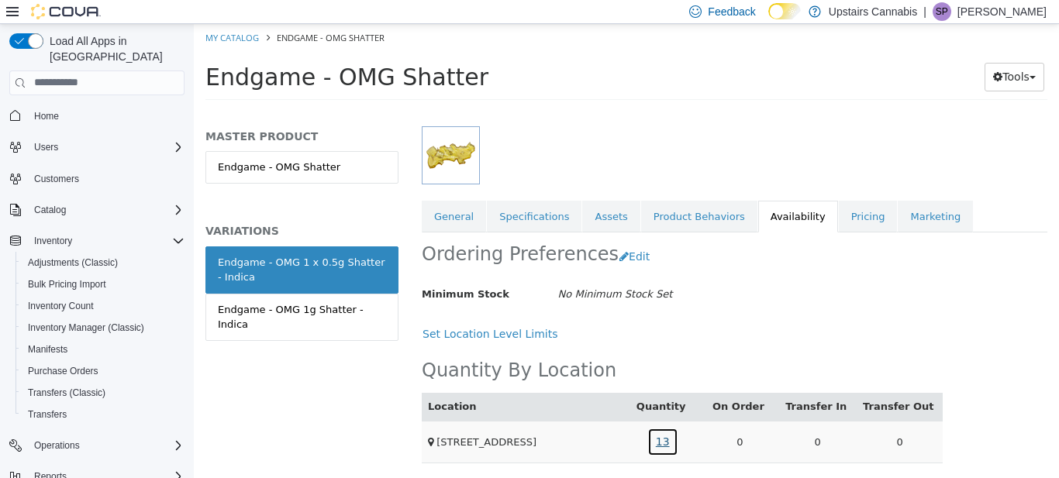
click at [668, 442] on link "13" at bounding box center [662, 441] width 31 height 29
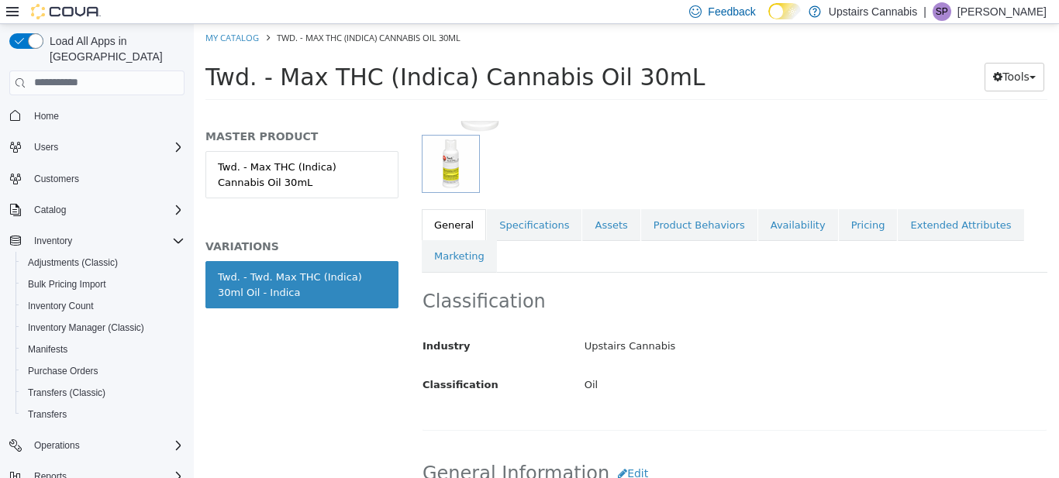
scroll to position [199, 0]
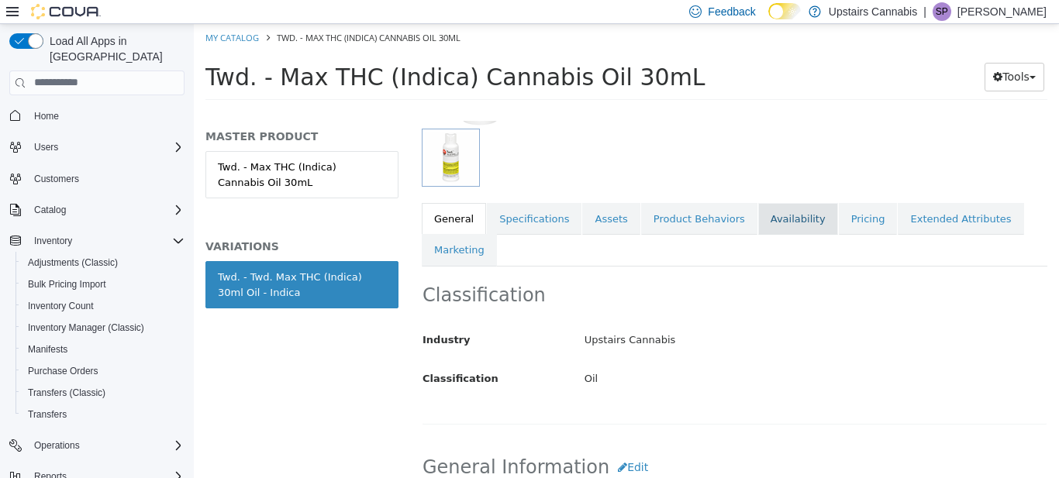
click at [791, 219] on link "Availability" at bounding box center [798, 218] width 80 height 33
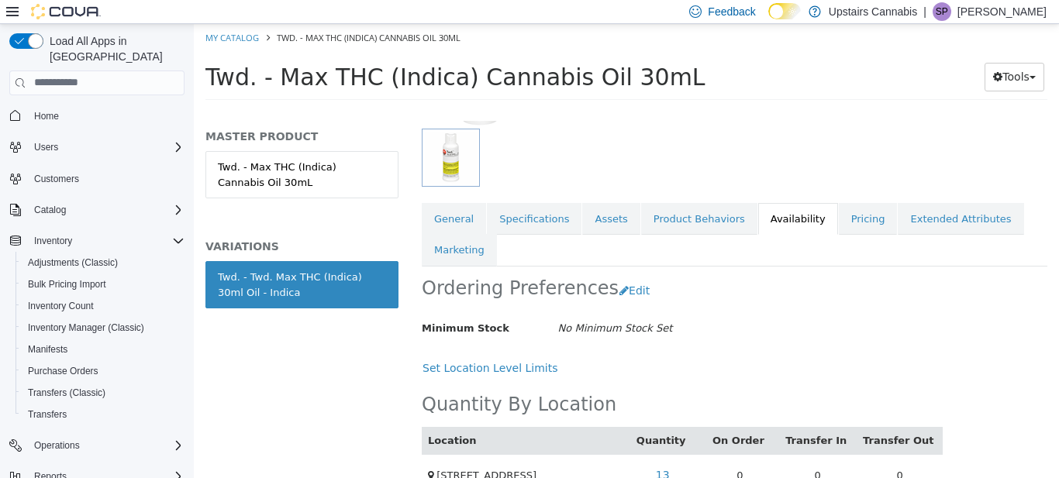
scroll to position [233, 0]
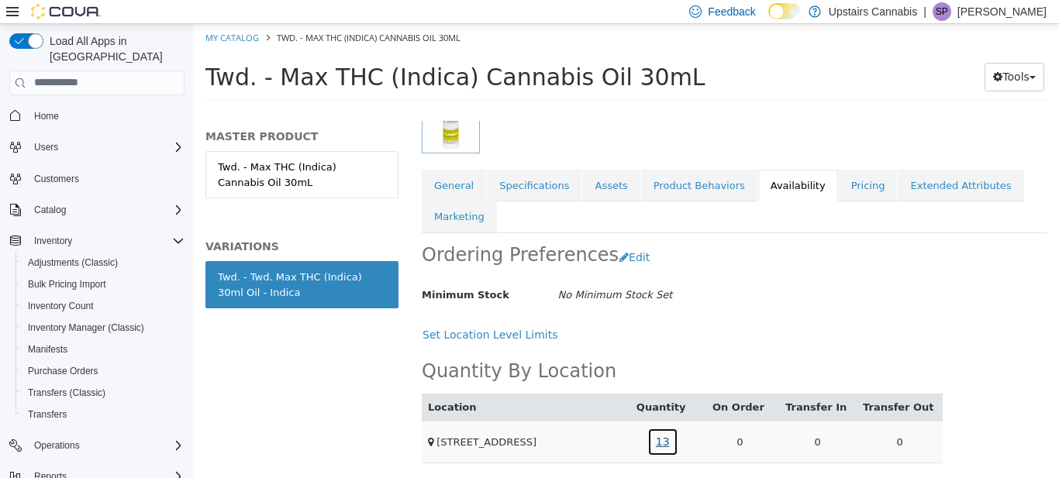
click at [674, 439] on link "13" at bounding box center [662, 441] width 31 height 29
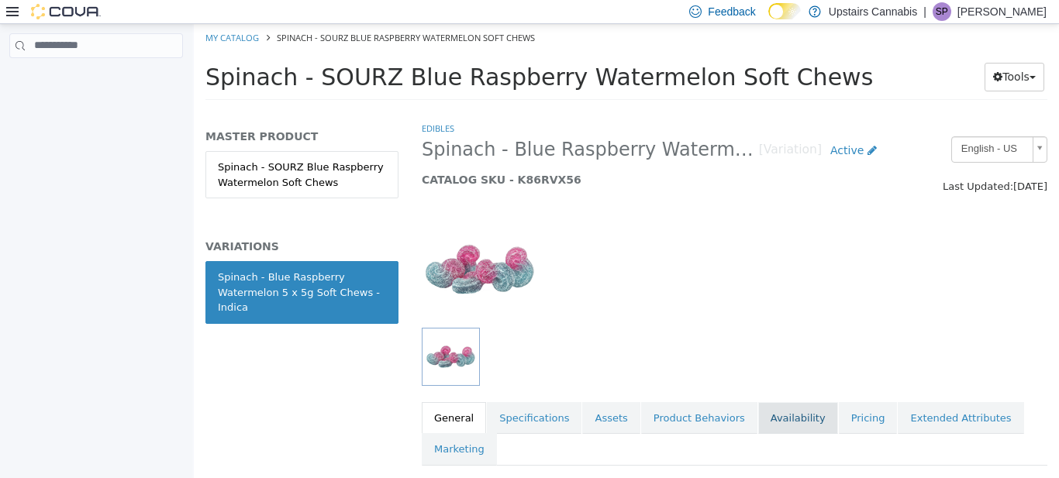
click at [758, 420] on link "Availability" at bounding box center [798, 418] width 80 height 33
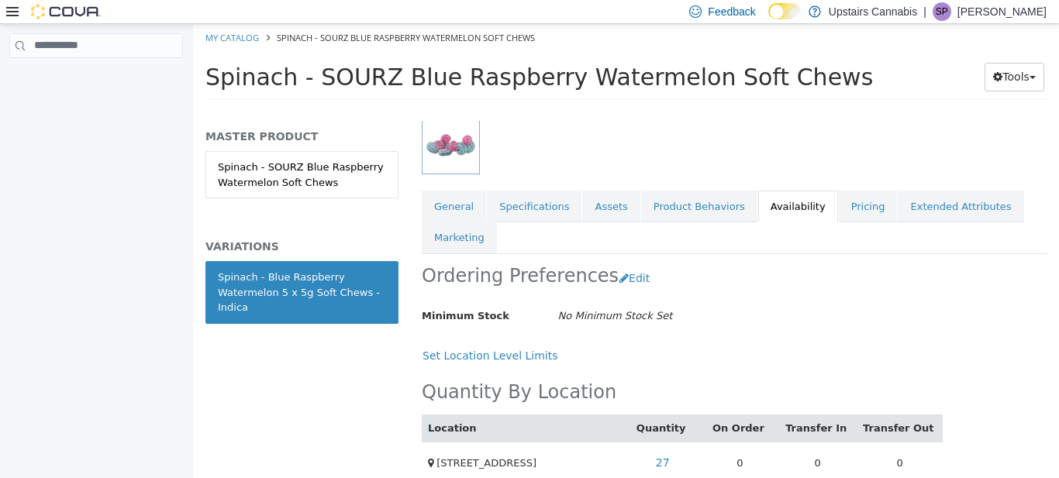
scroll to position [233, 0]
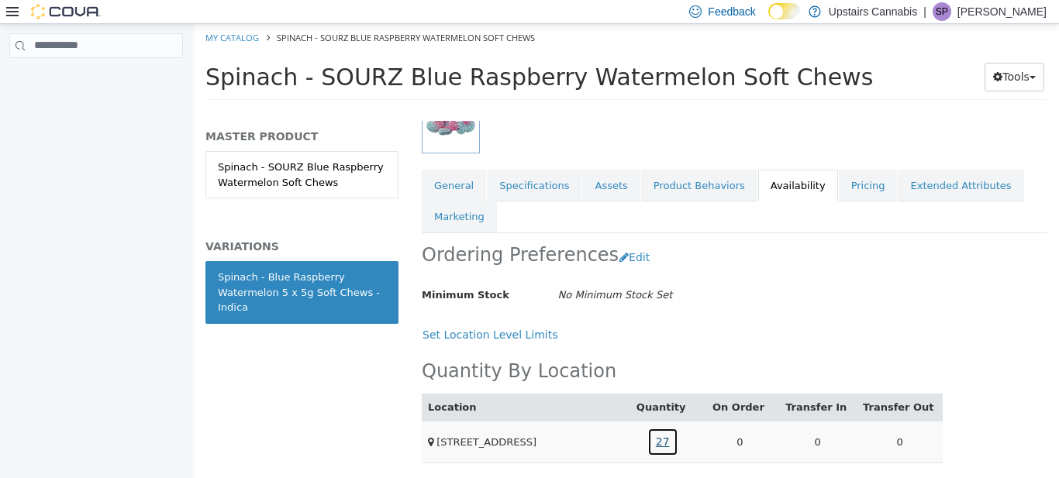
click at [661, 445] on link "27" at bounding box center [662, 441] width 31 height 29
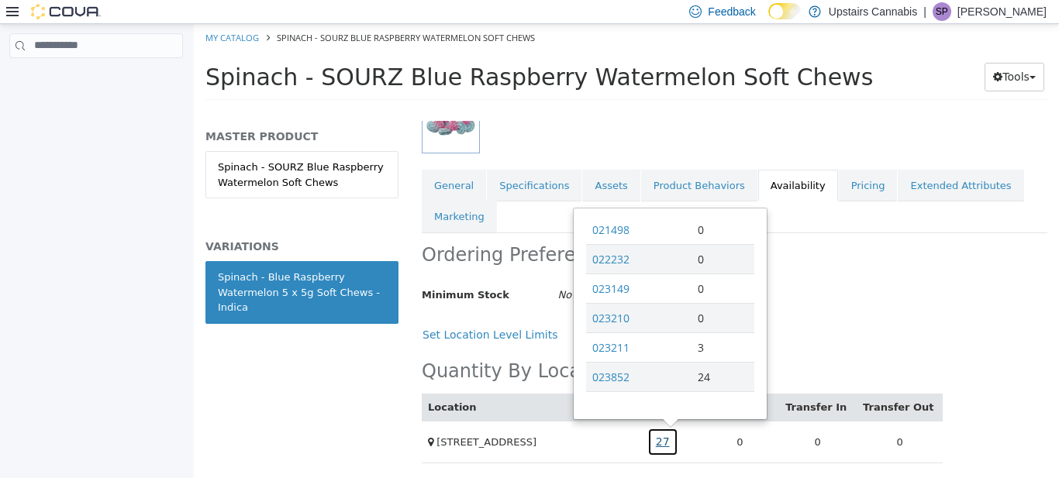
scroll to position [213, 0]
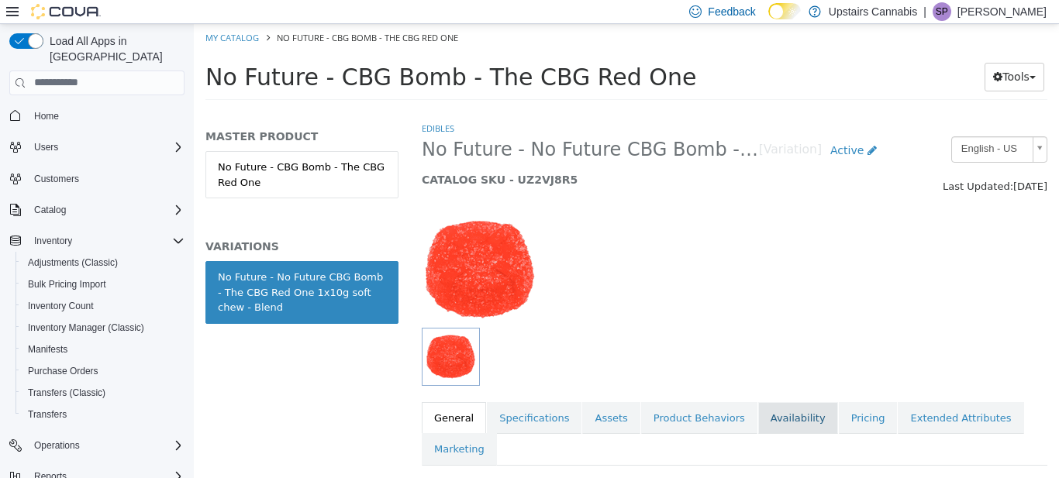
click at [769, 421] on link "Availability" at bounding box center [798, 418] width 80 height 33
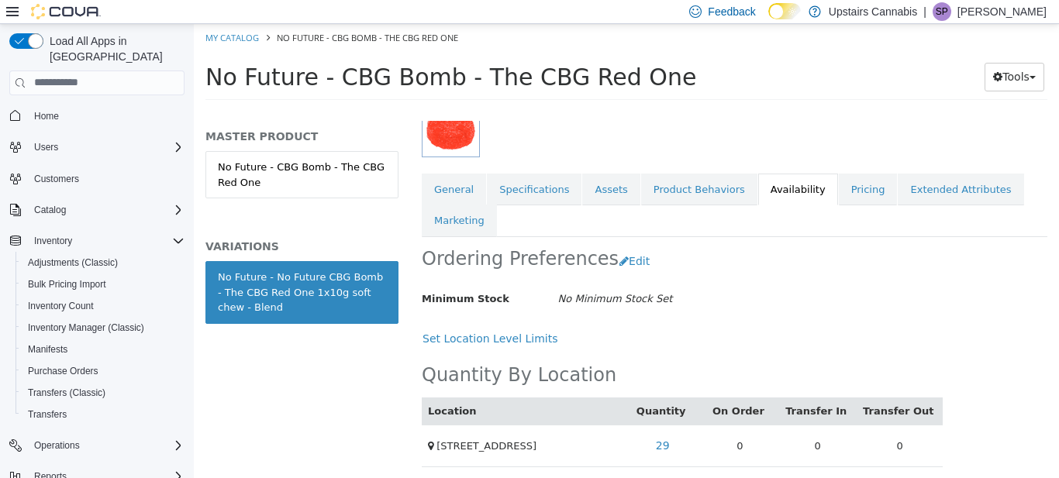
scroll to position [233, 0]
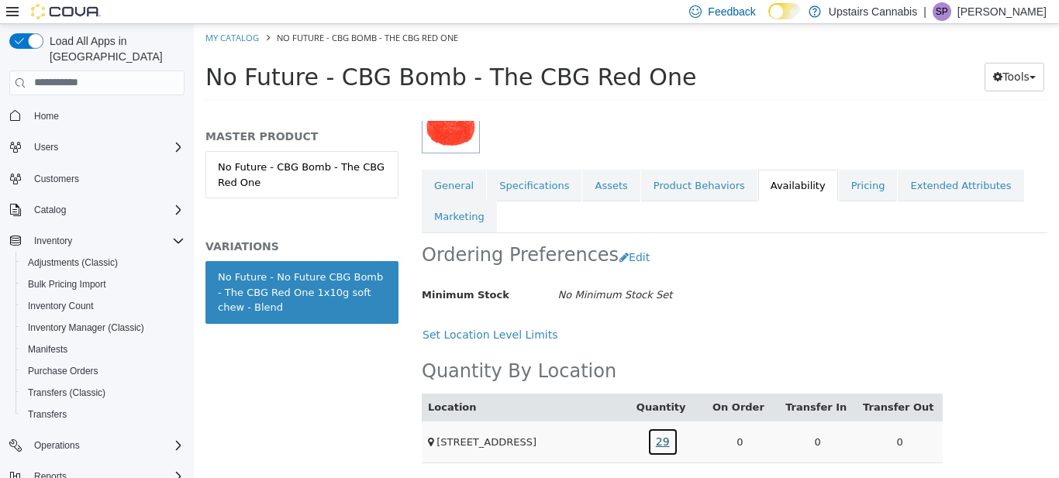
click at [674, 444] on link "29" at bounding box center [662, 441] width 31 height 29
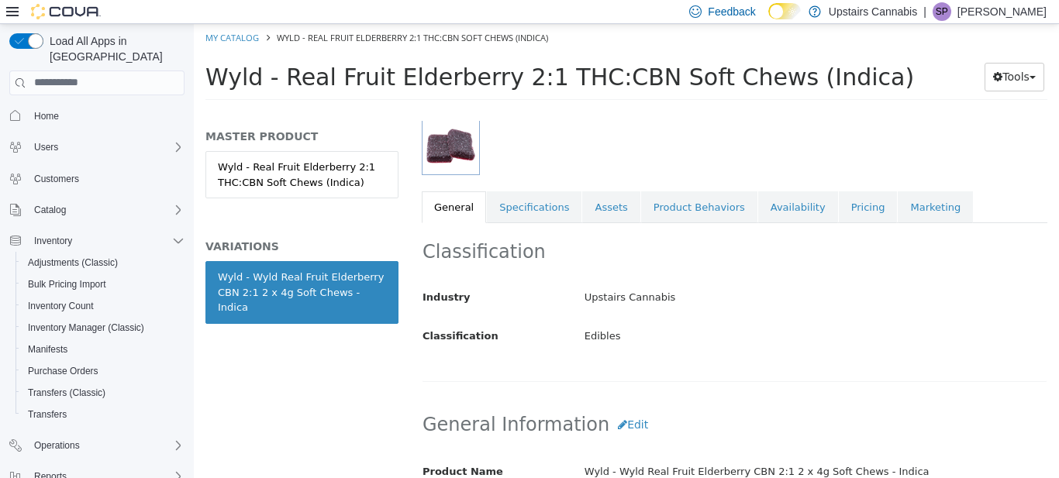
scroll to position [243, 0]
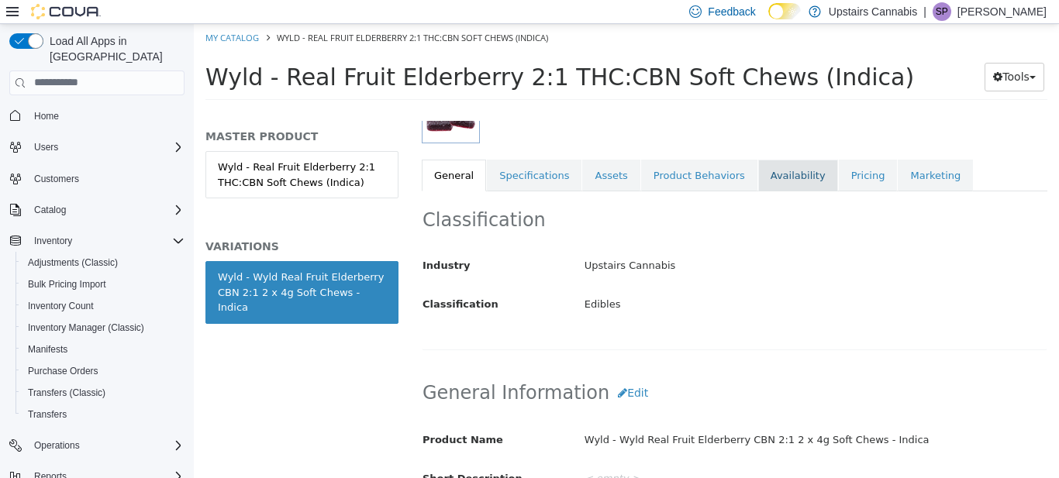
click at [773, 159] on link "Availability" at bounding box center [798, 175] width 80 height 33
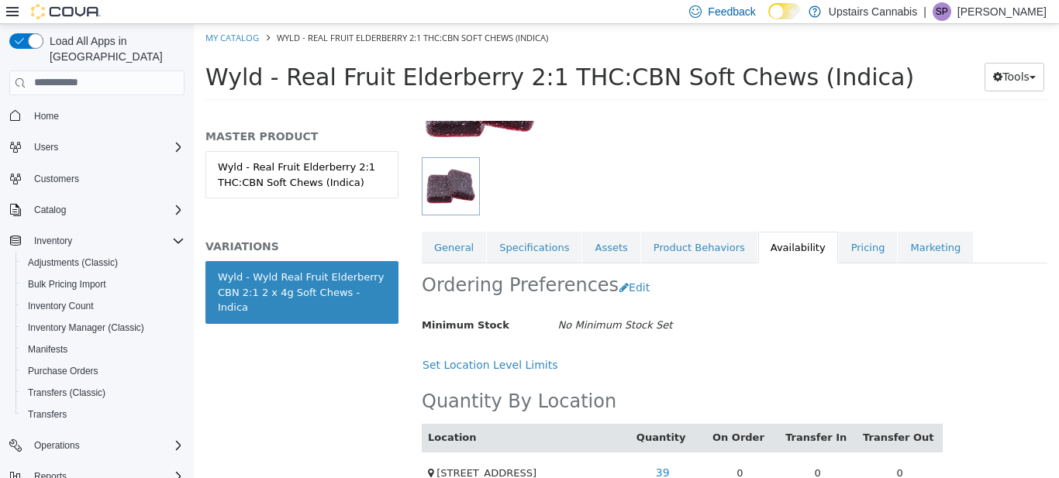
scroll to position [202, 0]
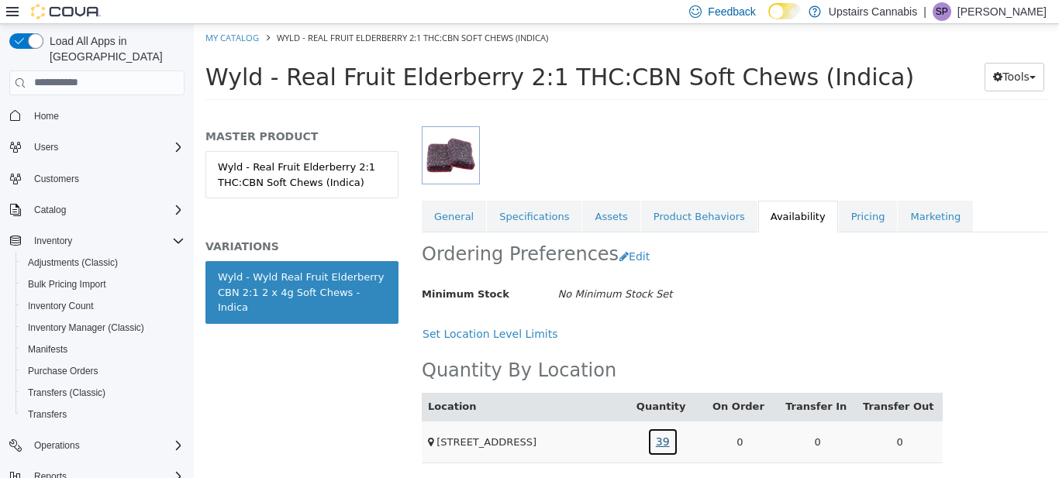
click at [665, 438] on link "39" at bounding box center [662, 441] width 31 height 29
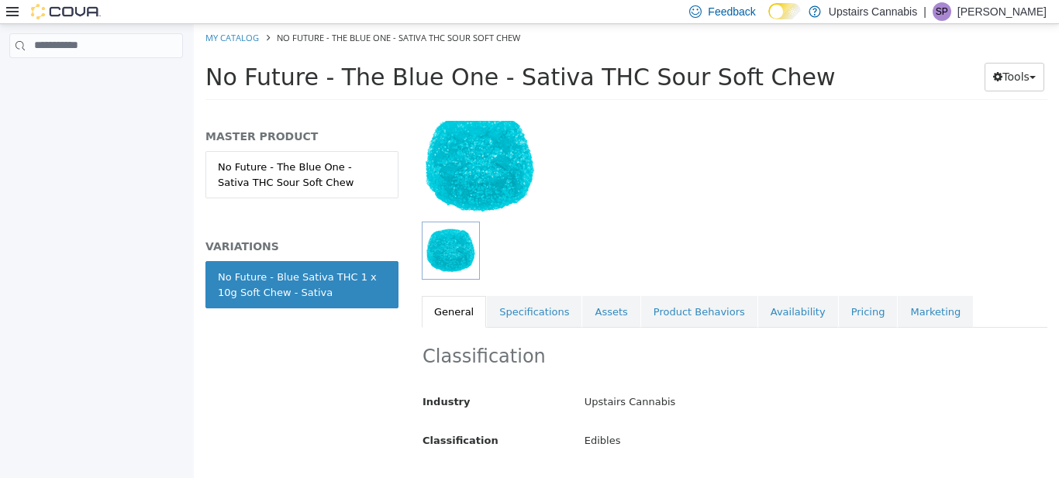
scroll to position [150, 0]
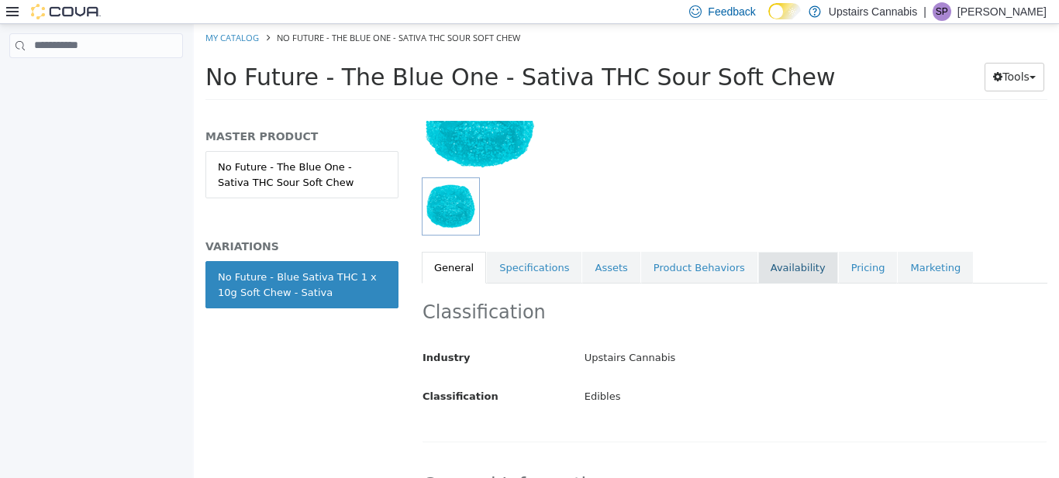
click at [761, 271] on link "Availability" at bounding box center [798, 267] width 80 height 33
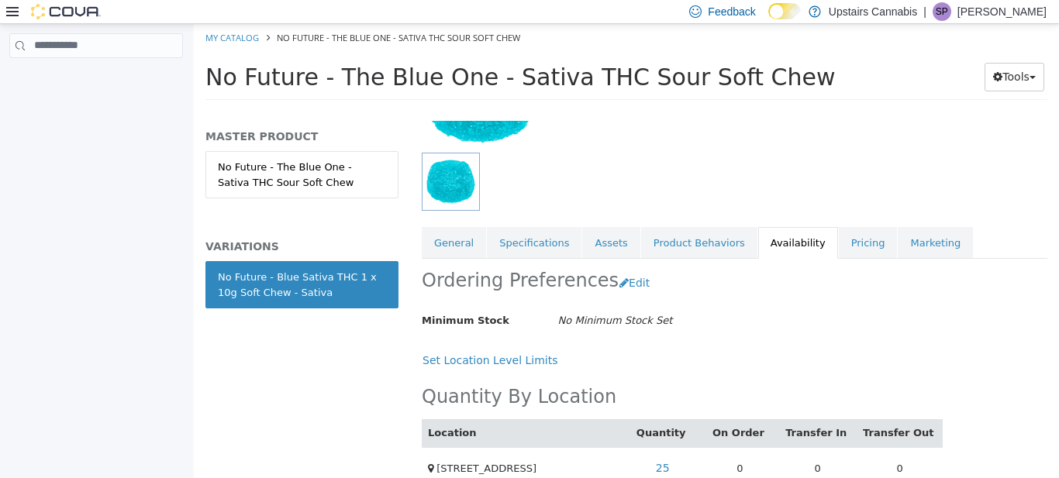
scroll to position [202, 0]
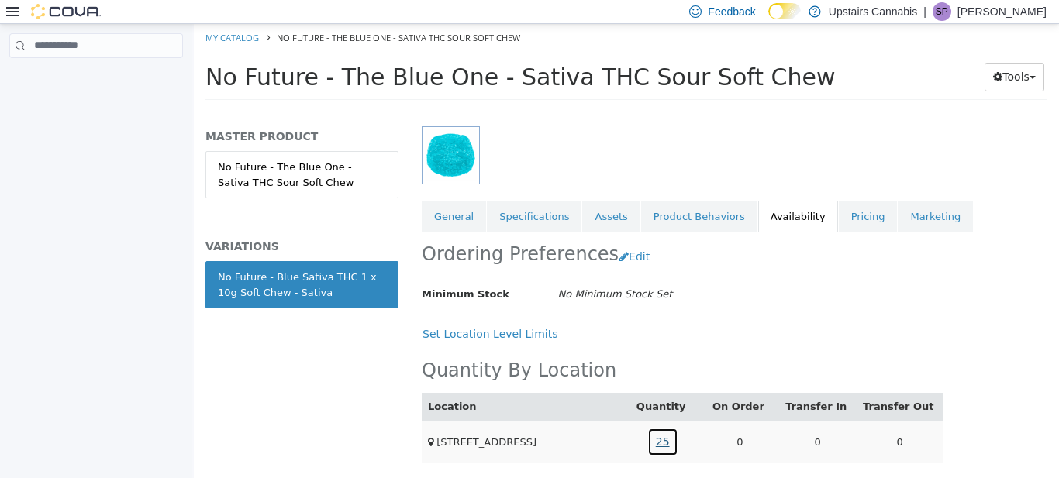
click at [672, 440] on link "25" at bounding box center [662, 441] width 31 height 29
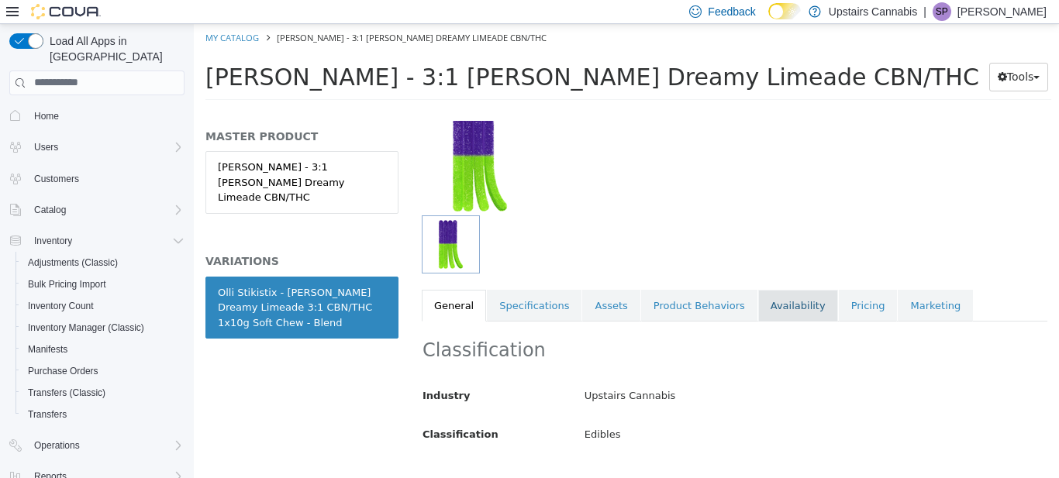
scroll to position [115, 0]
click at [775, 295] on link "Availability" at bounding box center [798, 303] width 80 height 33
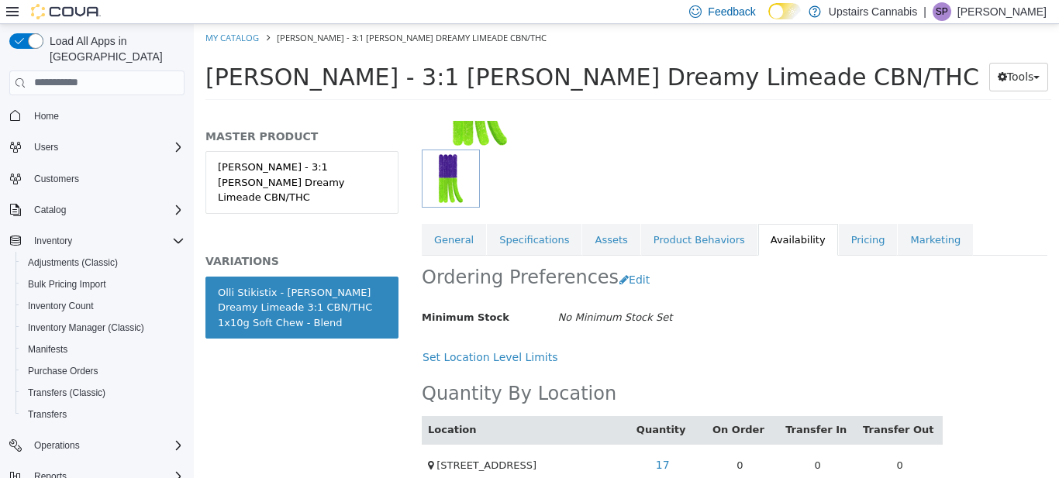
scroll to position [202, 0]
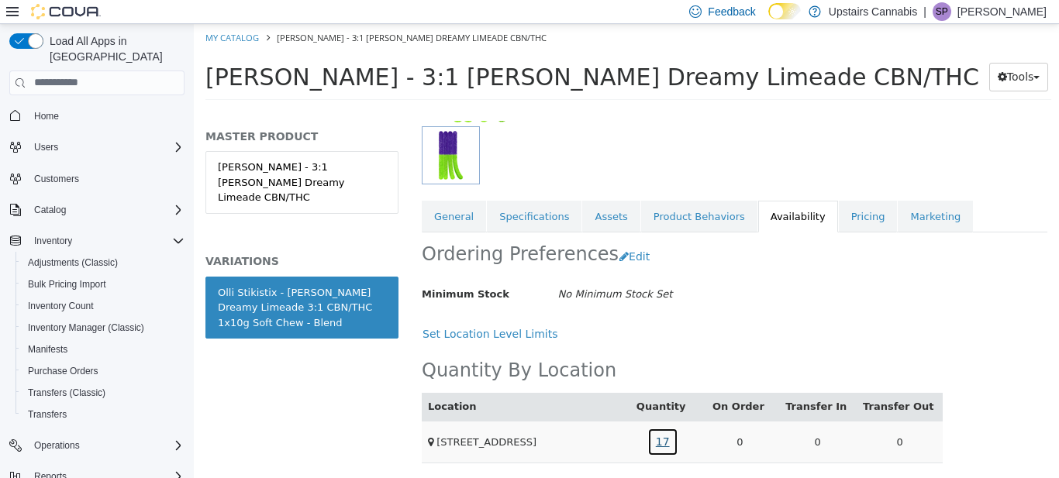
click at [667, 444] on link "17" at bounding box center [662, 441] width 31 height 29
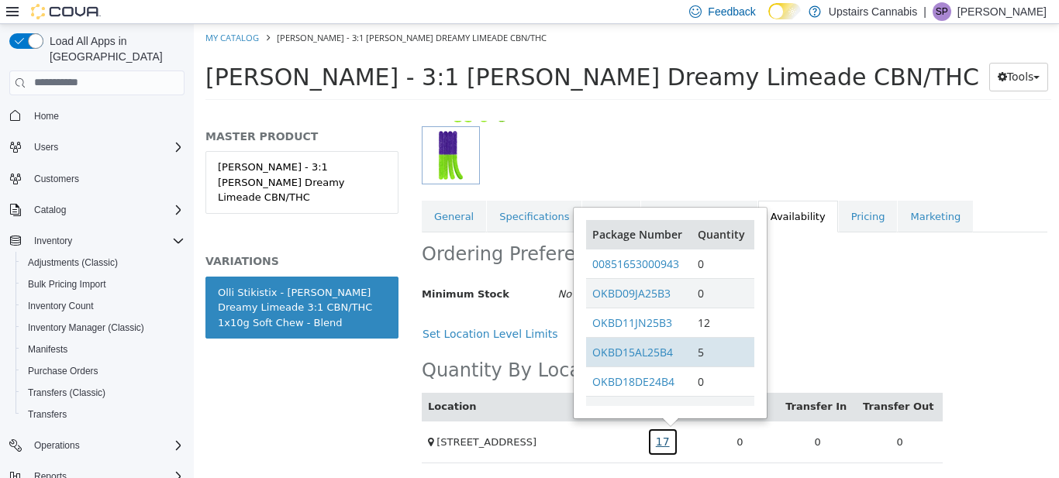
scroll to position [36, 0]
